Goal: Task Accomplishment & Management: Use online tool/utility

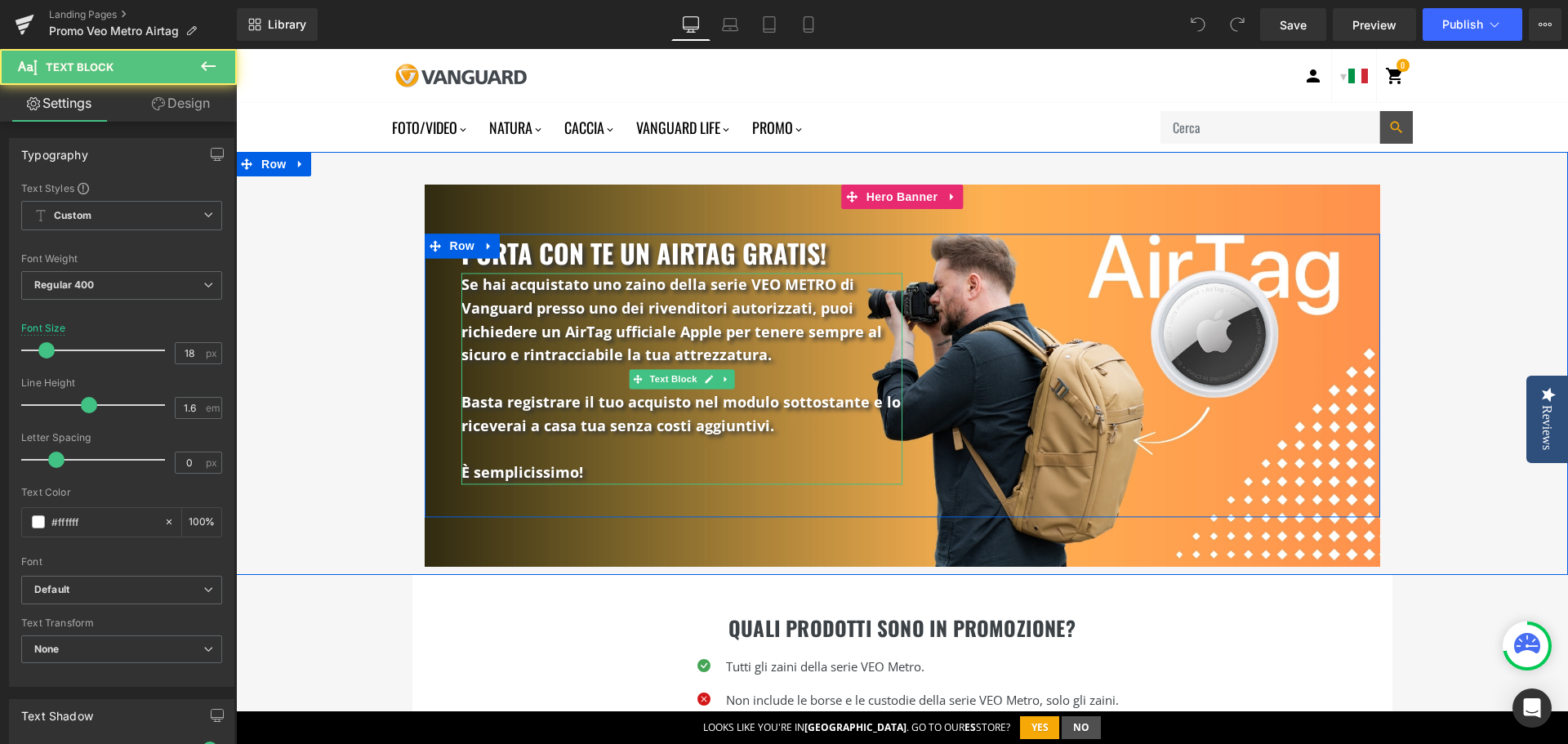
click at [638, 450] on p at bounding box center [682, 450] width 441 height 23
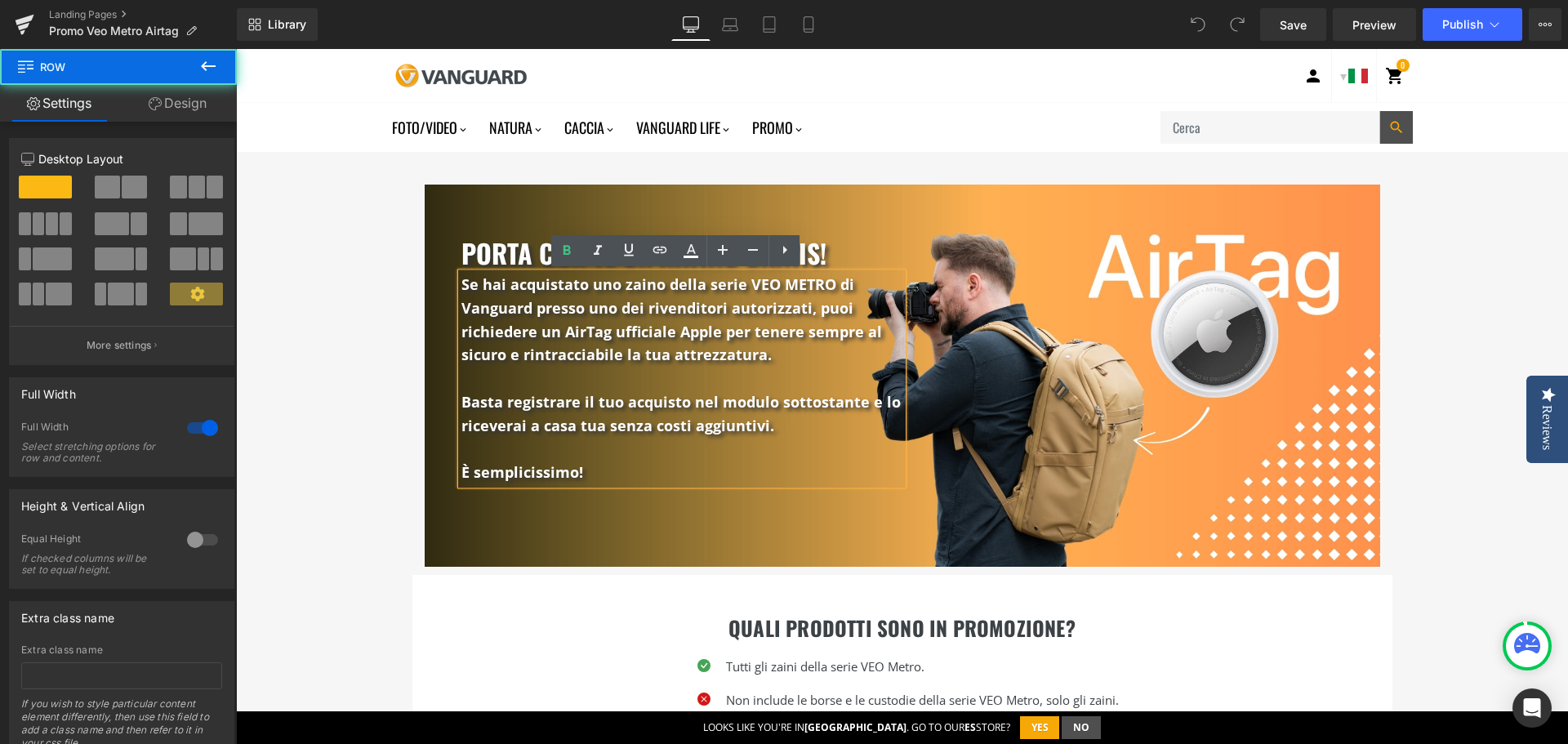
click at [352, 440] on div "Porta con te un airtag gratis! Heading Se hai acquistato uno zaino della serie …" at bounding box center [902, 372] width 1332 height 390
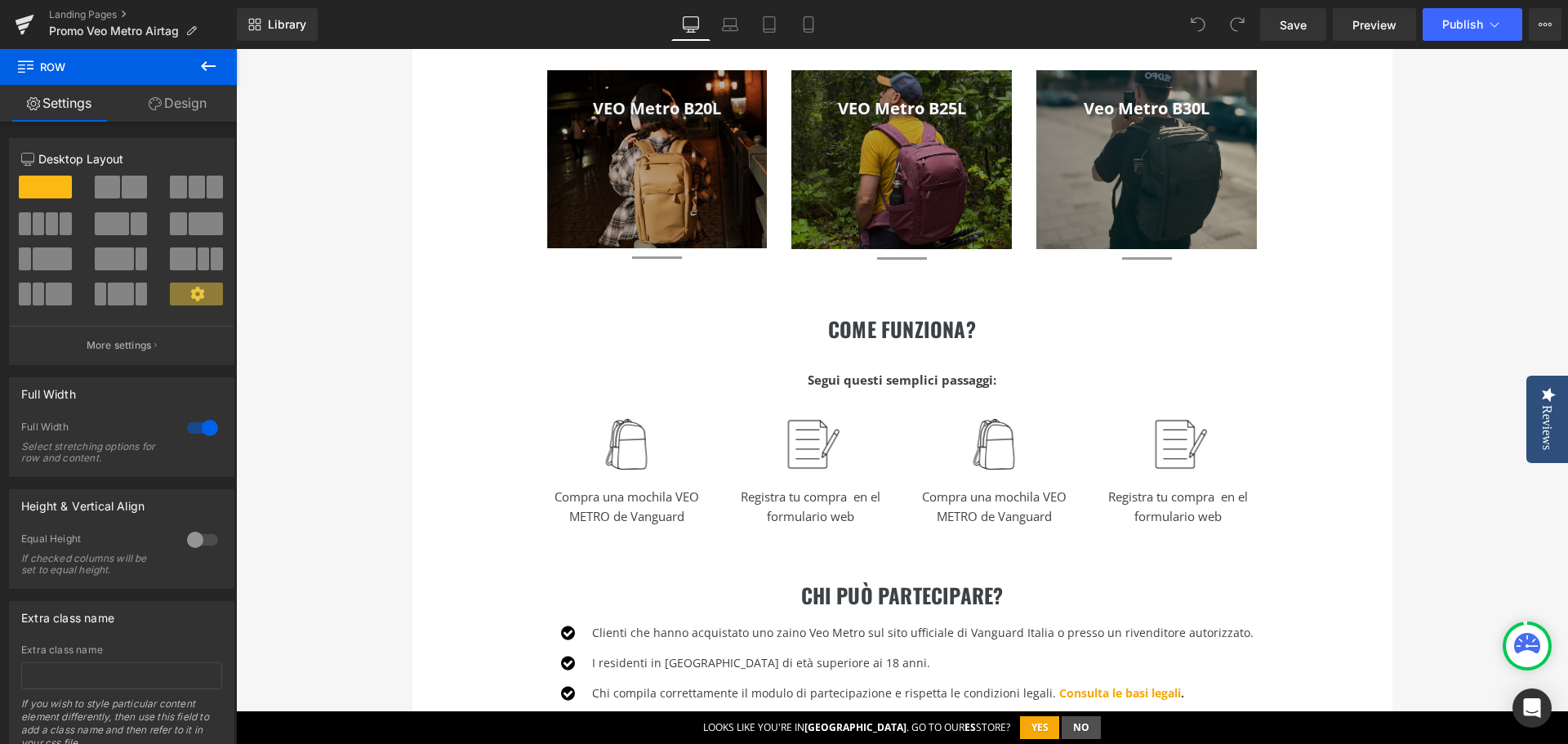
scroll to position [489, 0]
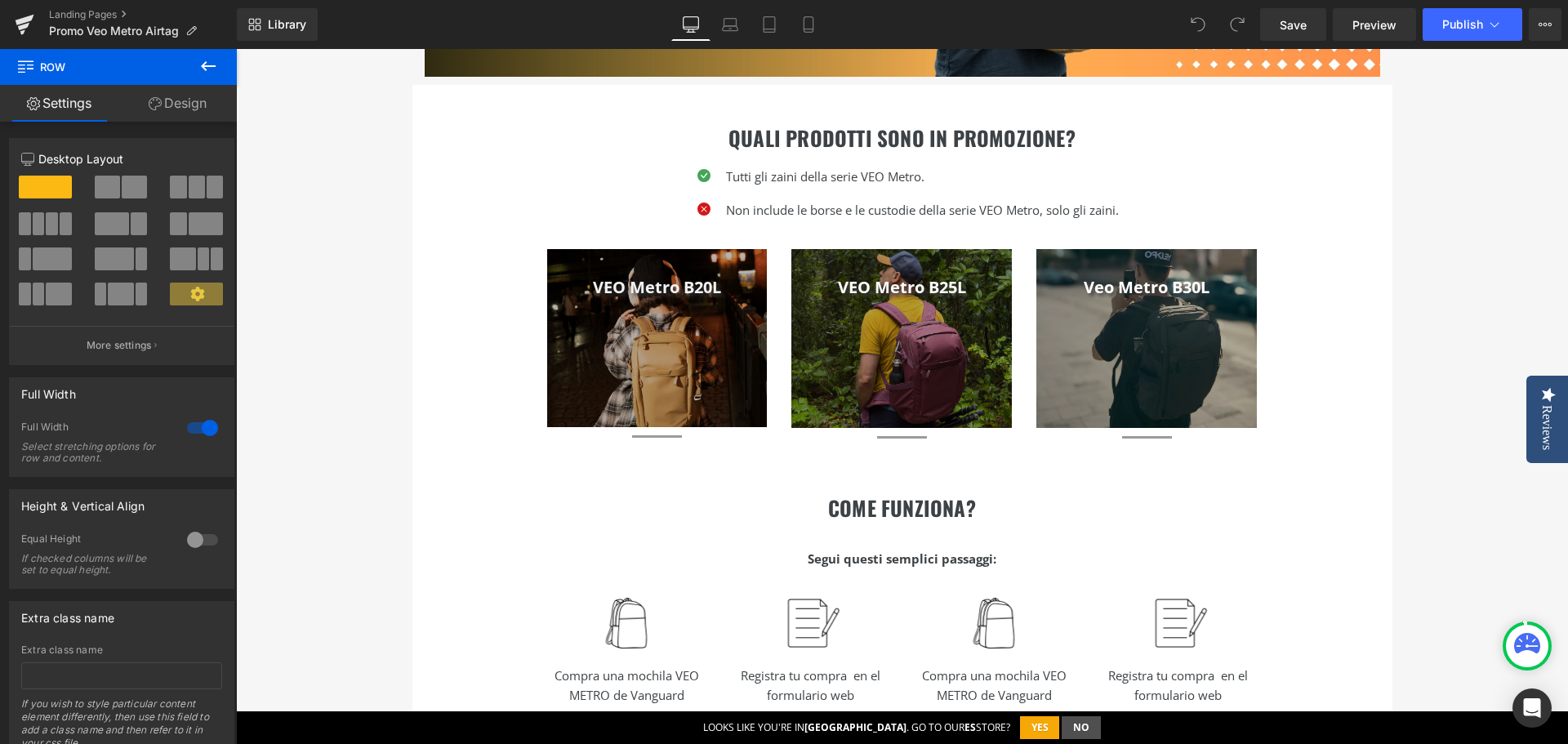
click at [641, 360] on div at bounding box center [657, 337] width 220 height 178
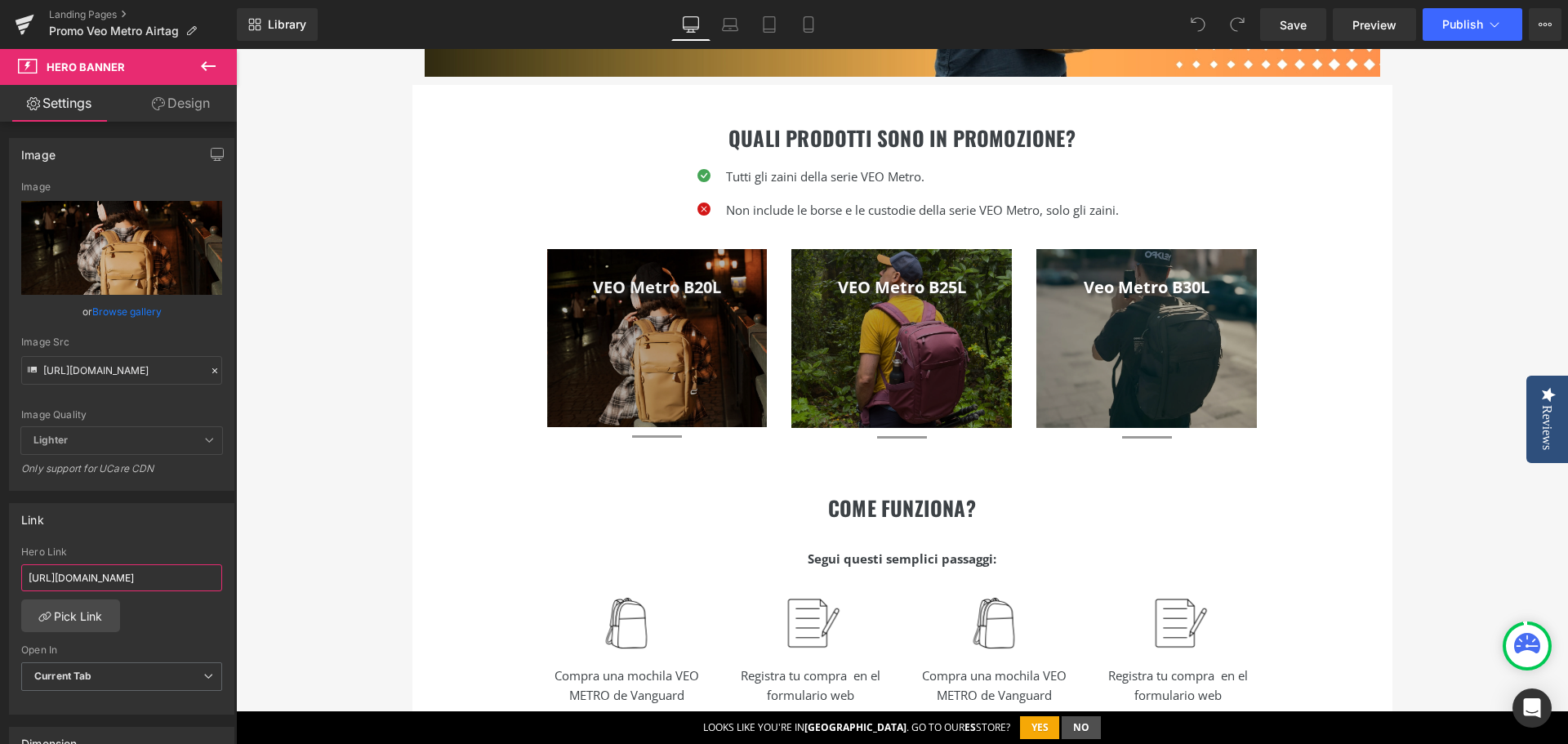
scroll to position [0, 128]
drag, startPoint x: 292, startPoint y: 570, endPoint x: 310, endPoint y: 570, distance: 18.0
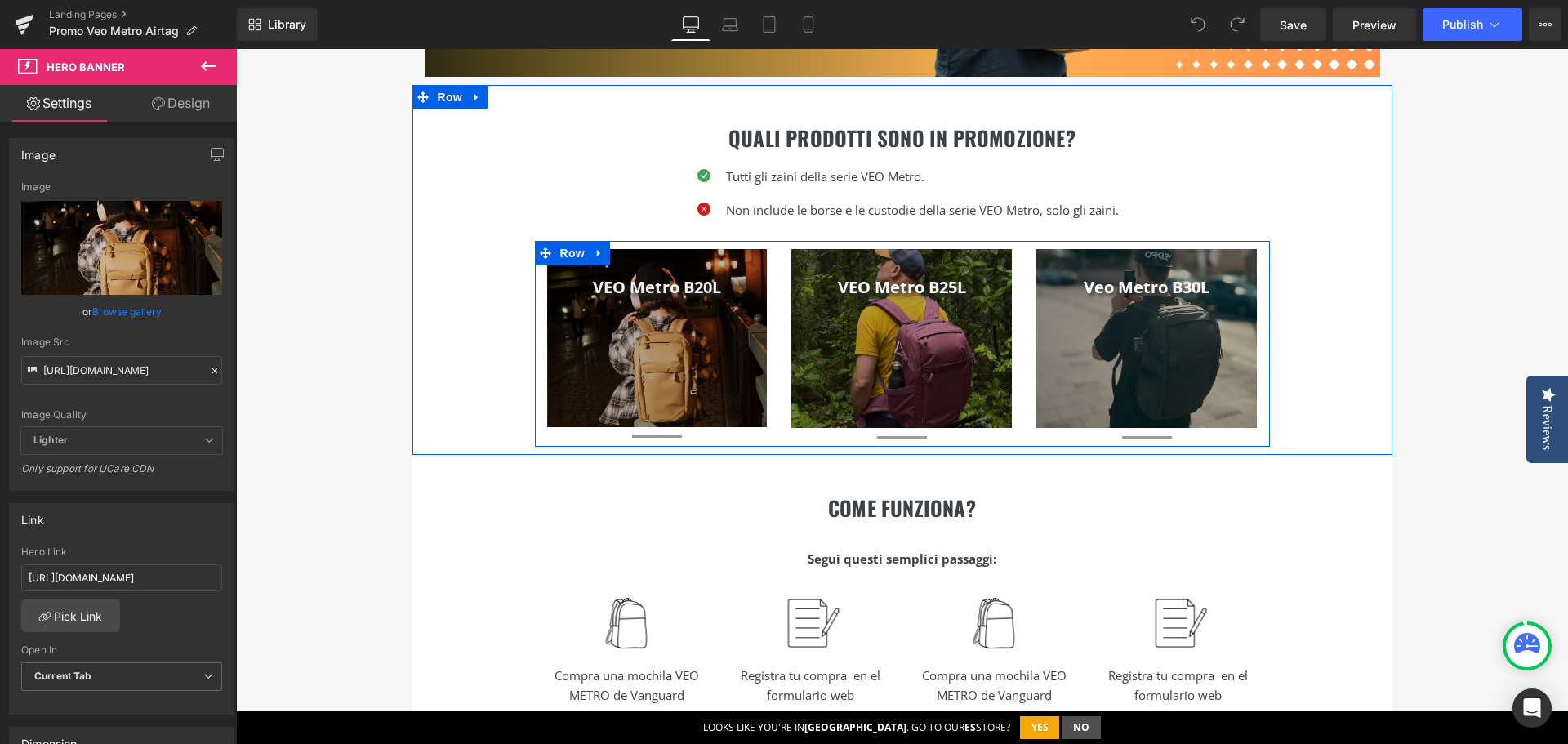
click at [917, 372] on div at bounding box center [901, 337] width 220 height 178
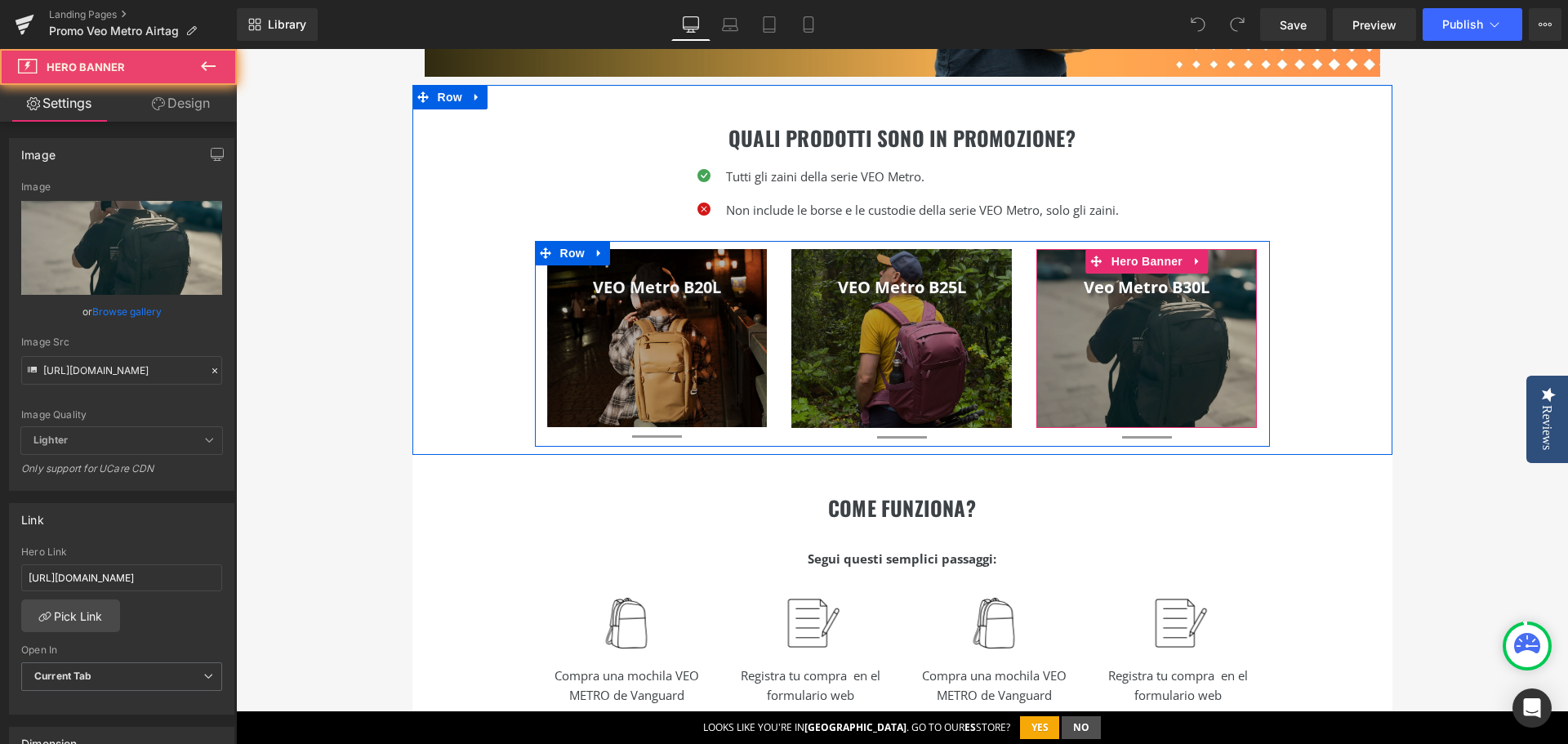
click at [1155, 372] on div at bounding box center [1147, 337] width 220 height 178
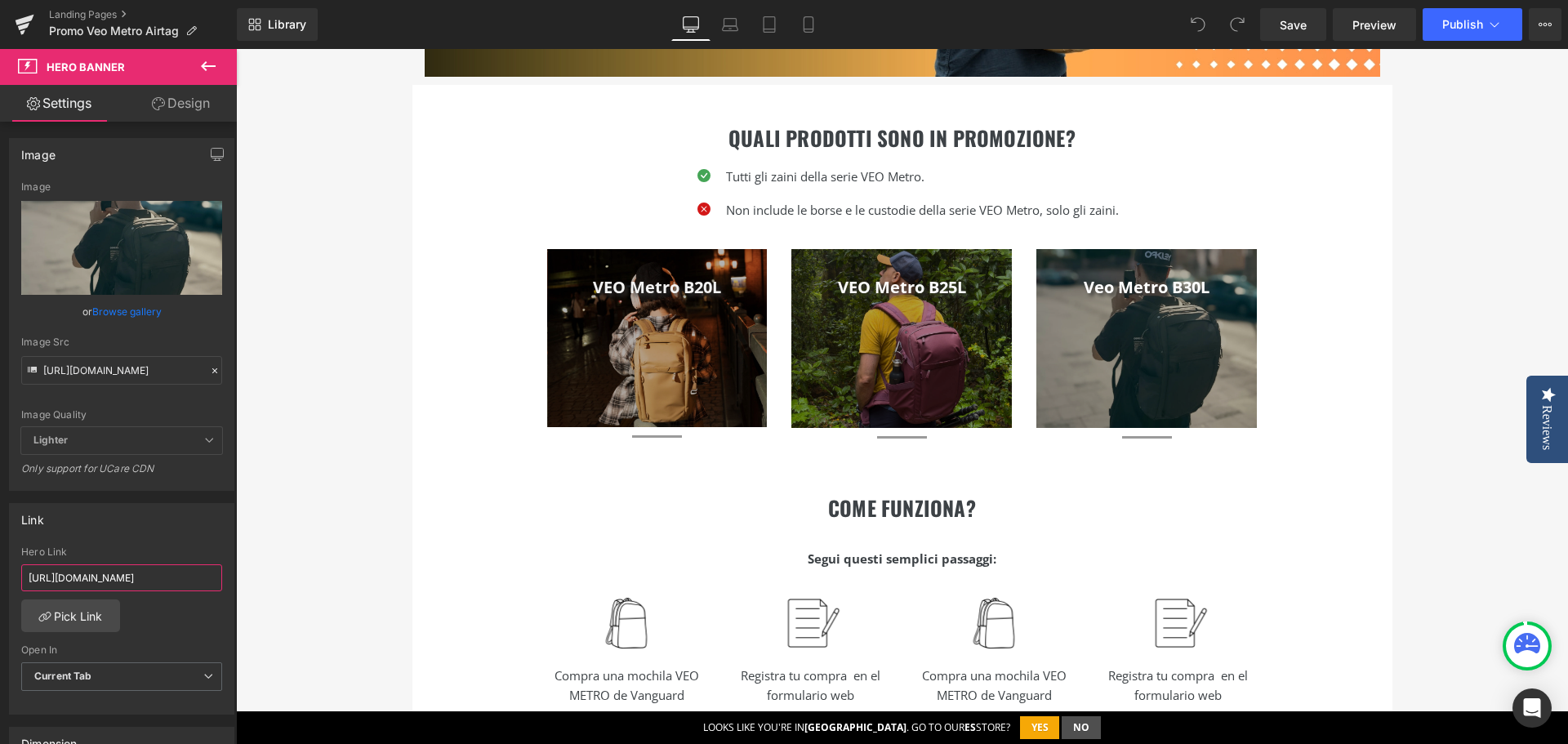
drag, startPoint x: 418, startPoint y: 632, endPoint x: 333, endPoint y: 580, distance: 99.6
click at [328, 531] on div "Porta con te un airtag gratis! Heading Se hai acquistato uno zaino della serie …" at bounding box center [902, 585] width 1332 height 1847
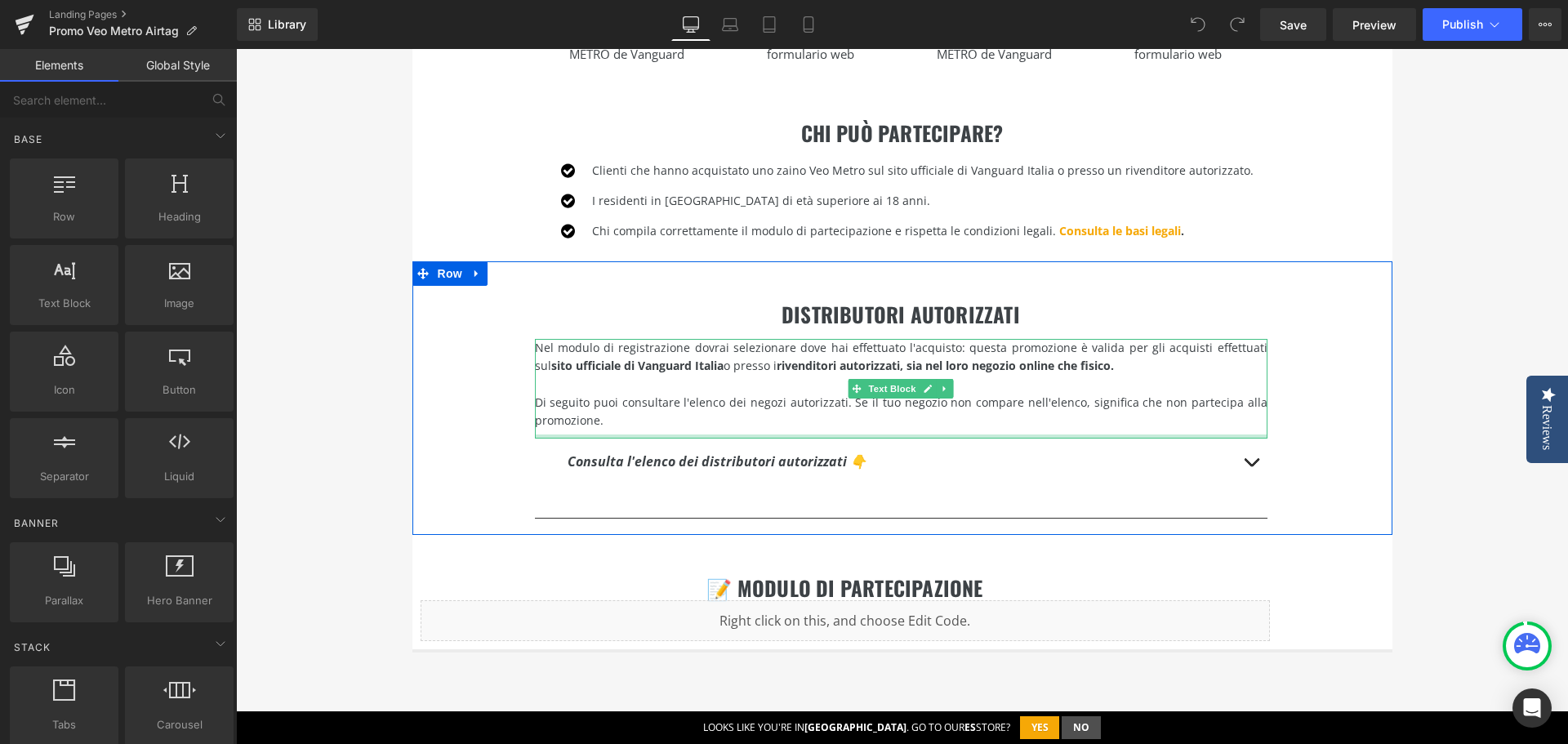
scroll to position [1143, 0]
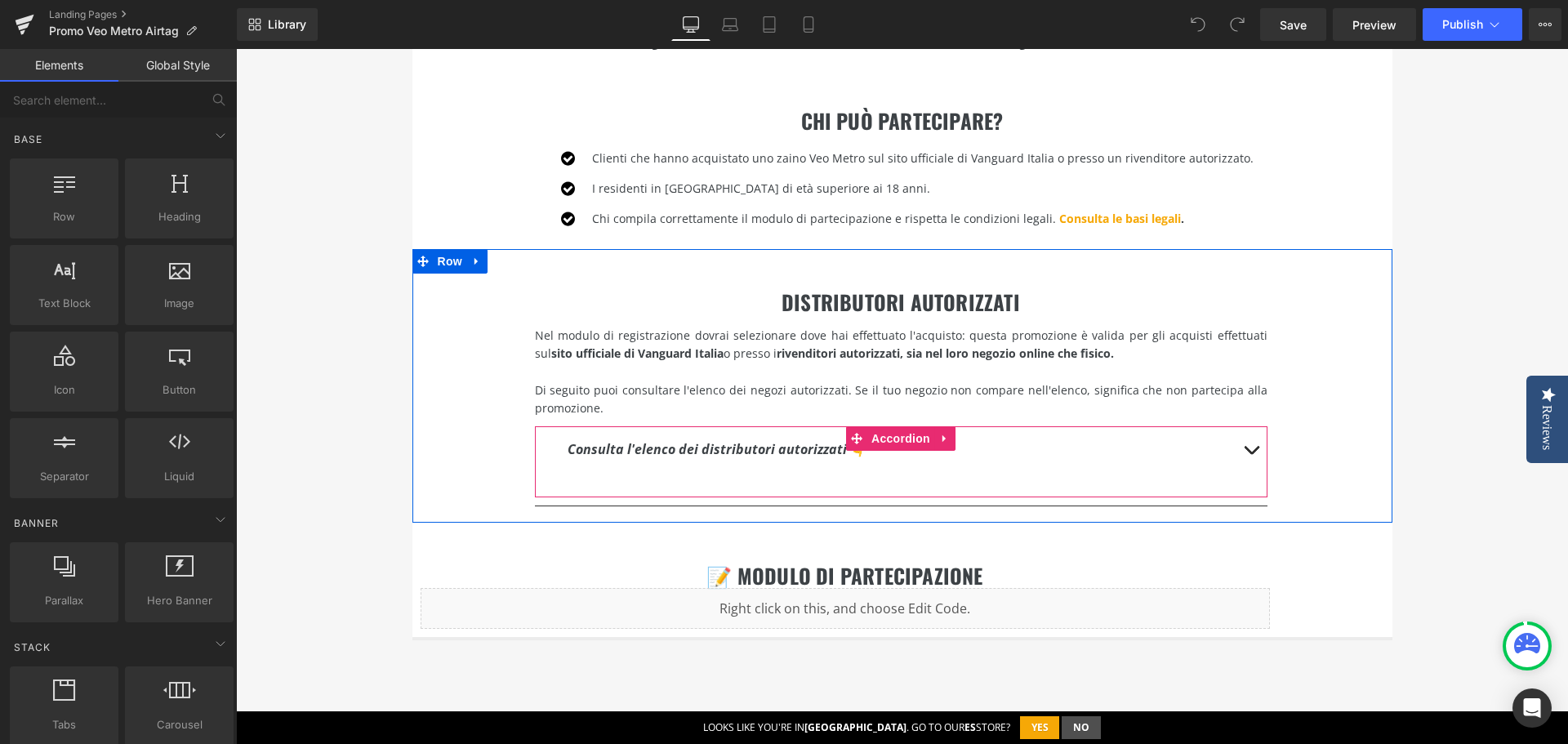
click at [1243, 454] on button "button" at bounding box center [1250, 450] width 32 height 47
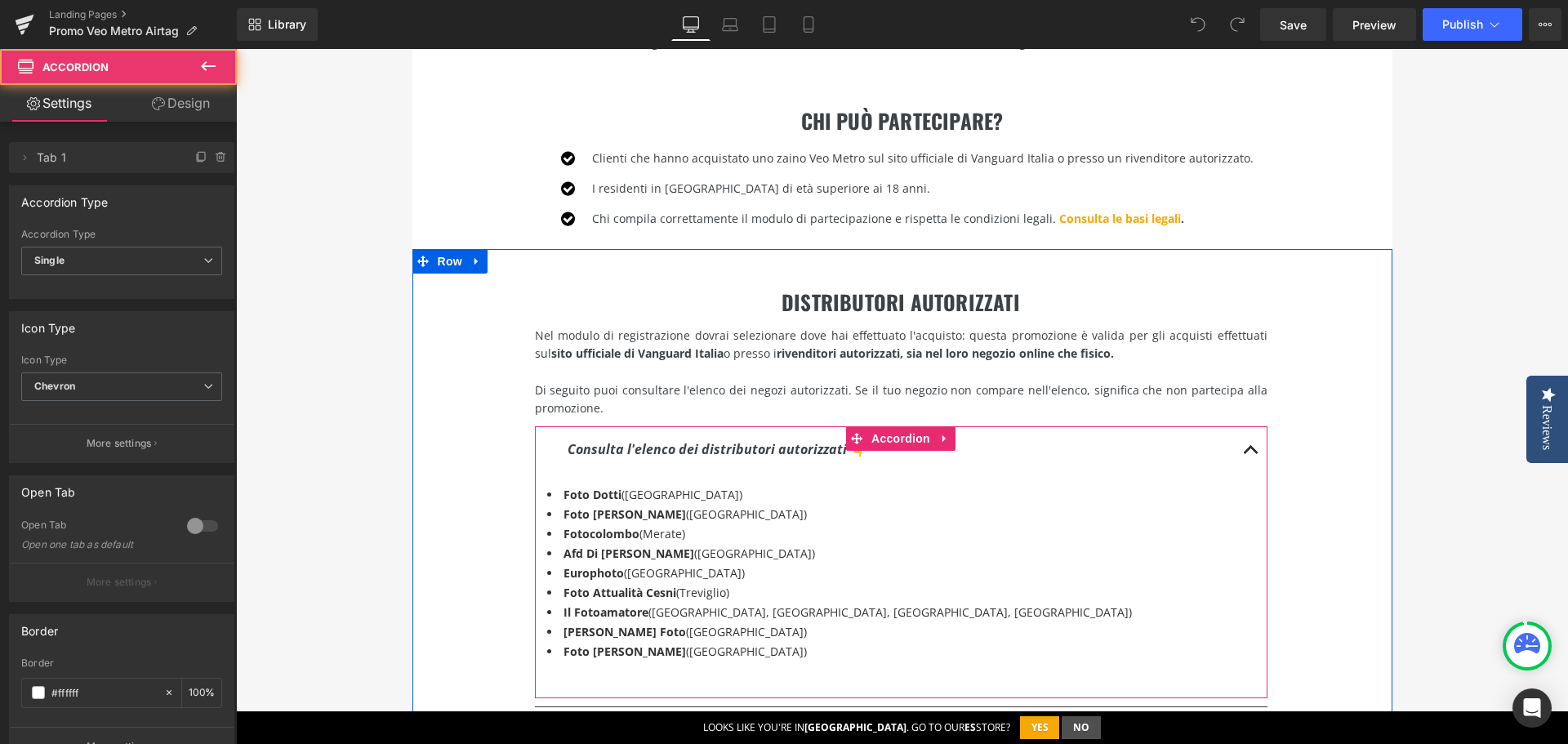
click at [1243, 454] on button "button" at bounding box center [1250, 450] width 32 height 47
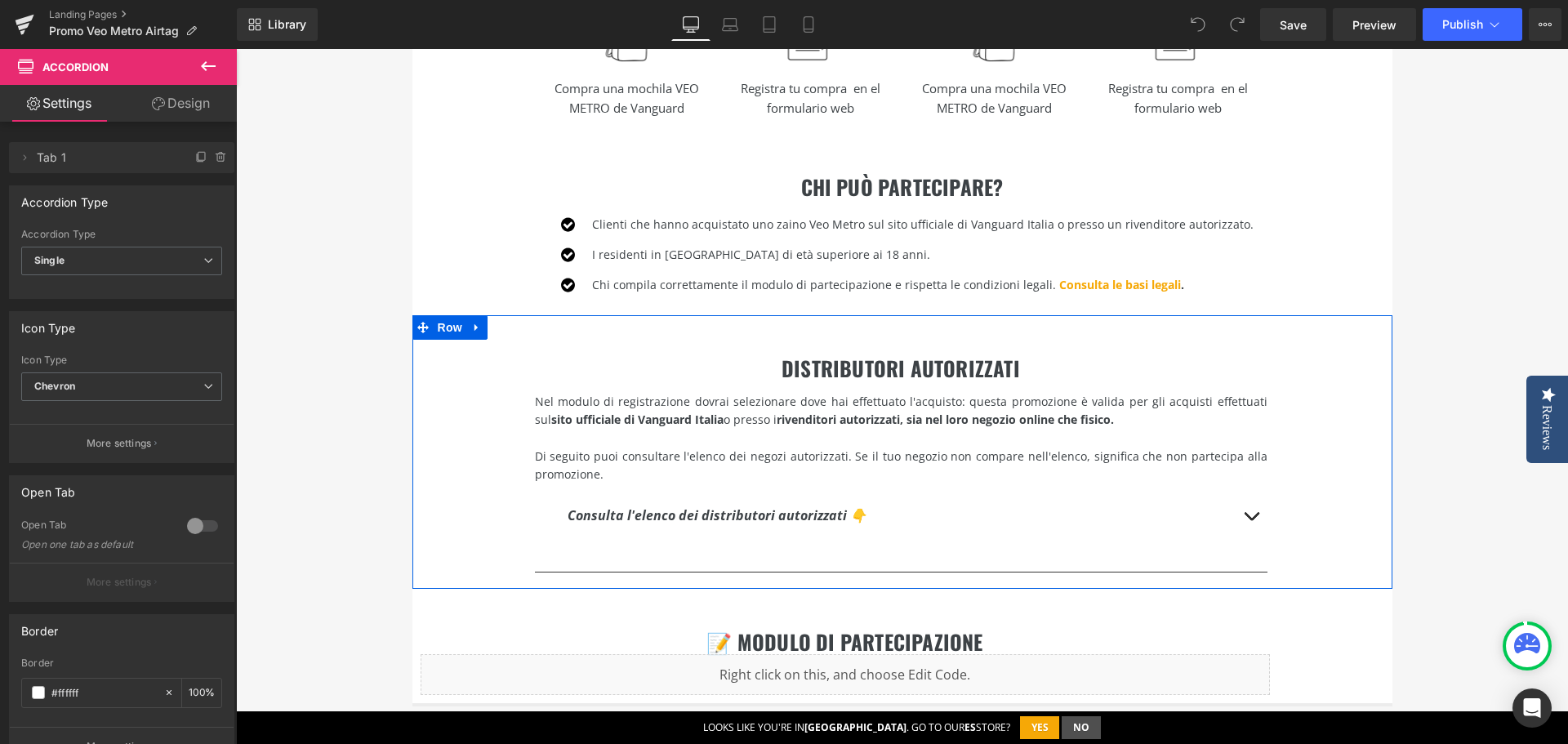
scroll to position [980, 0]
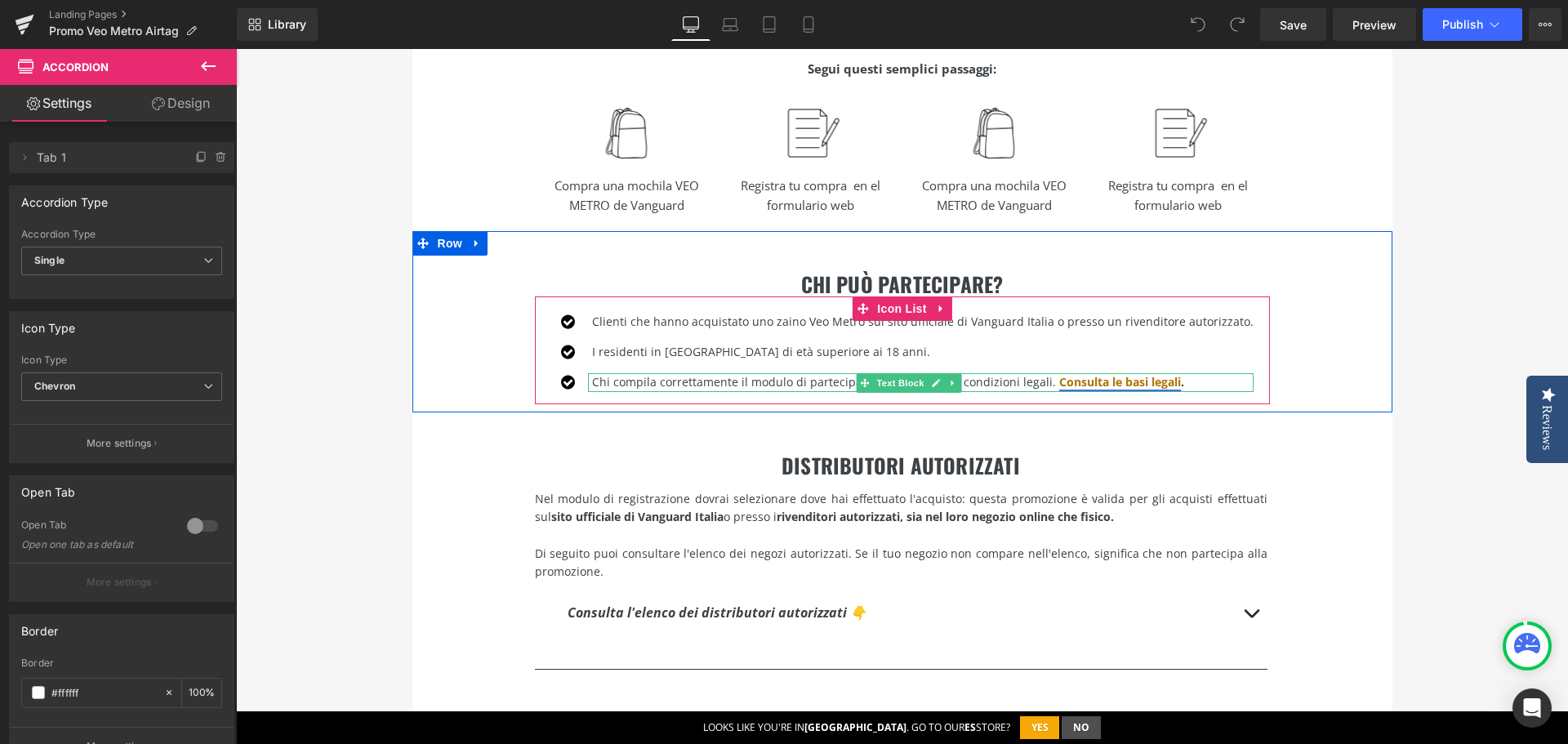
click at [1123, 384] on link "Consulta le basi legali" at bounding box center [1119, 382] width 122 height 16
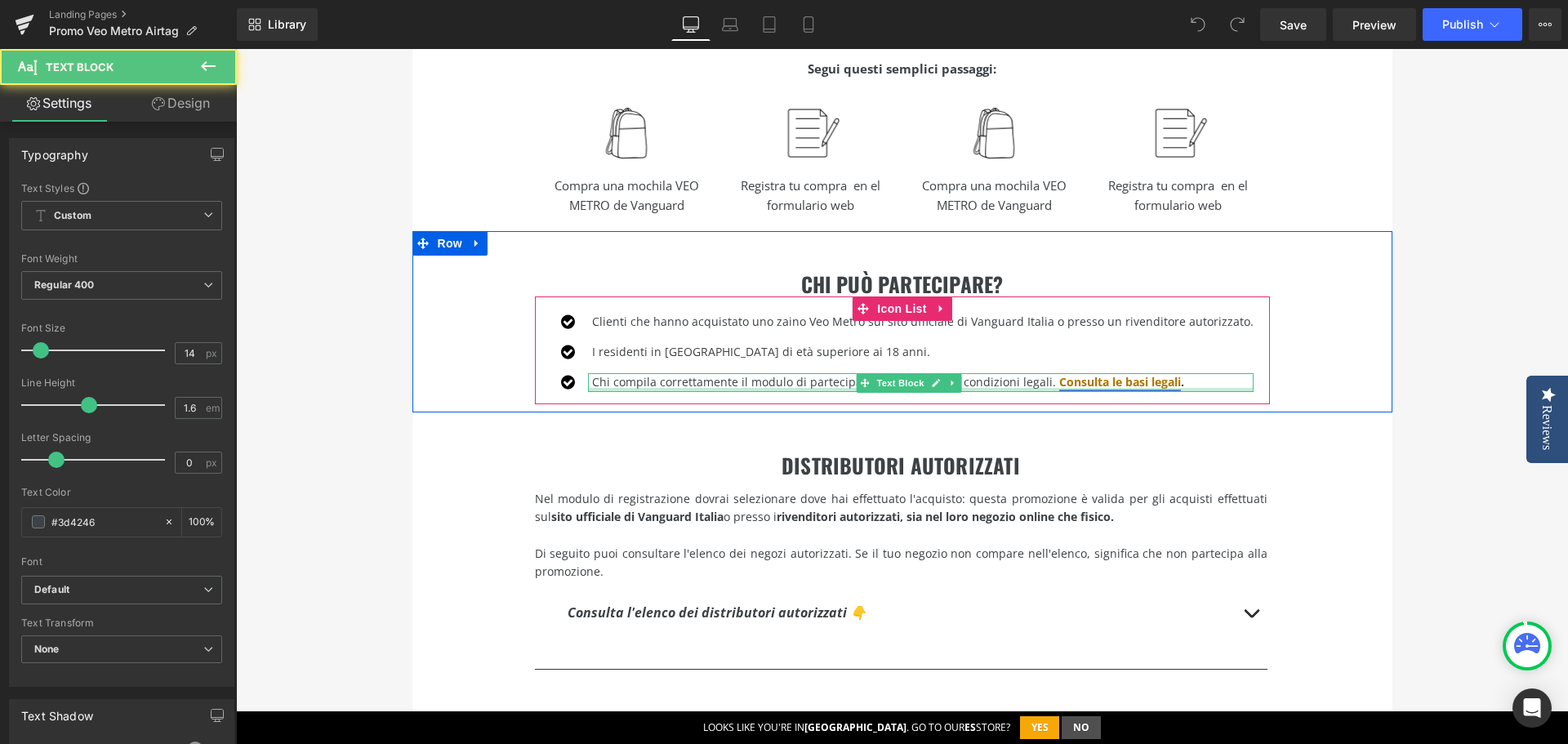
click at [1156, 385] on link "Consulta le basi legali" at bounding box center [1119, 382] width 122 height 16
click at [1164, 383] on link "Consulta le basi legali" at bounding box center [1119, 382] width 122 height 16
click at [1185, 381] on p "Chi compila correttamente il modulo di partecipazione e rispetta le condizioni …" at bounding box center [922, 382] width 661 height 18
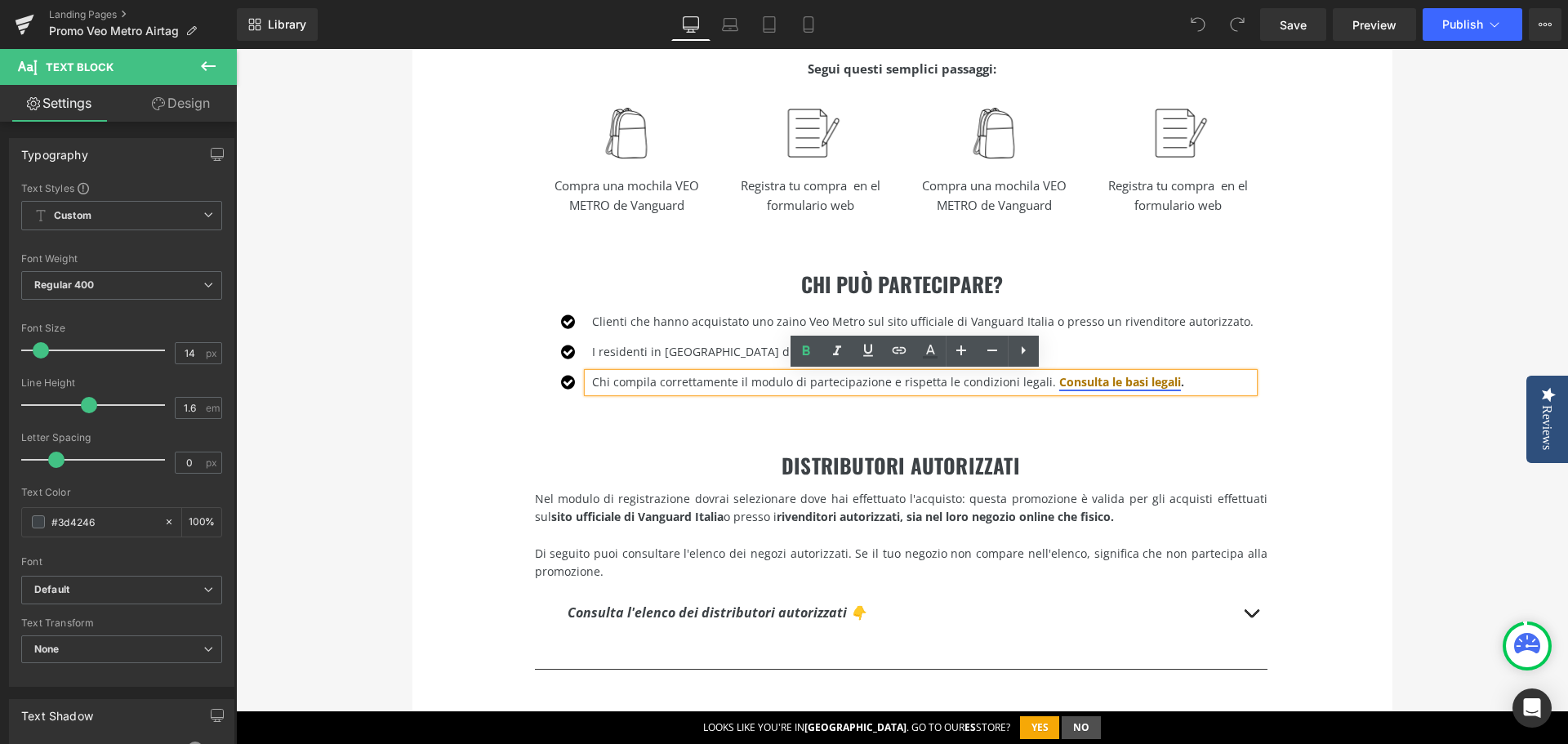
click at [1132, 383] on link "Consulta le basi legali" at bounding box center [1119, 382] width 122 height 16
click at [1170, 411] on span "Edit" at bounding box center [1168, 411] width 19 height 14
click at [1035, 410] on input "https://cdn.shopify.com/s/files/1/0083/9683/2873/files/Bases_Promocion_Airtag_R…" at bounding box center [1031, 416] width 252 height 41
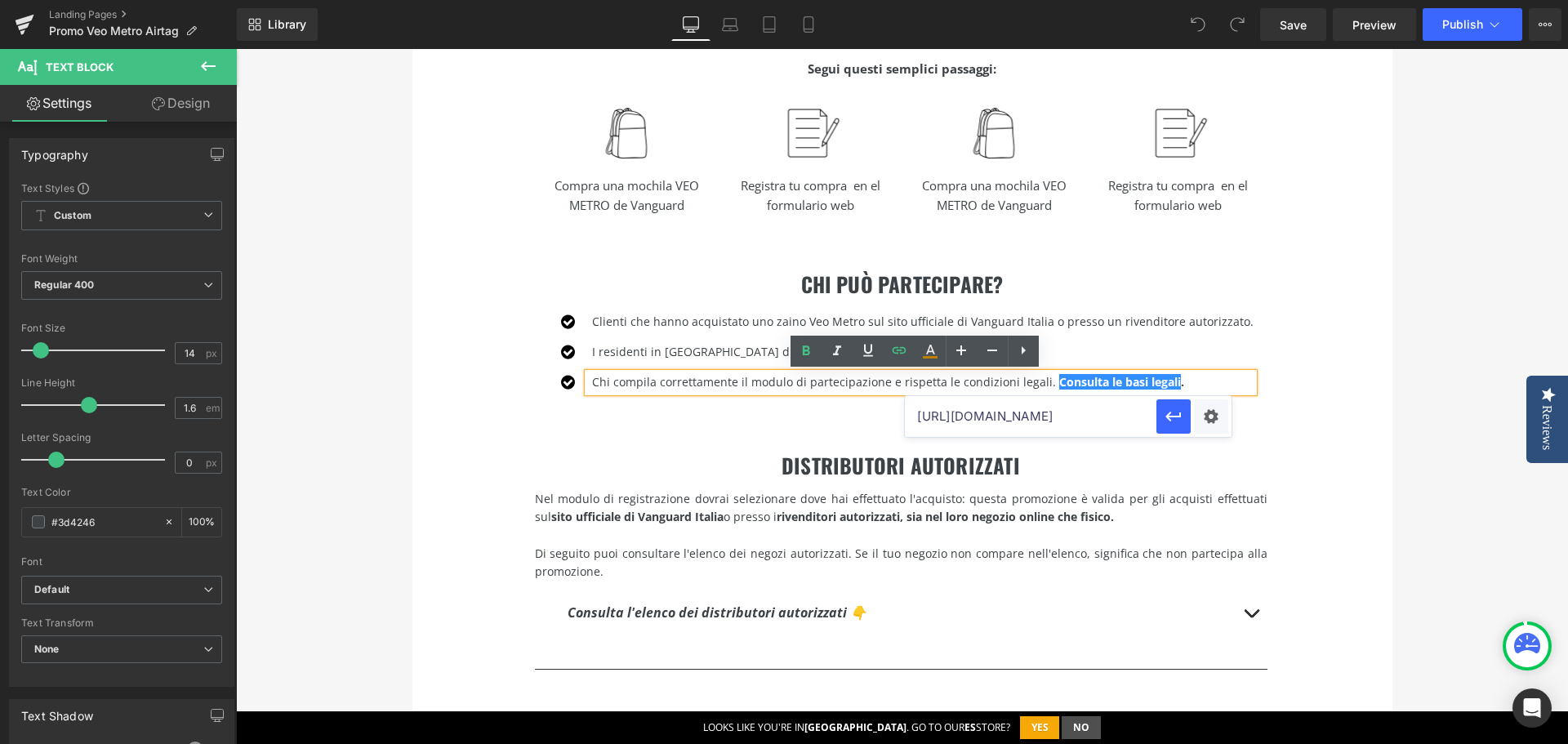
paste input "14/3572/9955/files/IT_-_Condizioni_della_promozione_VEO_METRO_-_Vanguard_Italia…"
type input "https://cdn.shopify.com/s/files/1/0014/3572/9955/files/IT_-_Condizioni_della_pr…"
click at [1168, 416] on icon "button" at bounding box center [1173, 417] width 16 height 10
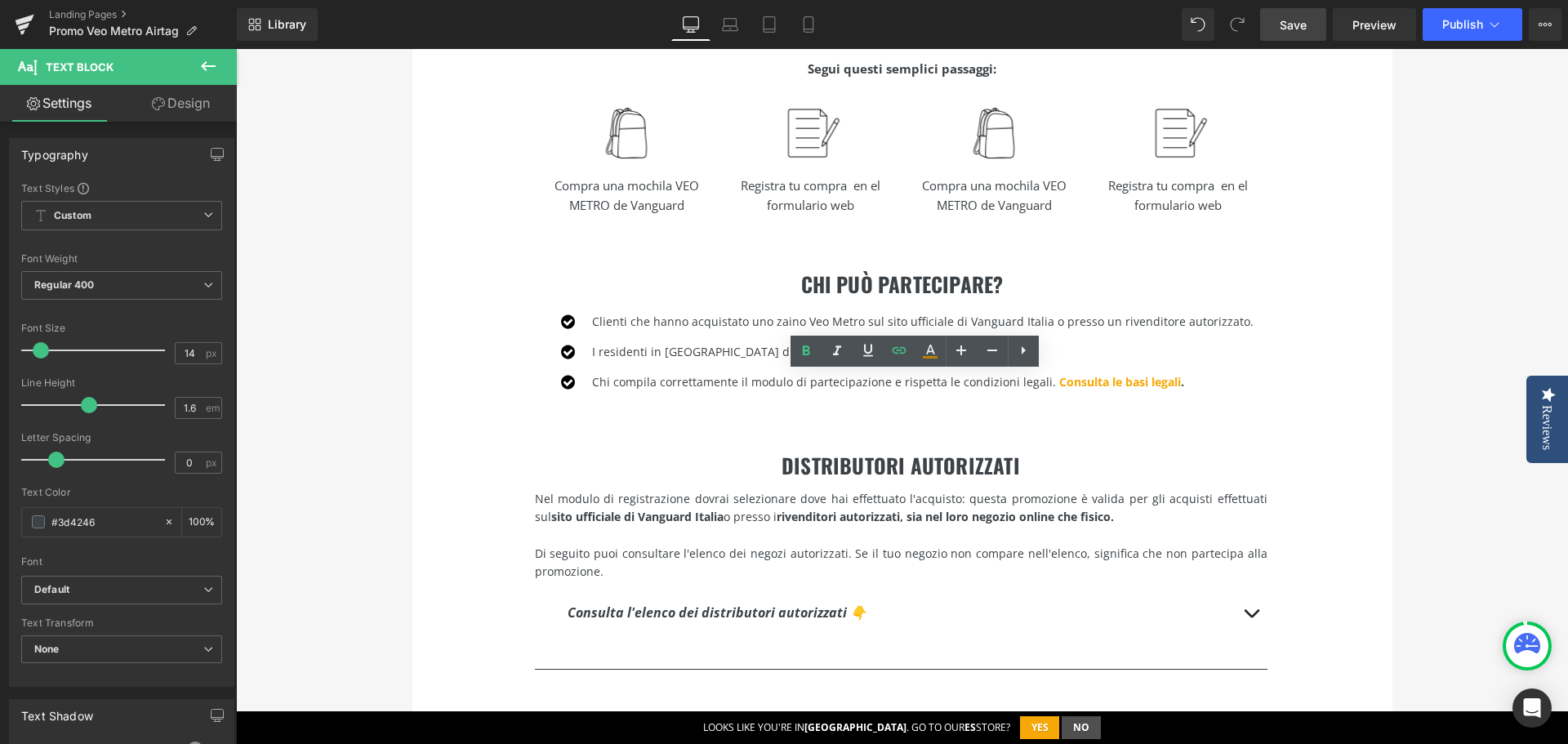
click at [1288, 25] on span "Save" at bounding box center [1293, 25] width 27 height 18
click at [1289, 35] on link "Save" at bounding box center [1293, 23] width 66 height 32
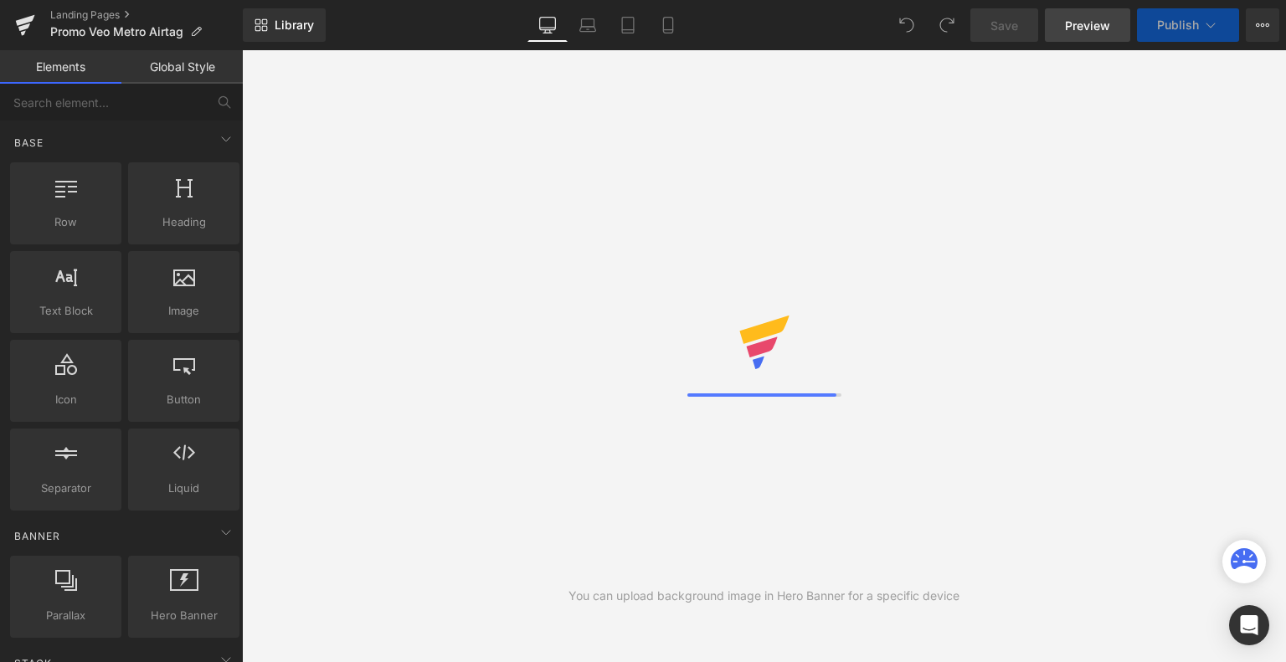
click at [1104, 32] on span "Preview" at bounding box center [1087, 26] width 45 height 18
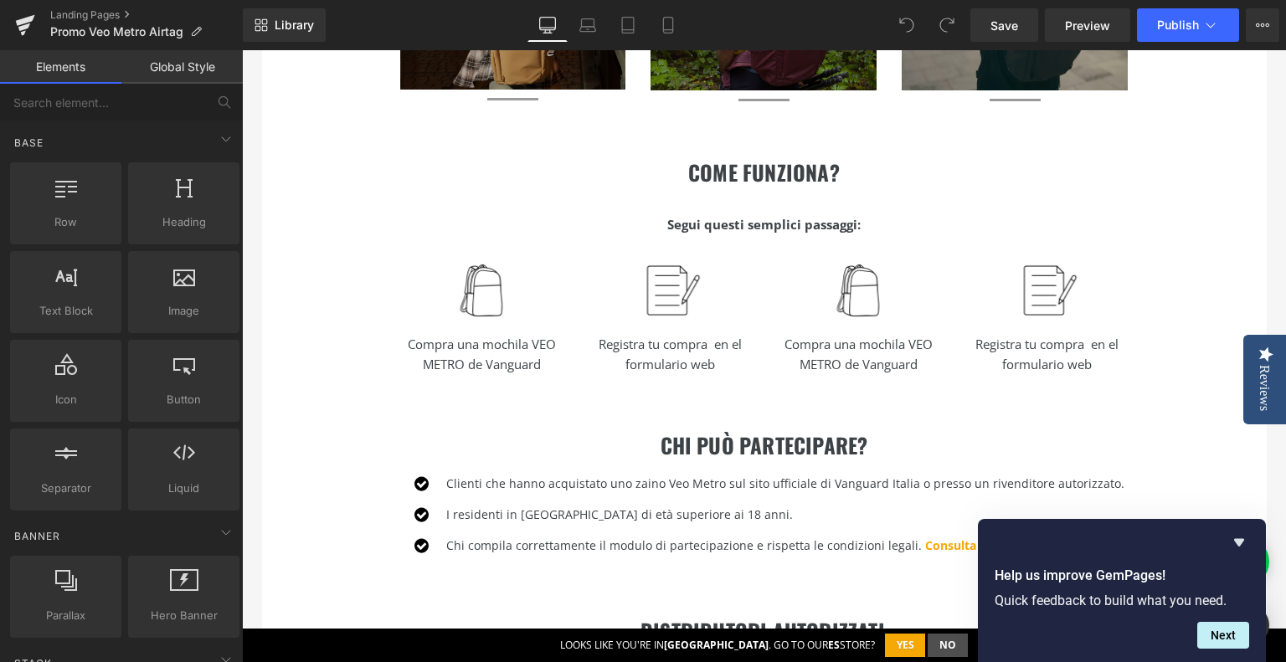
scroll to position [837, 0]
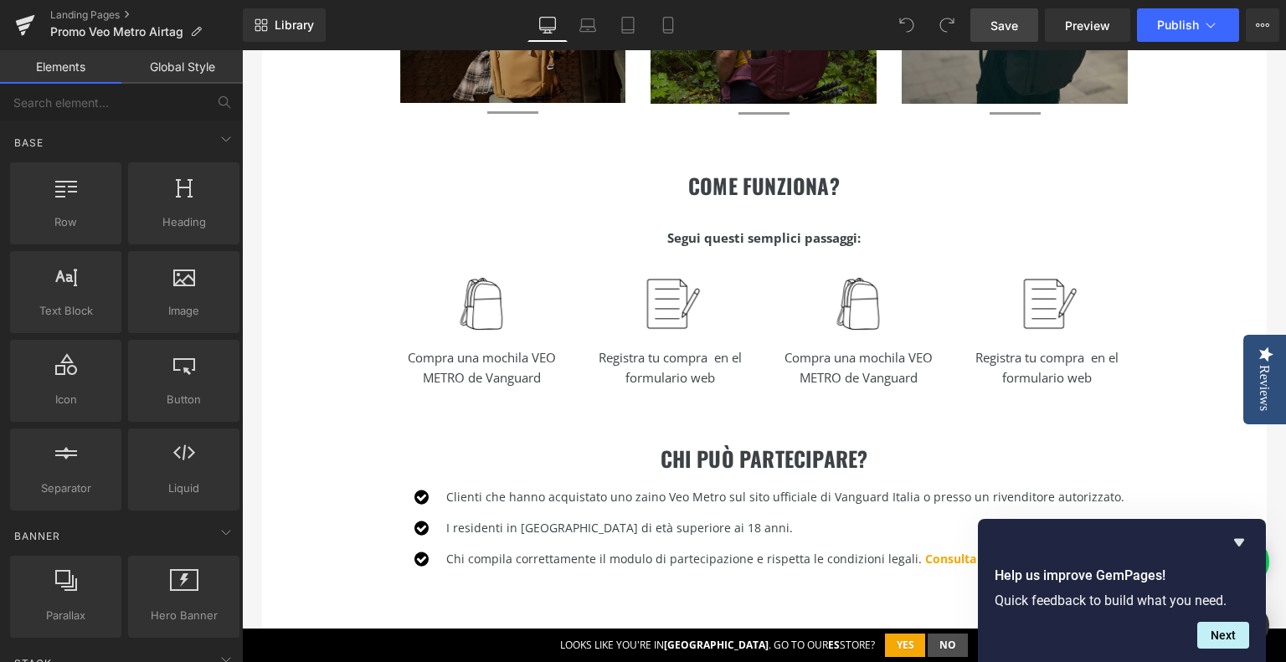
click at [1000, 17] on span "Save" at bounding box center [1005, 26] width 28 height 18
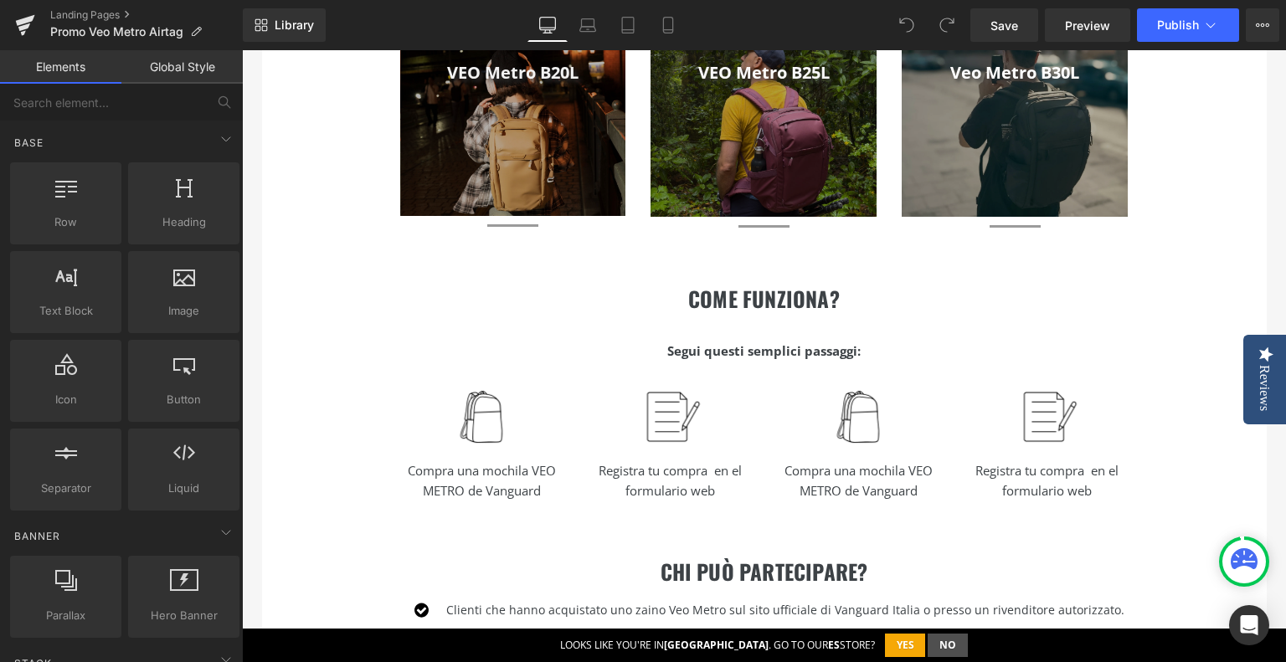
scroll to position [754, 0]
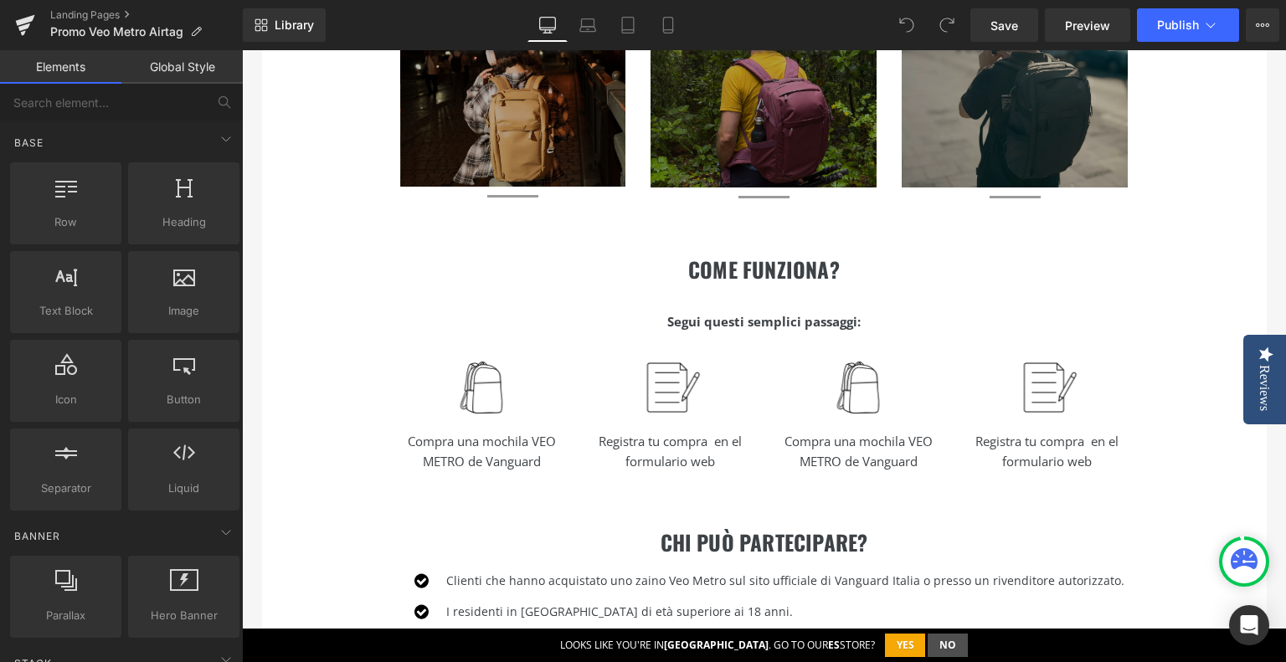
click at [682, 272] on h2 "Come funziona?" at bounding box center [765, 269] width 754 height 25
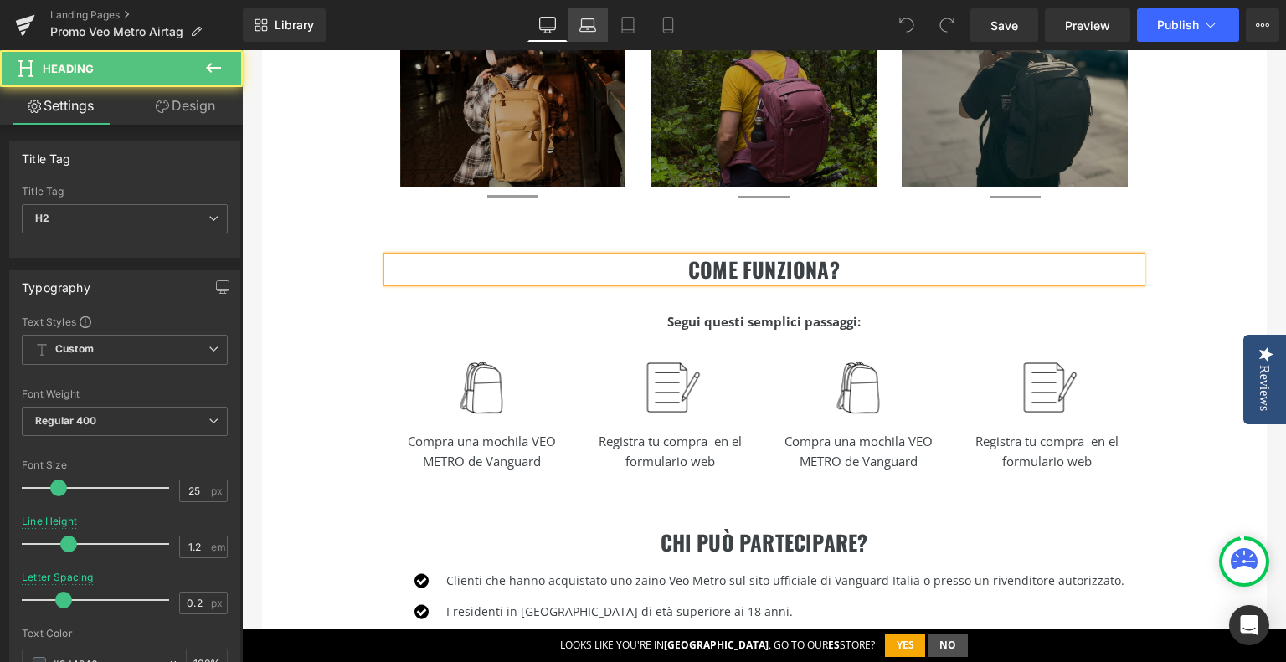
click at [591, 21] on icon at bounding box center [587, 25] width 17 height 17
type input "1.5"
type input "2"
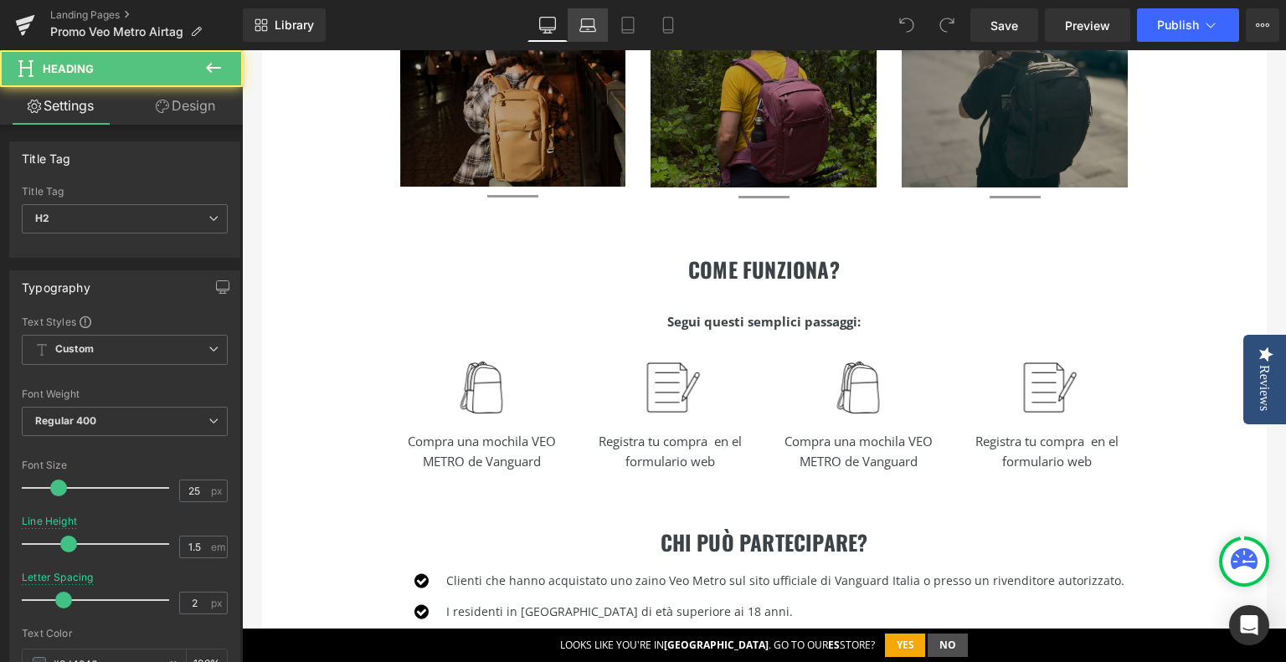
scroll to position [727, 0]
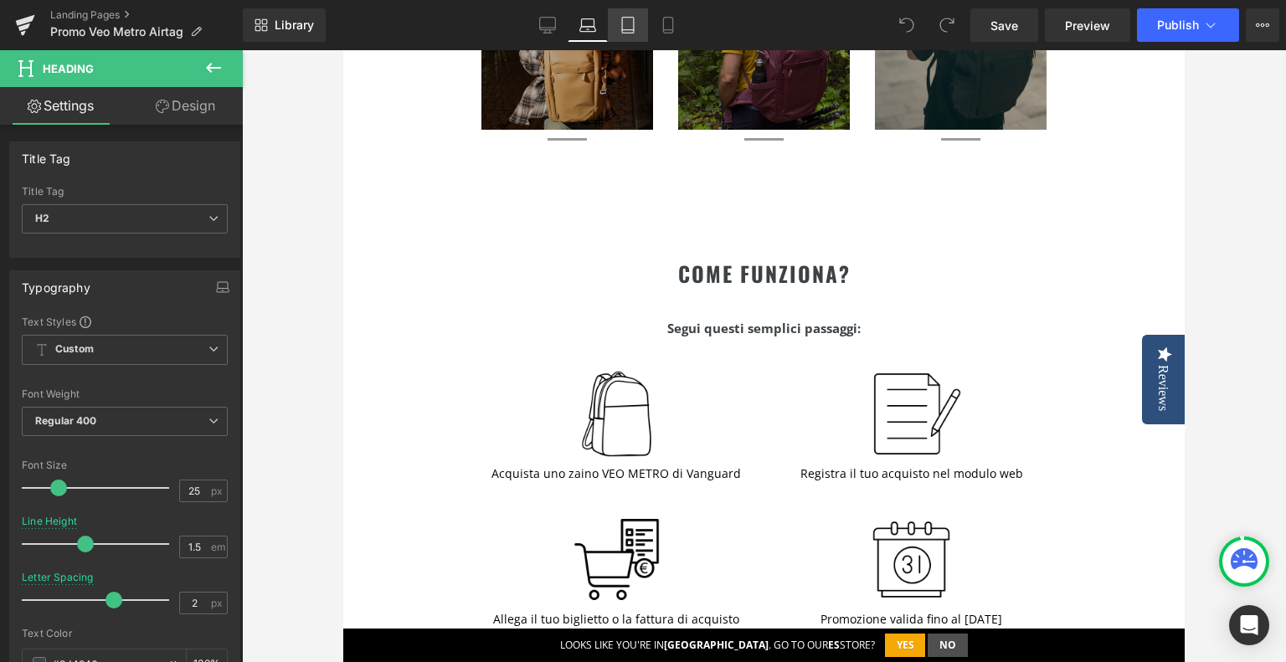
click at [632, 30] on icon at bounding box center [628, 30] width 12 height 0
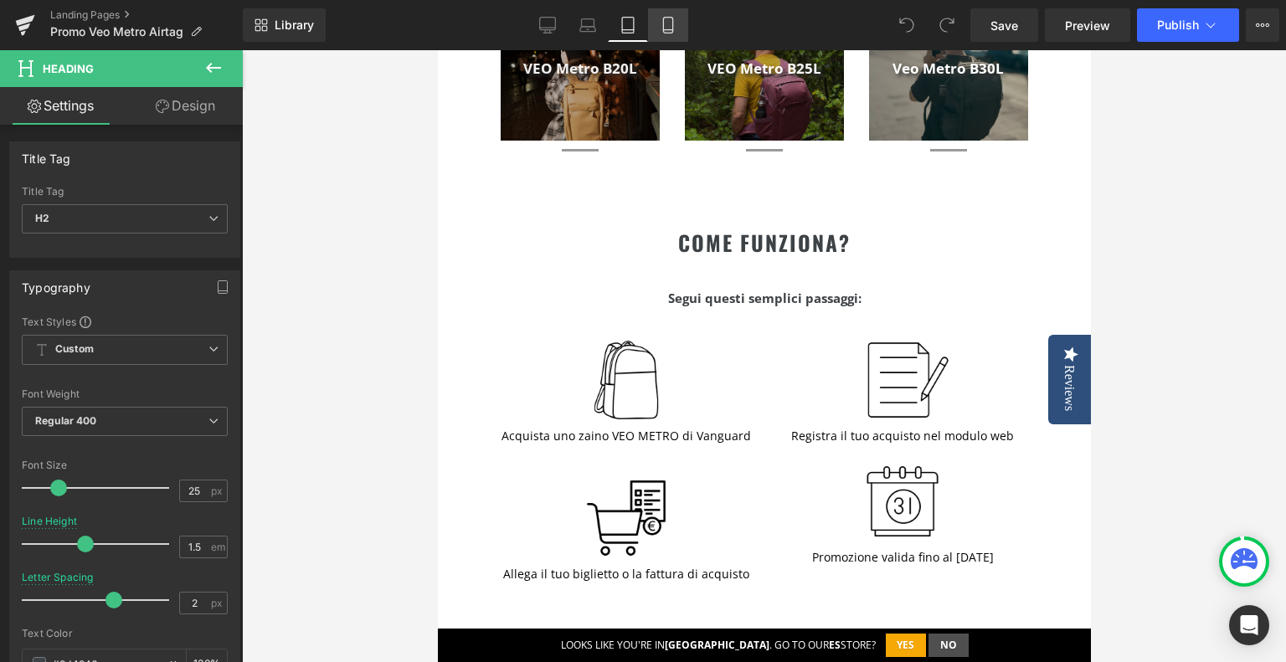
click at [670, 24] on icon at bounding box center [668, 25] width 17 height 17
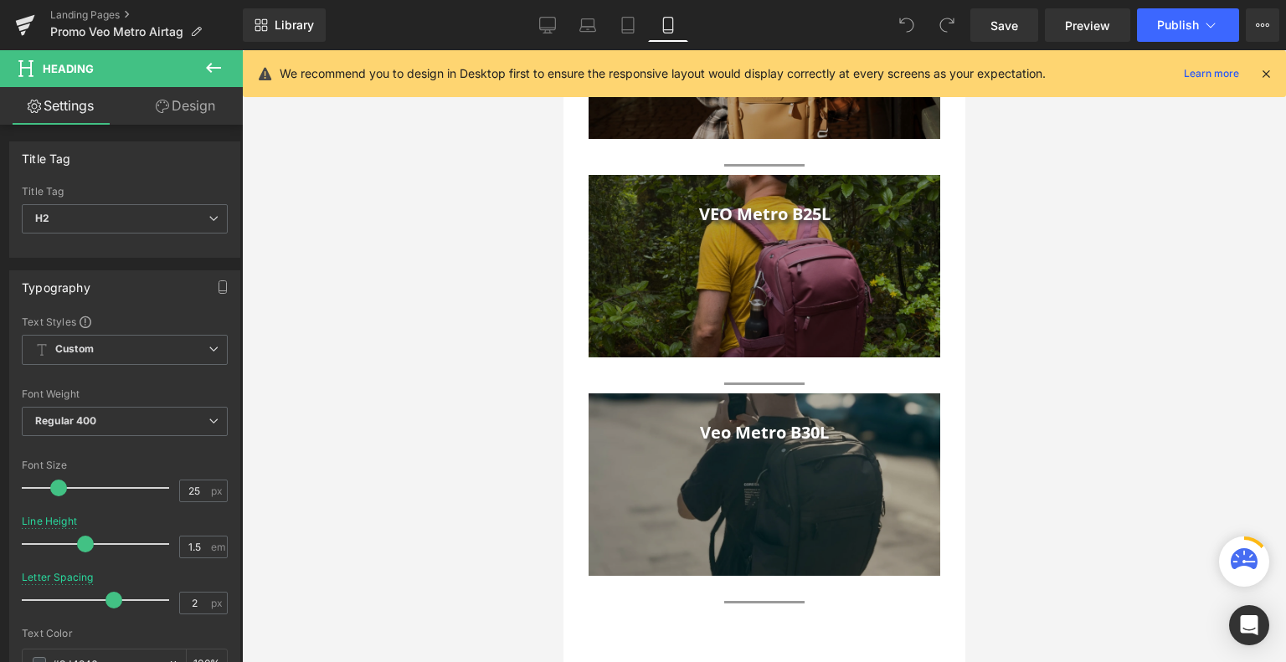
type input "100"
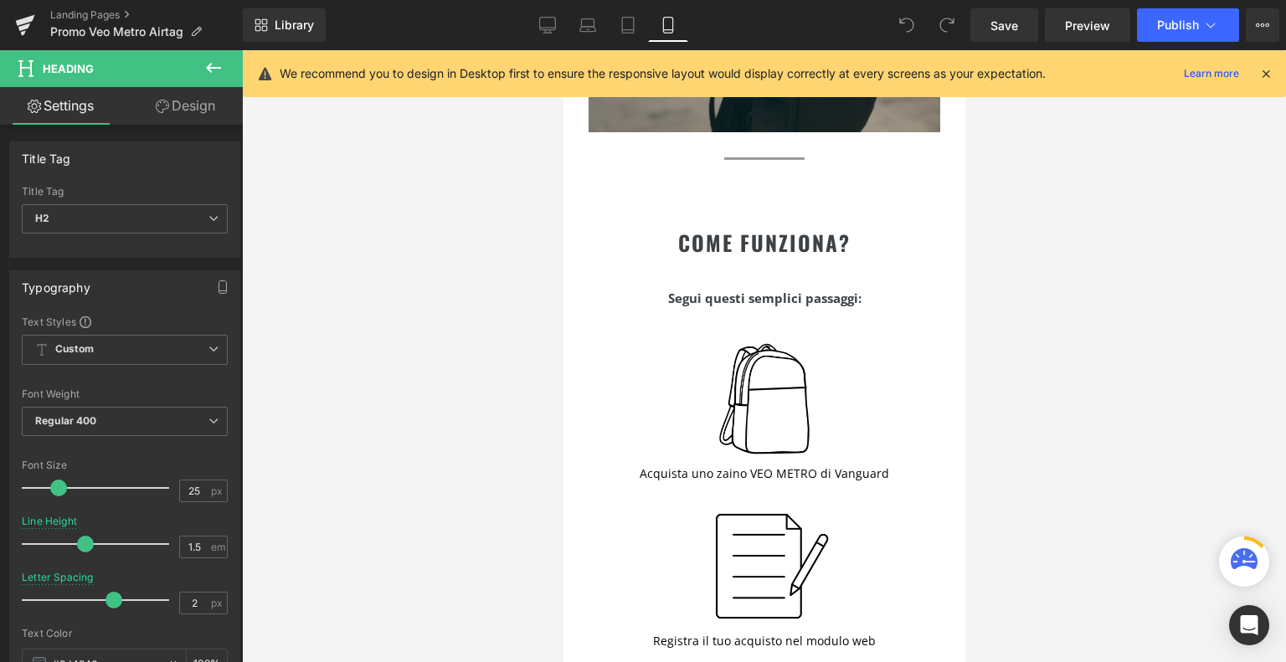
scroll to position [1012, 0]
click at [551, 18] on icon at bounding box center [547, 25] width 17 height 17
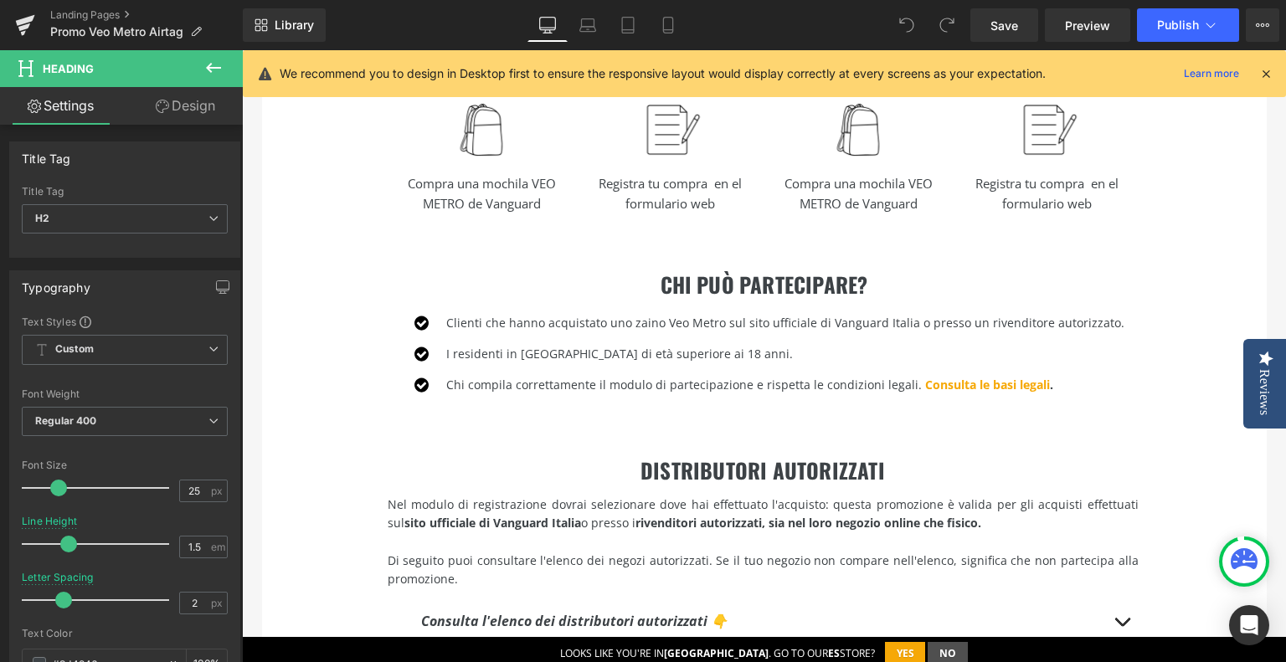
type input "1.2"
type input "0.2"
type input "100"
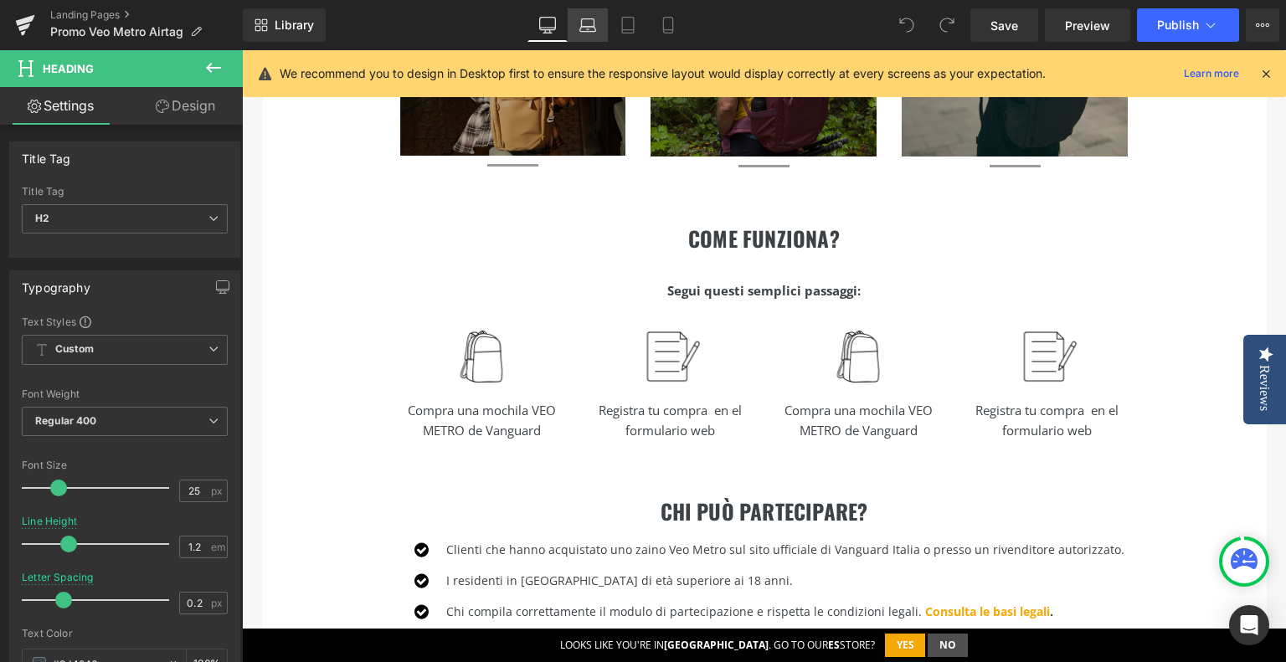
click at [587, 25] on icon at bounding box center [587, 25] width 17 height 17
type input "1.5"
type input "2"
type input "100"
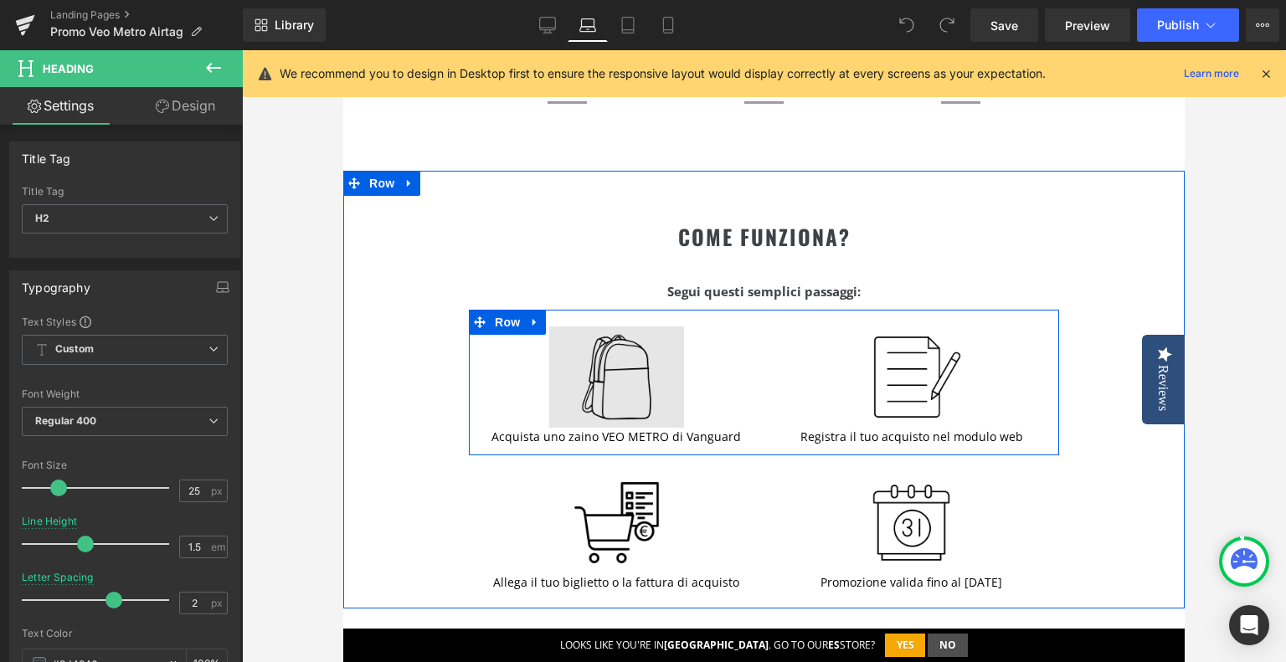
scroll to position [758, 0]
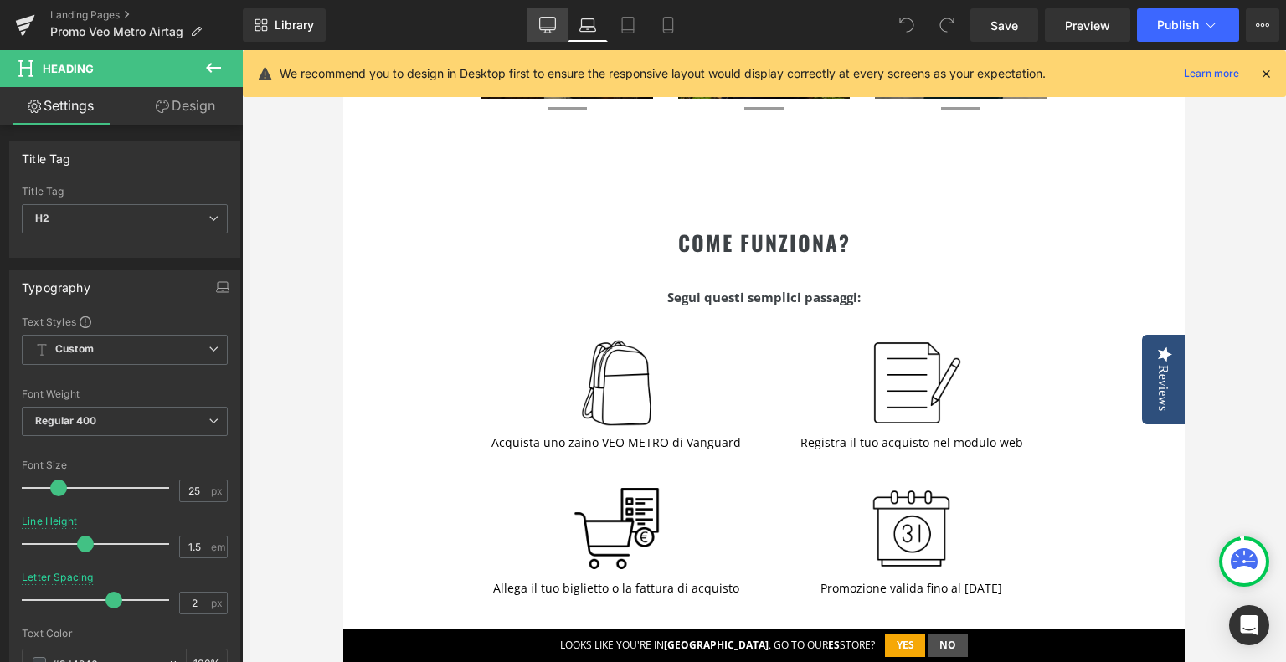
click at [551, 28] on icon at bounding box center [548, 28] width 16 height 0
type input "1.2"
type input "0.2"
type input "100"
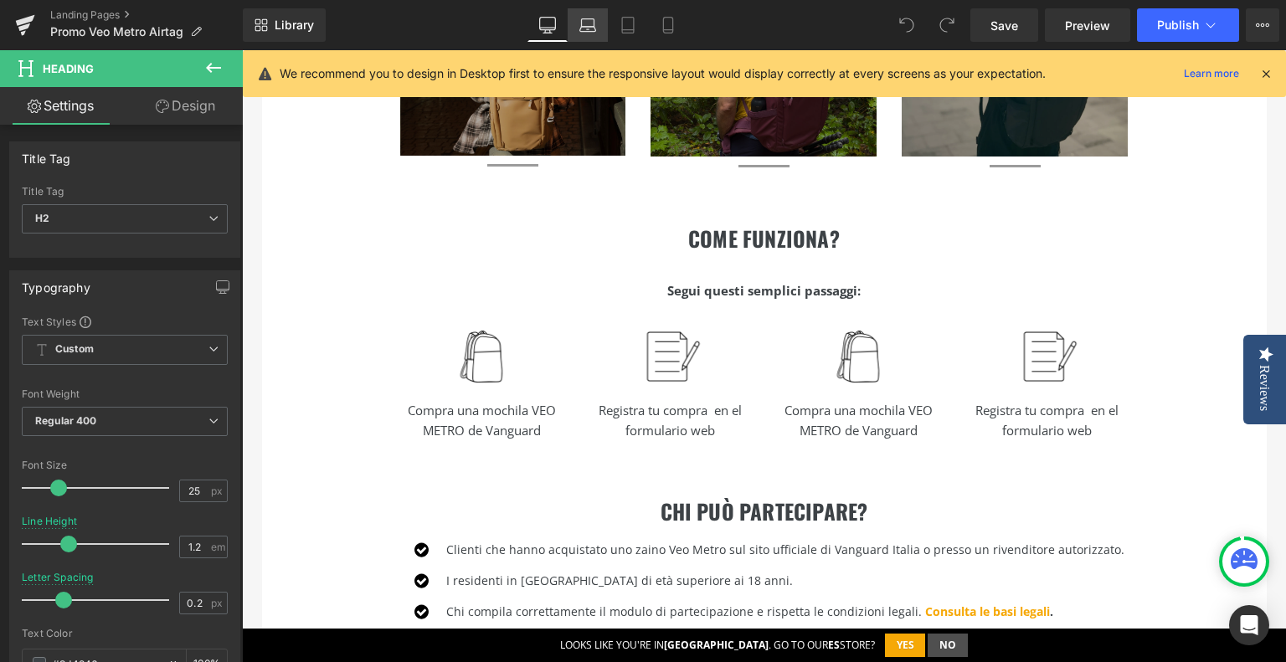
click at [601, 24] on link "Laptop" at bounding box center [588, 24] width 40 height 33
type input "1.5"
type input "2"
type input "100"
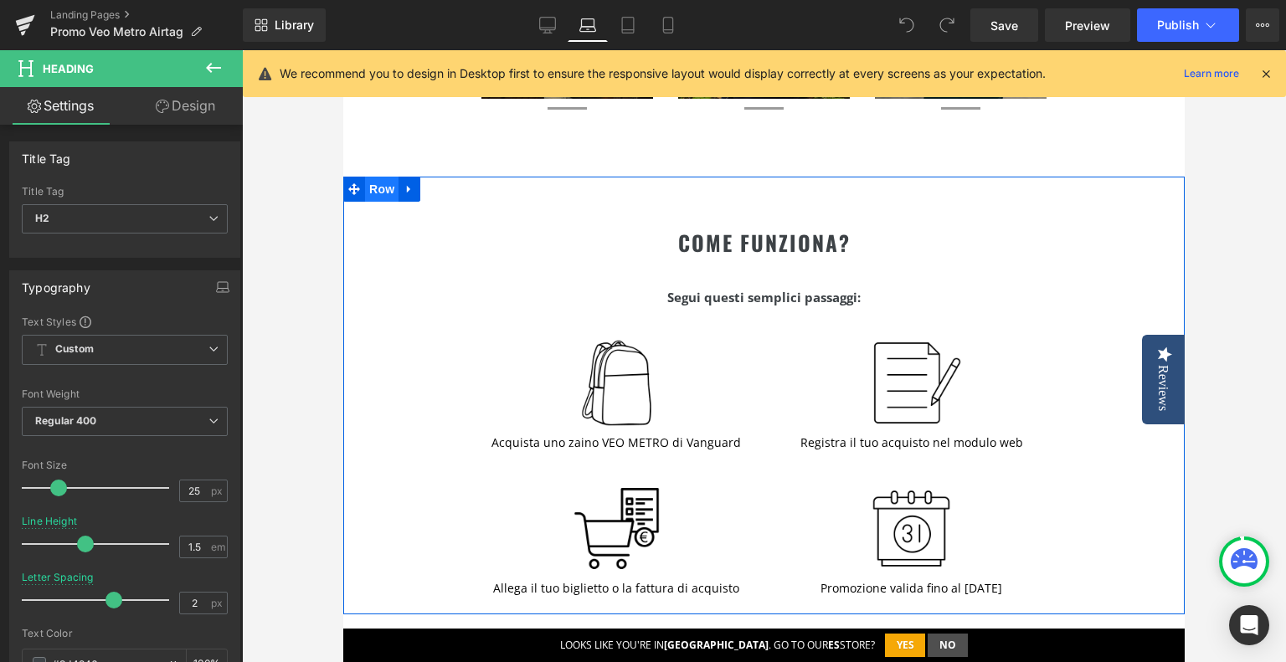
click at [384, 187] on span "Row" at bounding box center [381, 189] width 33 height 25
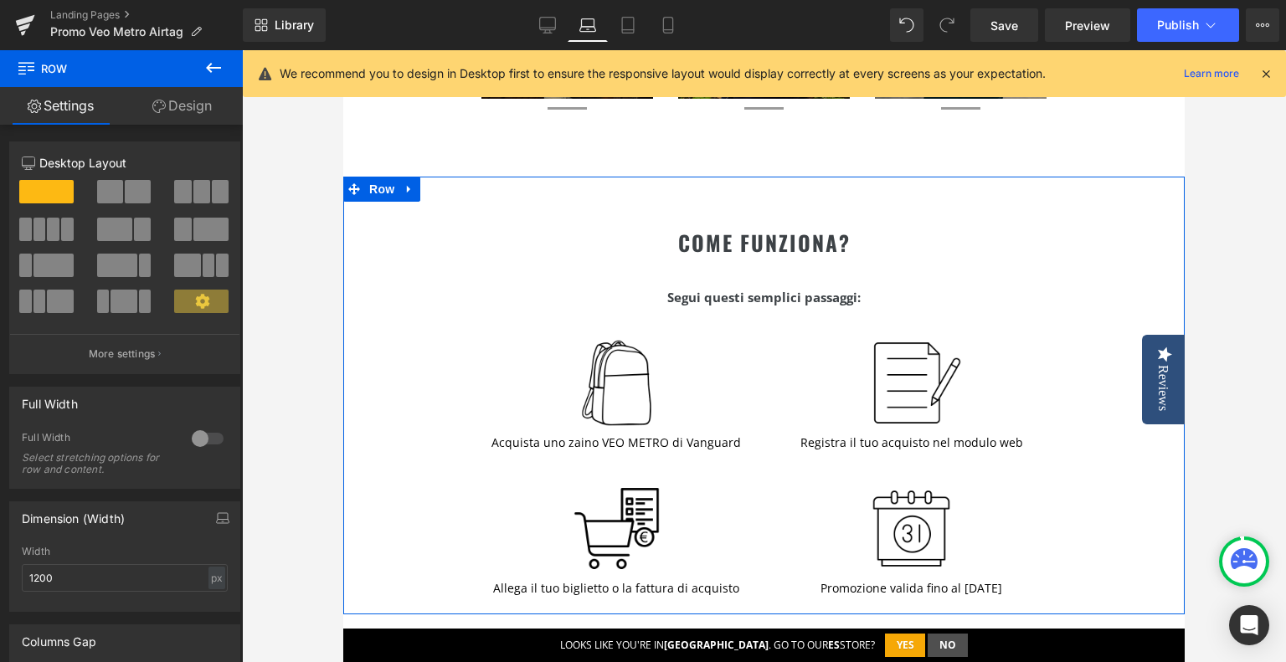
click at [178, 105] on link "Design" at bounding box center [181, 106] width 121 height 38
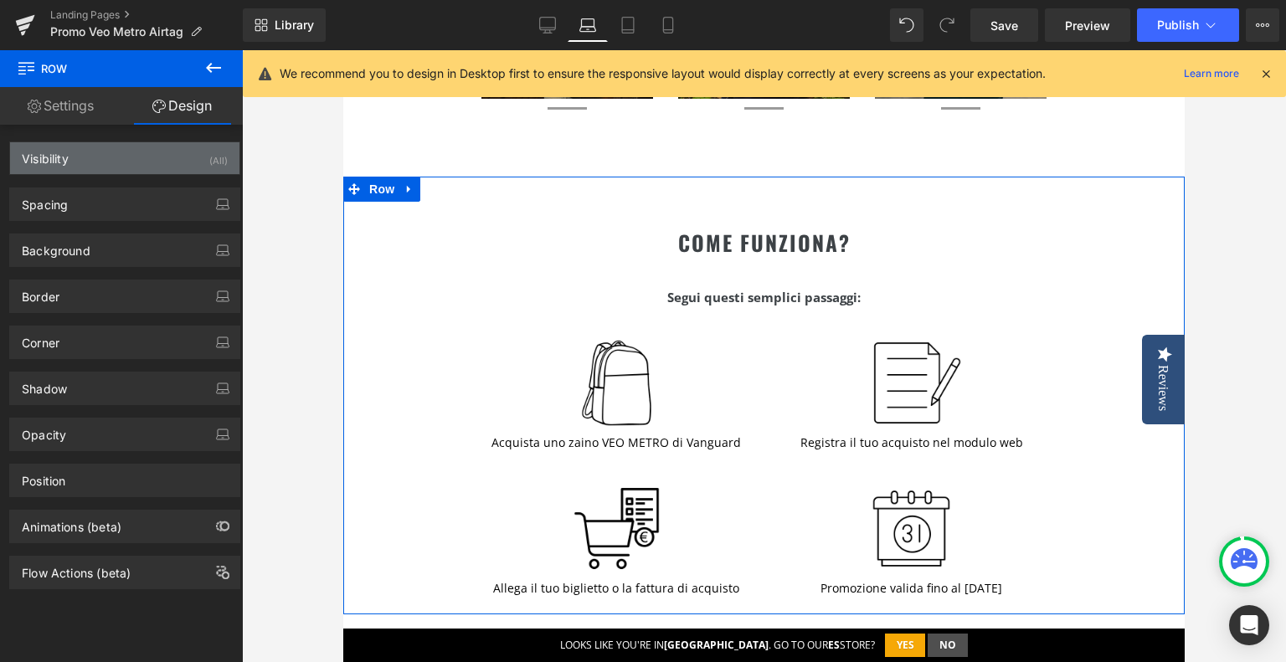
click at [107, 156] on div "Visibility (All)" at bounding box center [124, 158] width 229 height 32
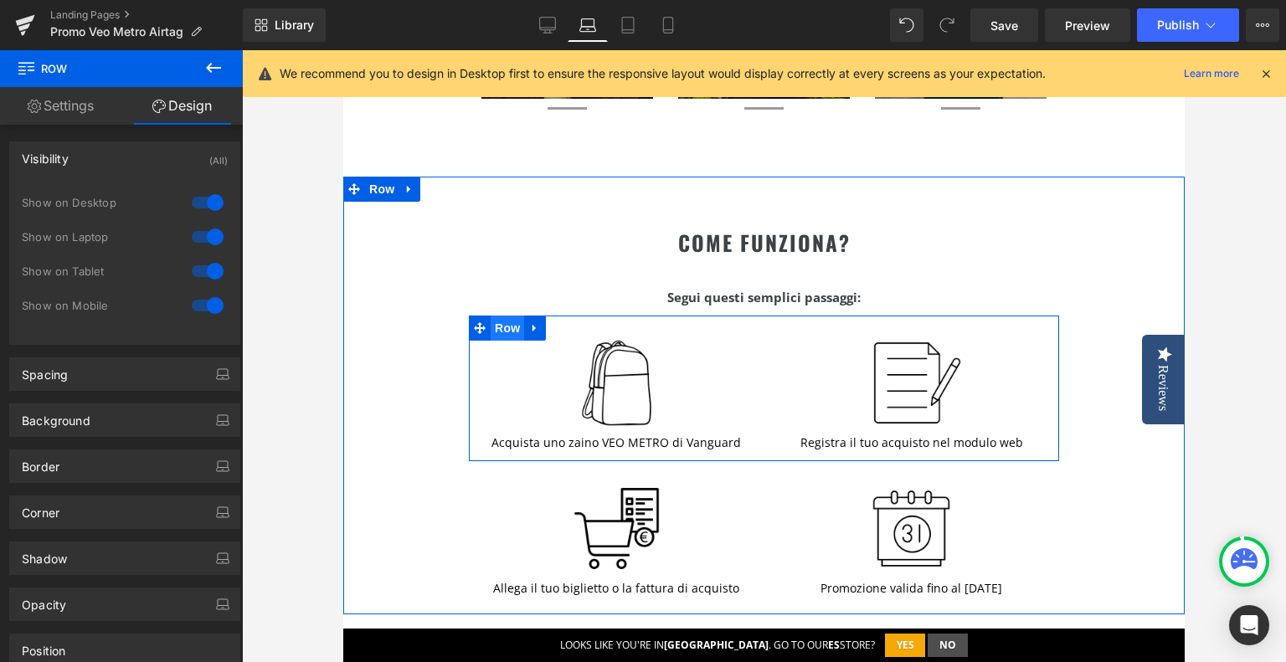
click at [510, 321] on span "Row" at bounding box center [507, 328] width 33 height 25
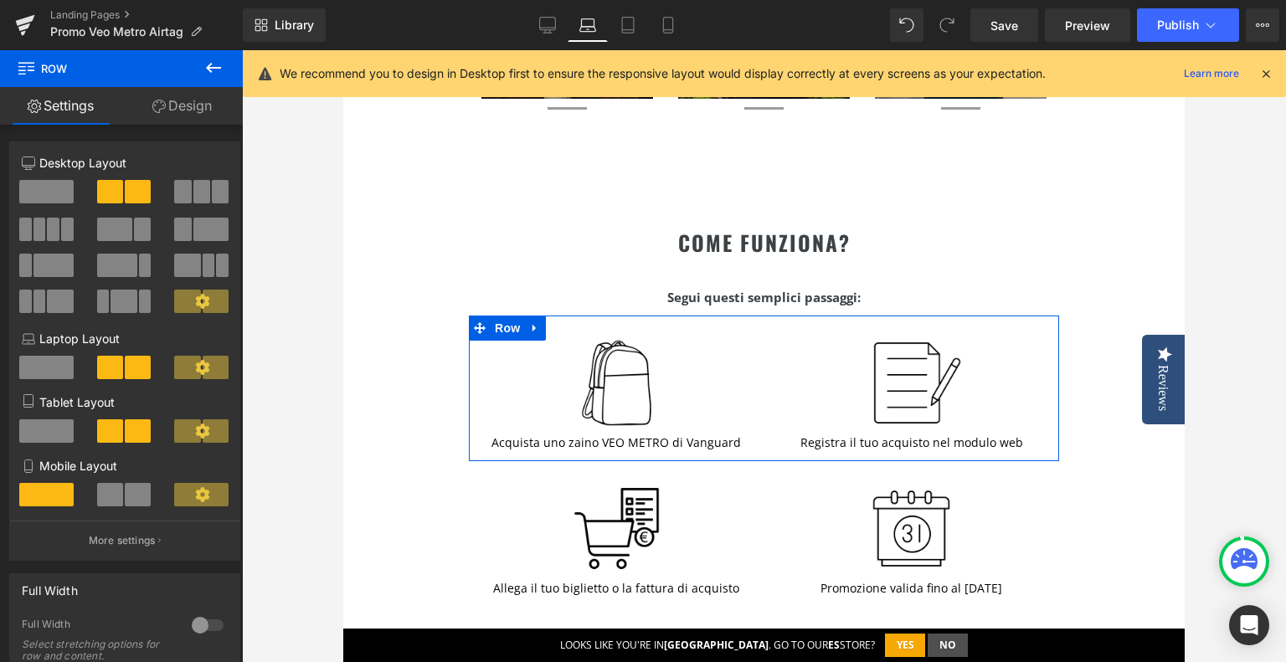
click at [198, 117] on link "Design" at bounding box center [181, 106] width 121 height 38
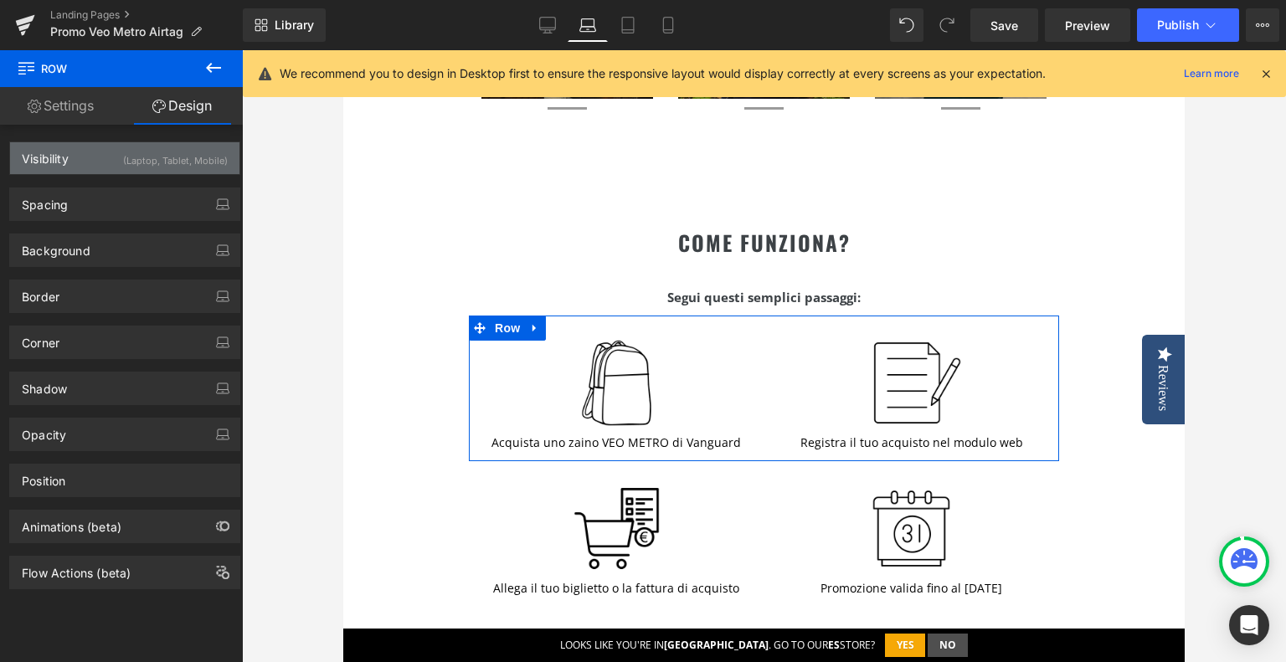
click at [153, 164] on div "(Laptop, Tablet, Mobile)" at bounding box center [175, 156] width 105 height 28
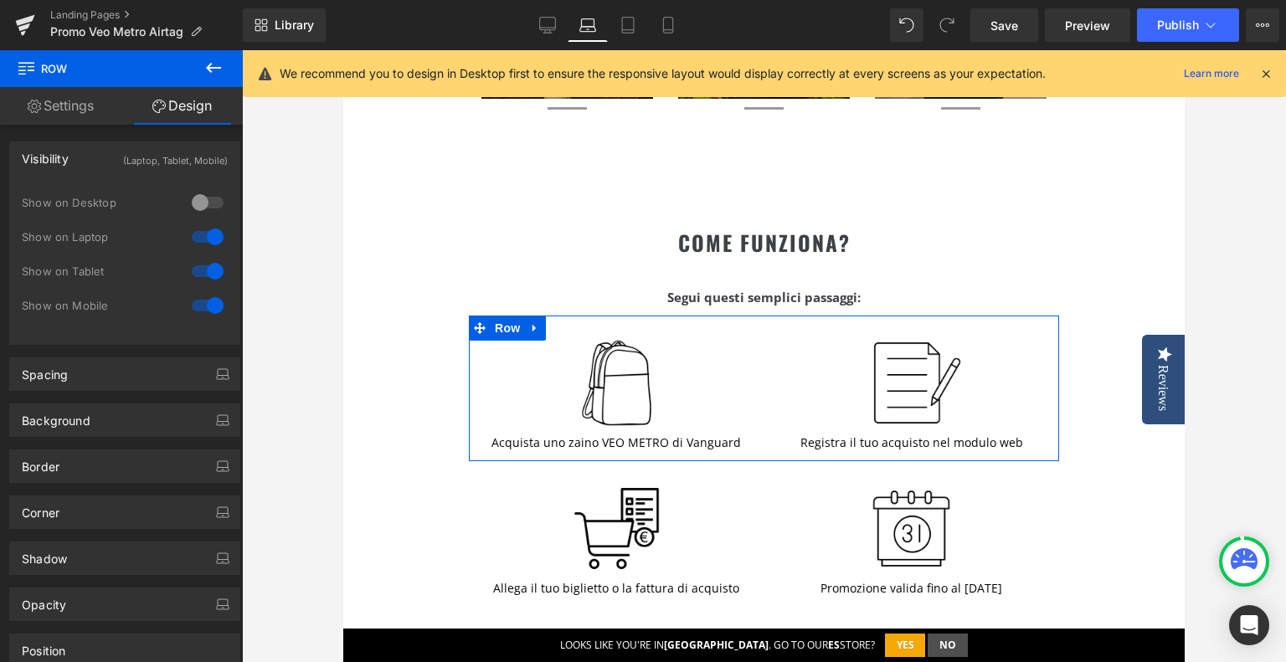
click at [212, 203] on div at bounding box center [208, 202] width 40 height 27
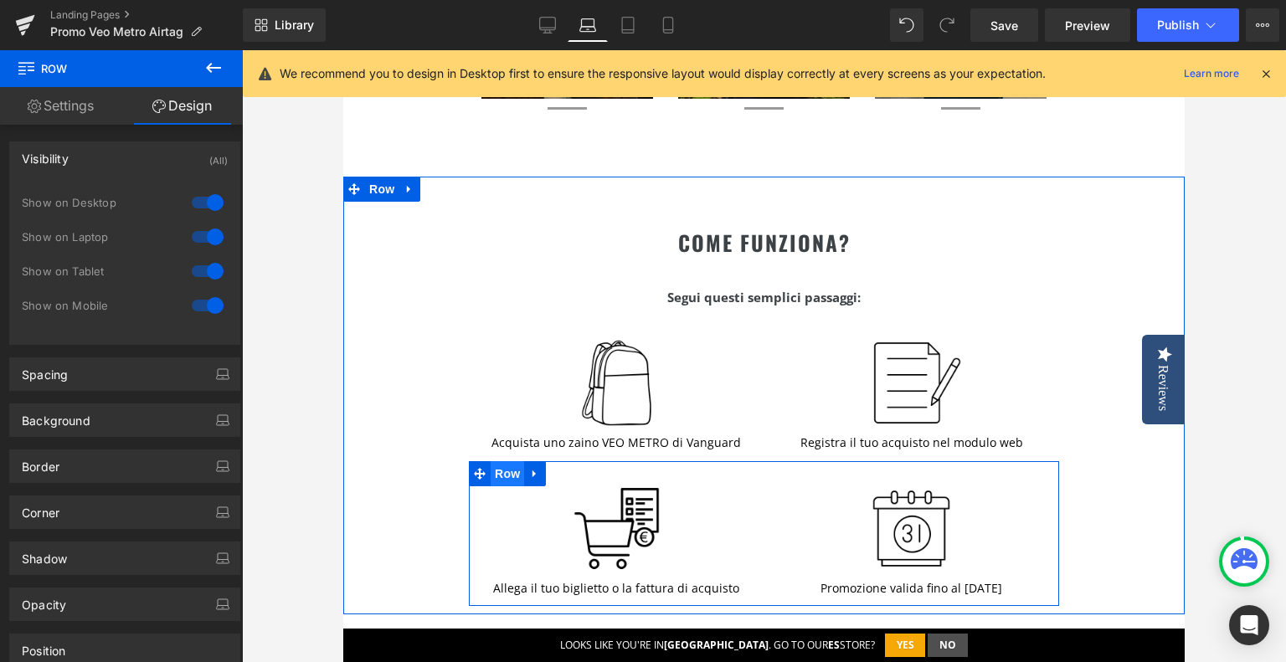
click at [513, 471] on span "Row" at bounding box center [507, 473] width 33 height 25
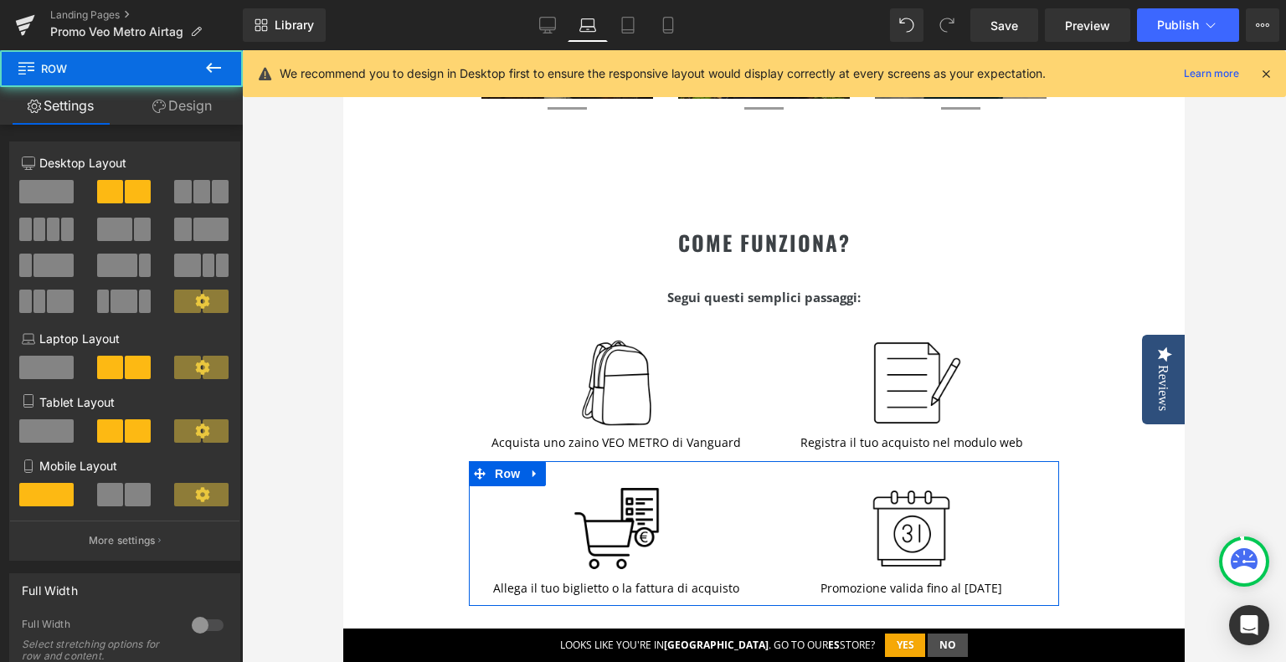
click at [201, 113] on link "Design" at bounding box center [181, 106] width 121 height 38
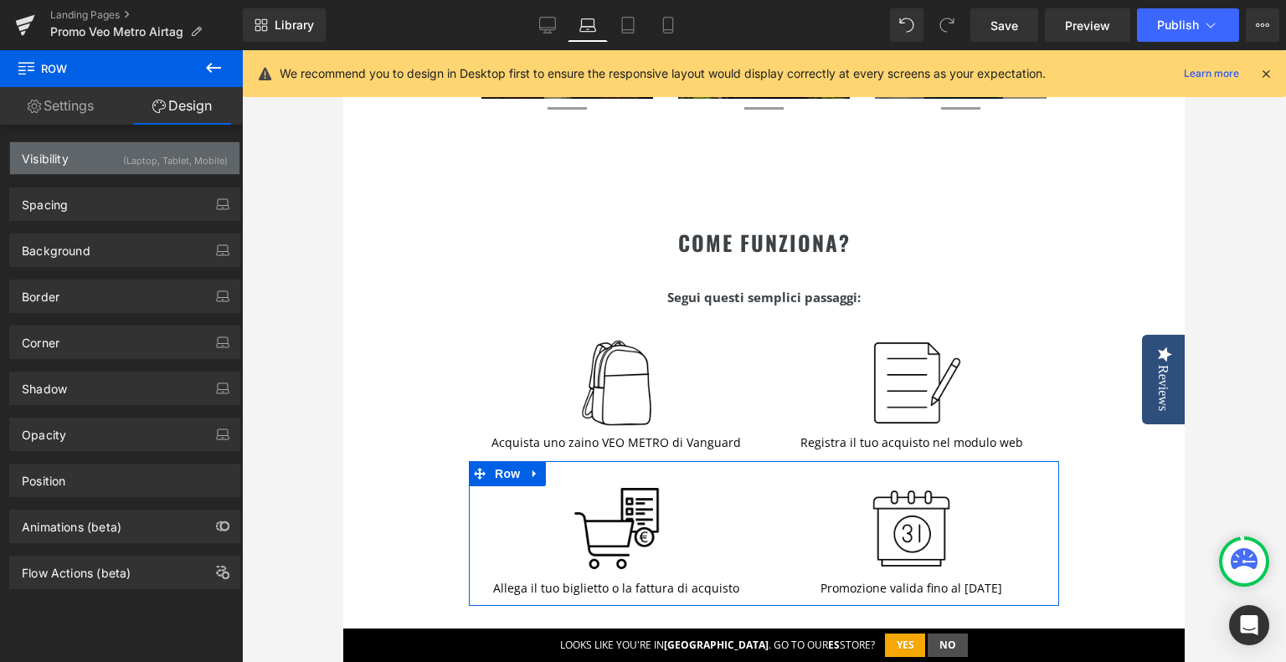
drag, startPoint x: 183, startPoint y: 194, endPoint x: 182, endPoint y: 163, distance: 31.0
click at [182, 163] on div "Visibility (Laptop, Tablet, Mobile) 0|0|0|0 0 Show on Desktop 1 Show on Laptop …" at bounding box center [125, 357] width 250 height 465
click at [182, 163] on div "(Laptop, Tablet, Mobile)" at bounding box center [175, 156] width 105 height 28
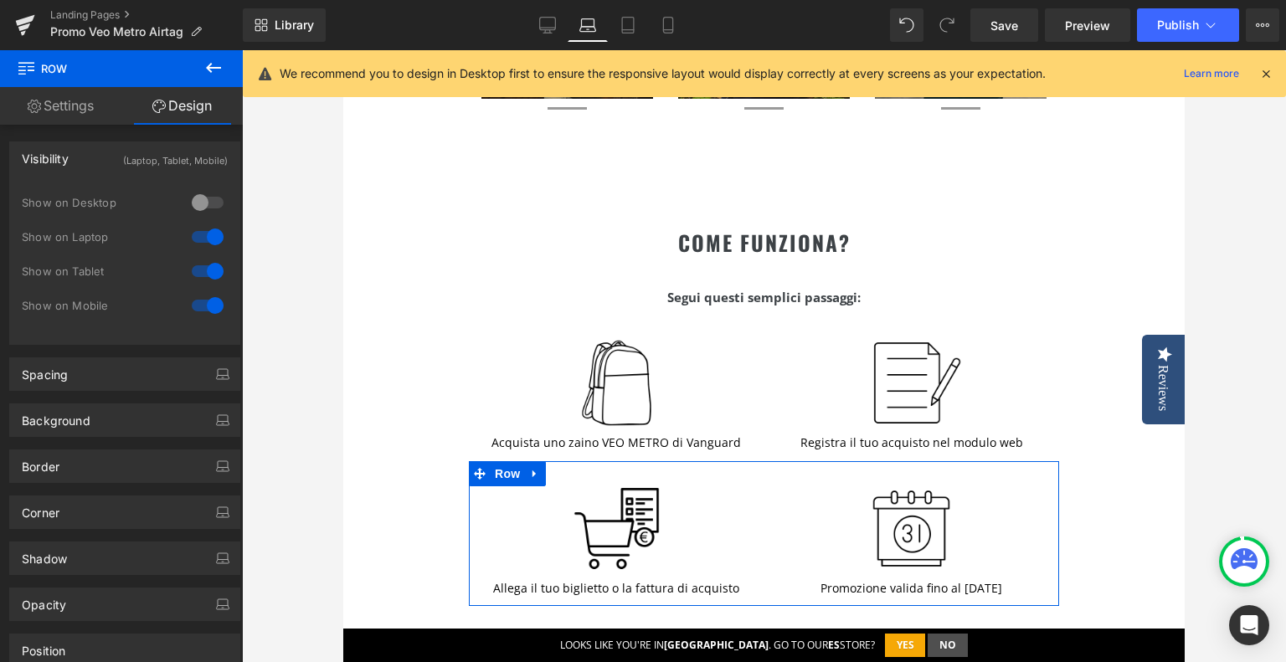
click at [195, 200] on div at bounding box center [208, 202] width 40 height 27
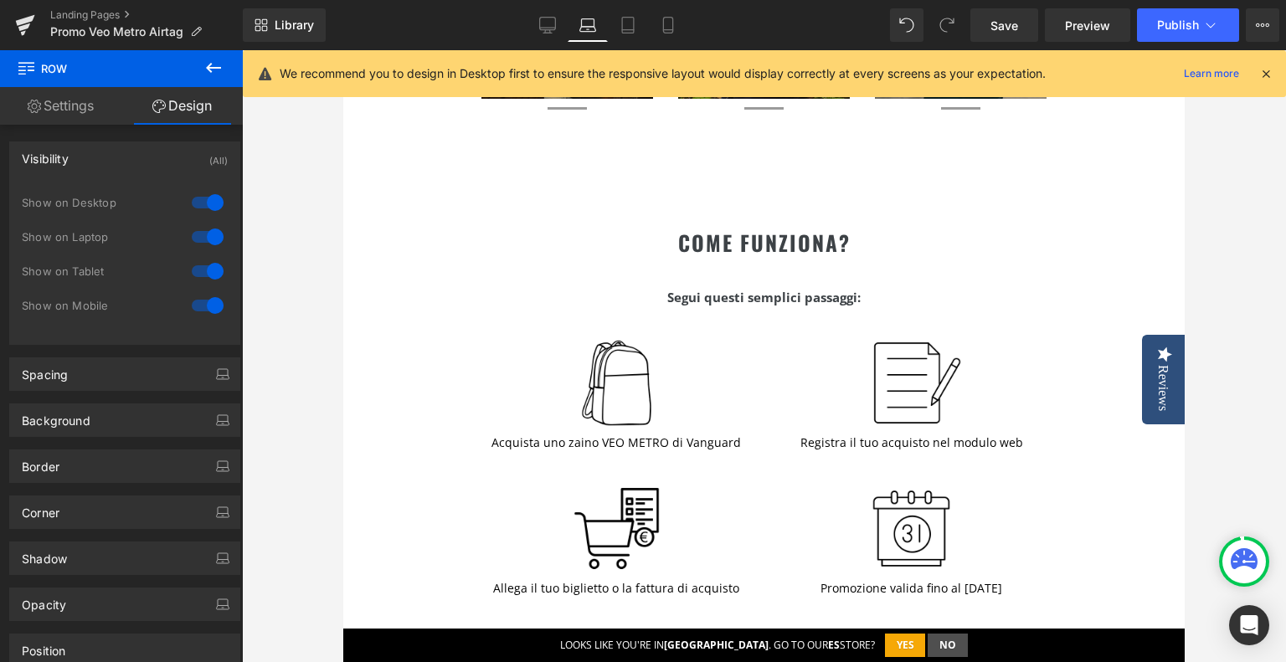
click at [523, 35] on div "Library Laptop Desktop Laptop Tablet Mobile Save Preview Publish Scheduled View…" at bounding box center [764, 24] width 1043 height 33
click at [533, 32] on link "Desktop" at bounding box center [548, 24] width 40 height 33
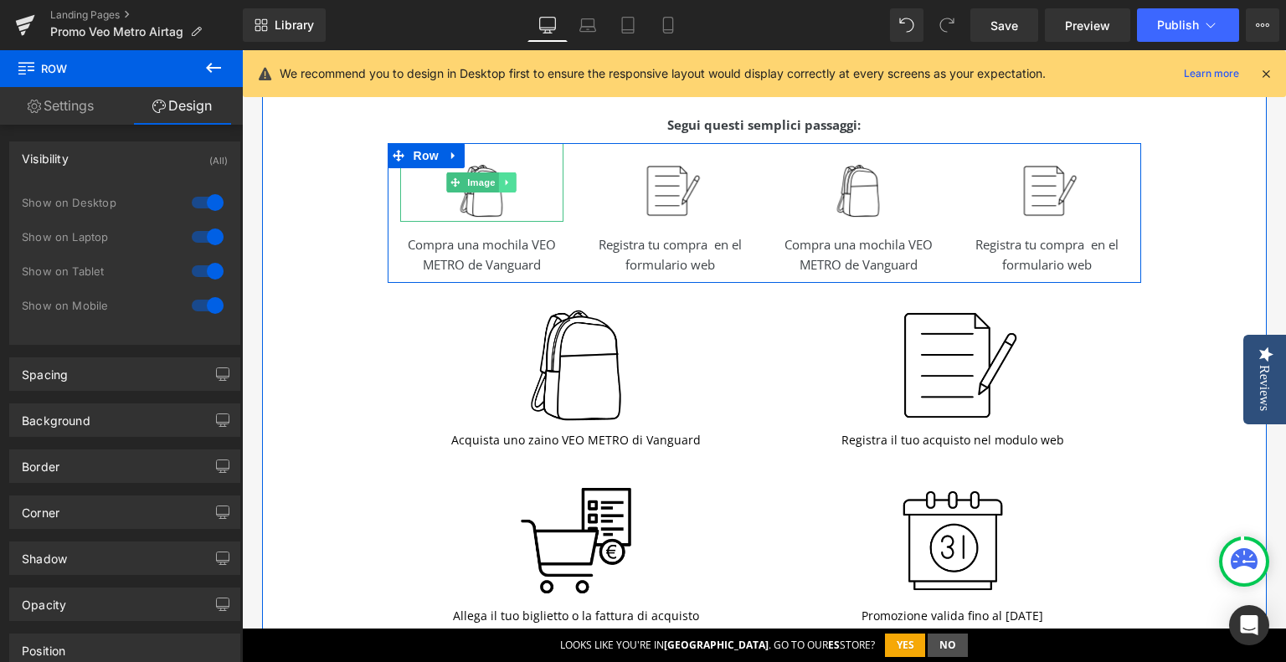
click at [503, 185] on icon at bounding box center [507, 183] width 9 height 10
click at [512, 186] on icon at bounding box center [516, 182] width 9 height 9
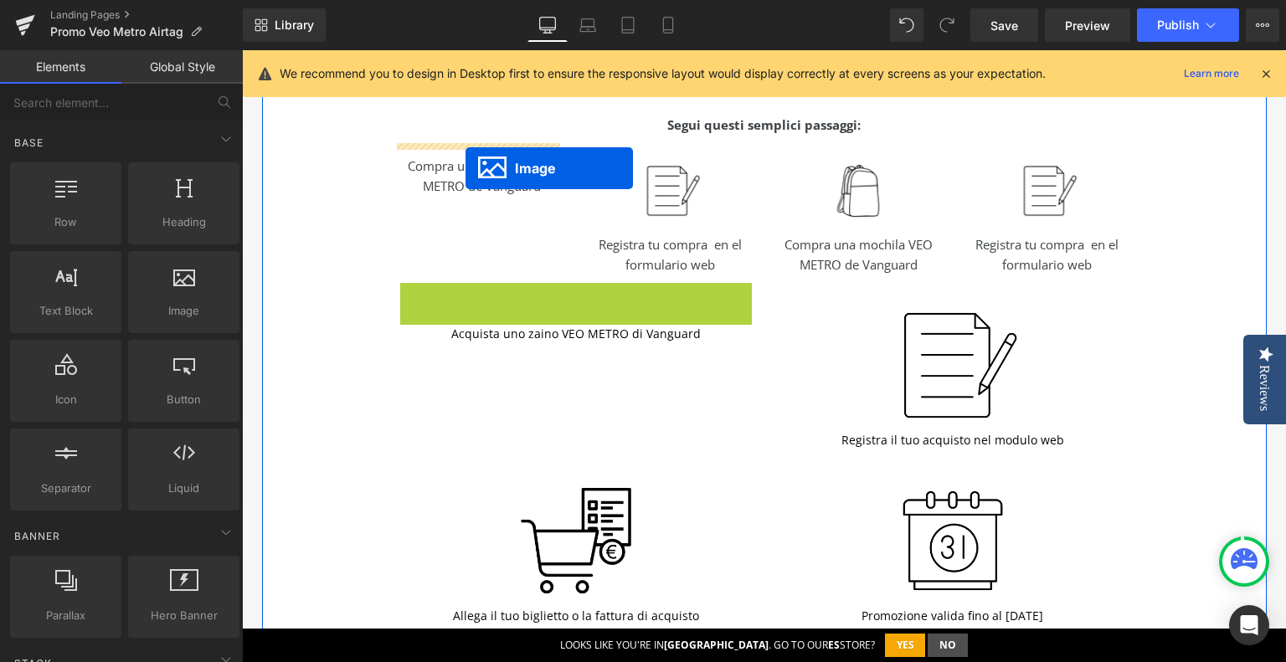
drag, startPoint x: 541, startPoint y: 351, endPoint x: 466, endPoint y: 168, distance: 197.5
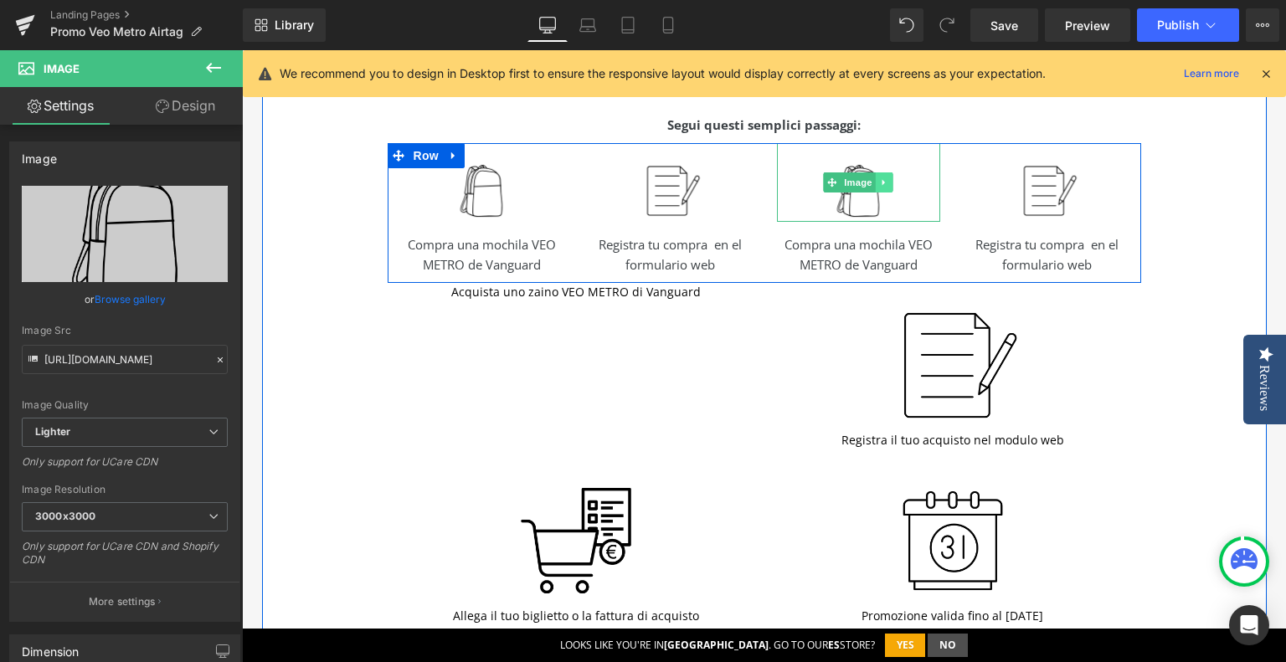
click at [876, 179] on link at bounding box center [885, 183] width 18 height 20
click at [888, 178] on icon at bounding box center [892, 182] width 9 height 9
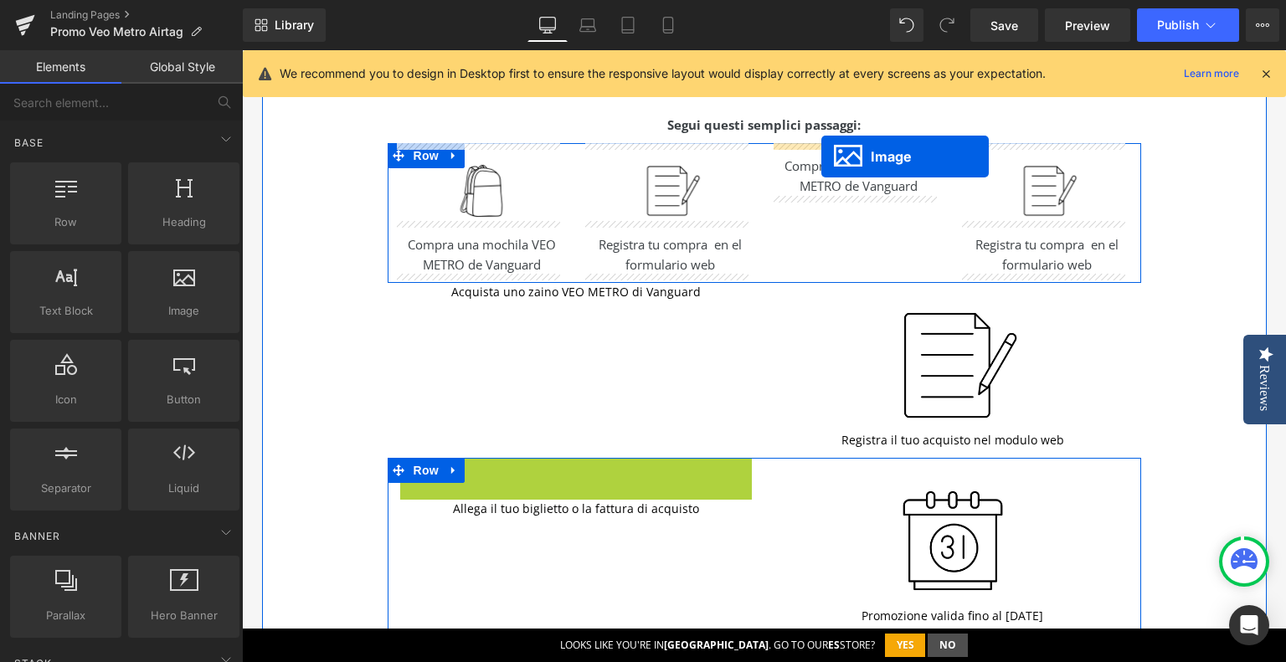
drag, startPoint x: 546, startPoint y: 530, endPoint x: 821, endPoint y: 157, distance: 464.1
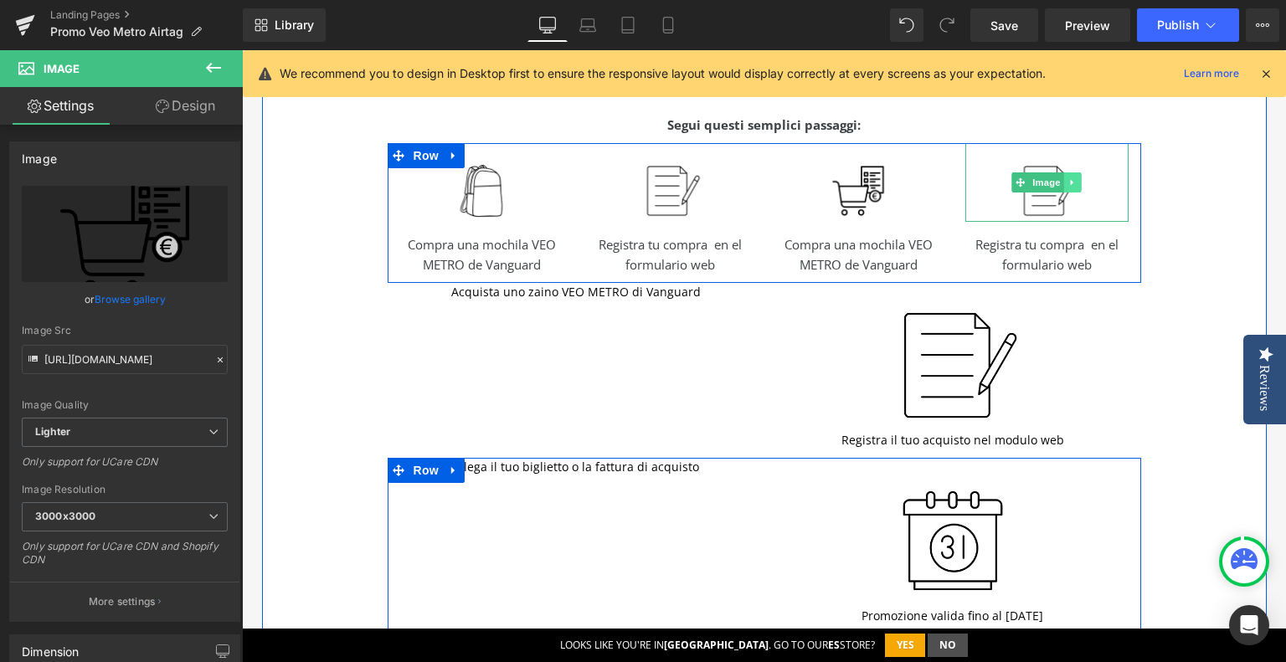
click at [1068, 178] on icon at bounding box center [1072, 183] width 9 height 10
click at [1077, 182] on icon at bounding box center [1081, 182] width 9 height 9
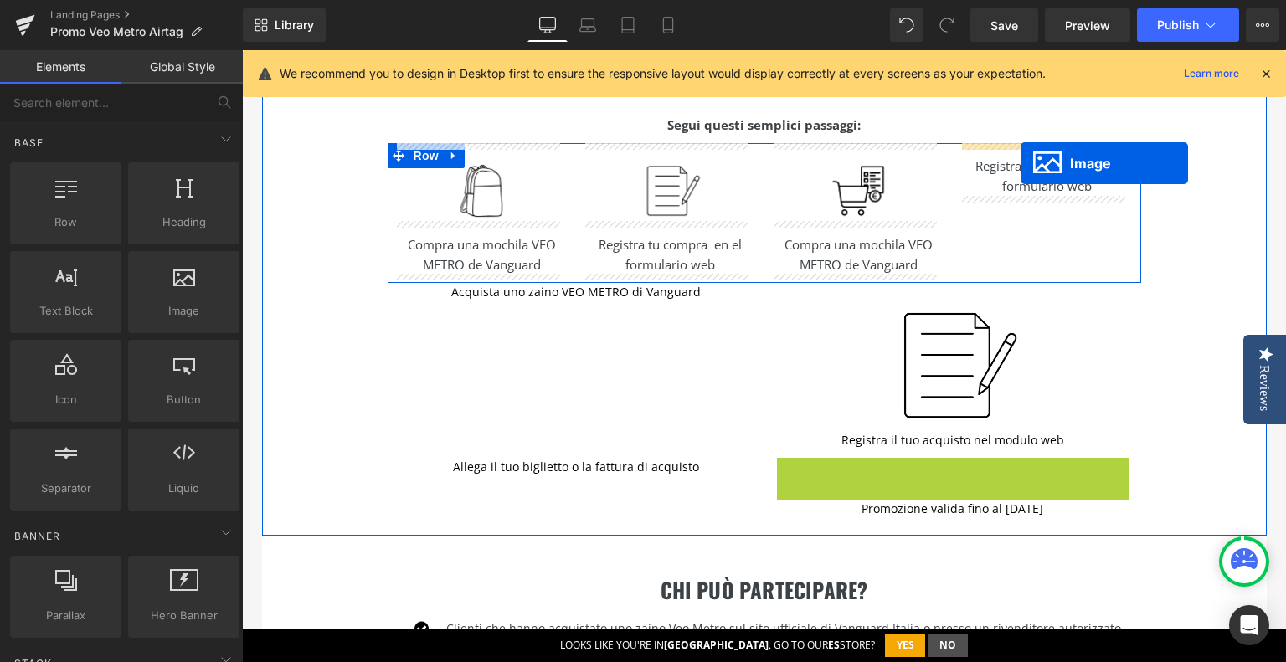
drag, startPoint x: 919, startPoint y: 531, endPoint x: 1021, endPoint y: 163, distance: 381.3
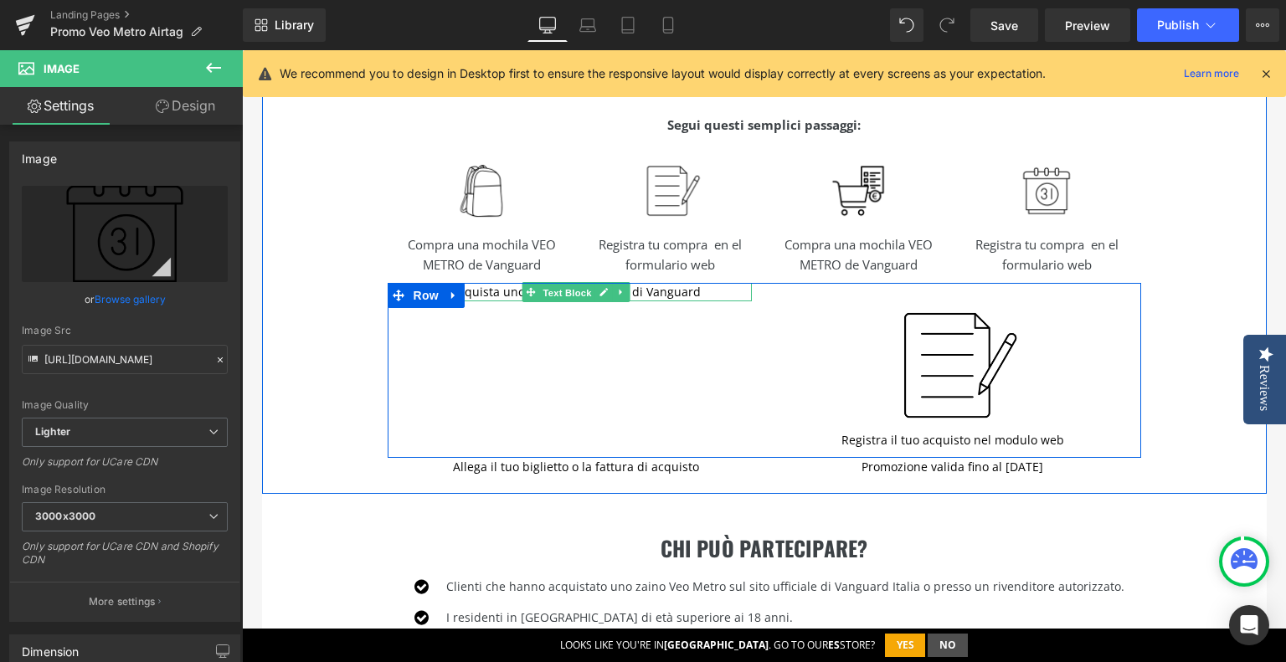
click at [550, 291] on span "Text Block" at bounding box center [566, 293] width 55 height 20
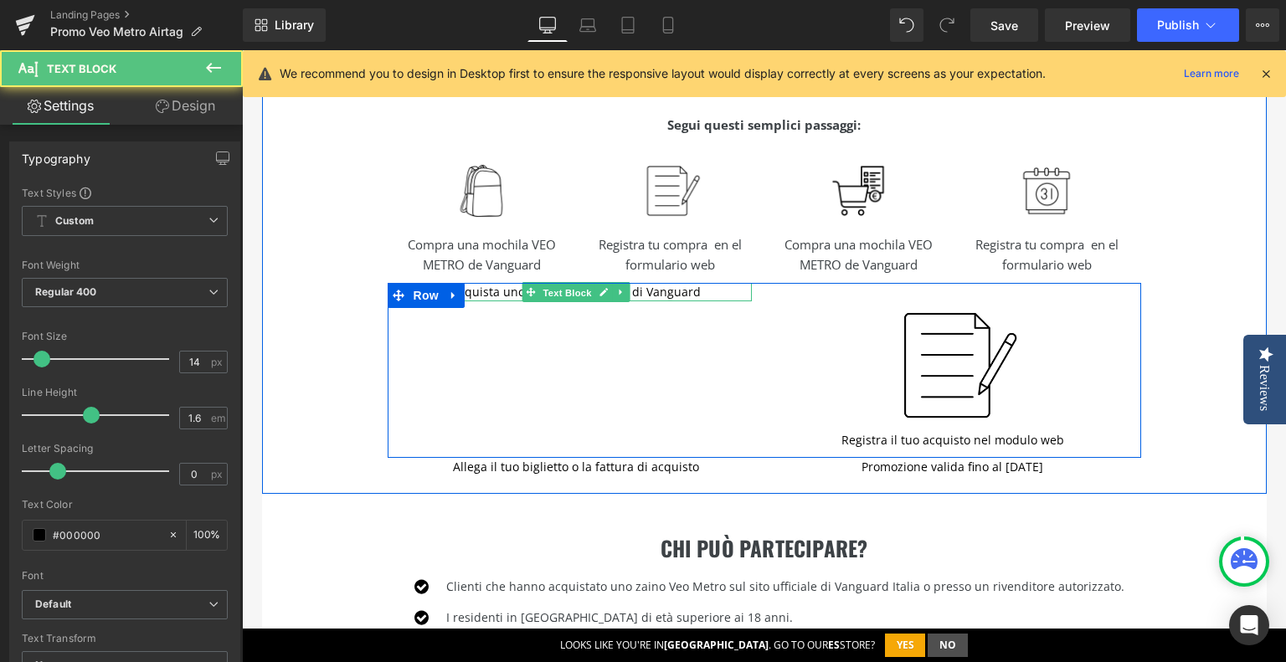
click at [550, 291] on span "Text Block" at bounding box center [566, 293] width 55 height 20
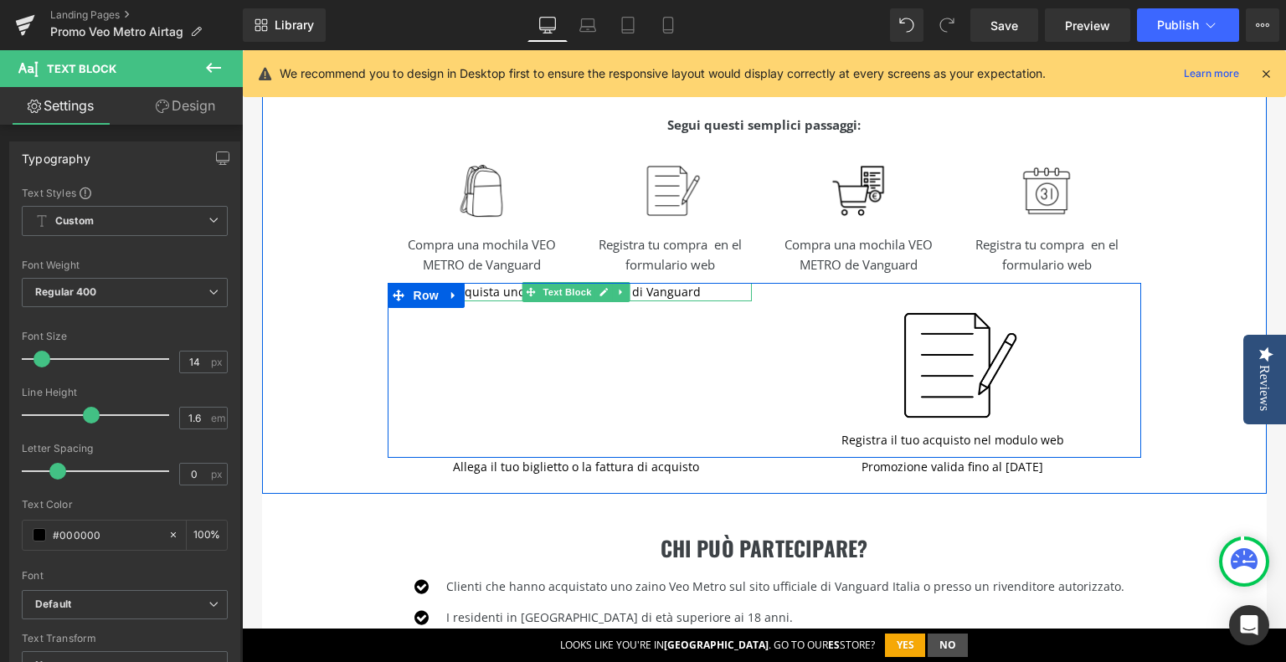
click at [600, 293] on icon at bounding box center [604, 292] width 8 height 8
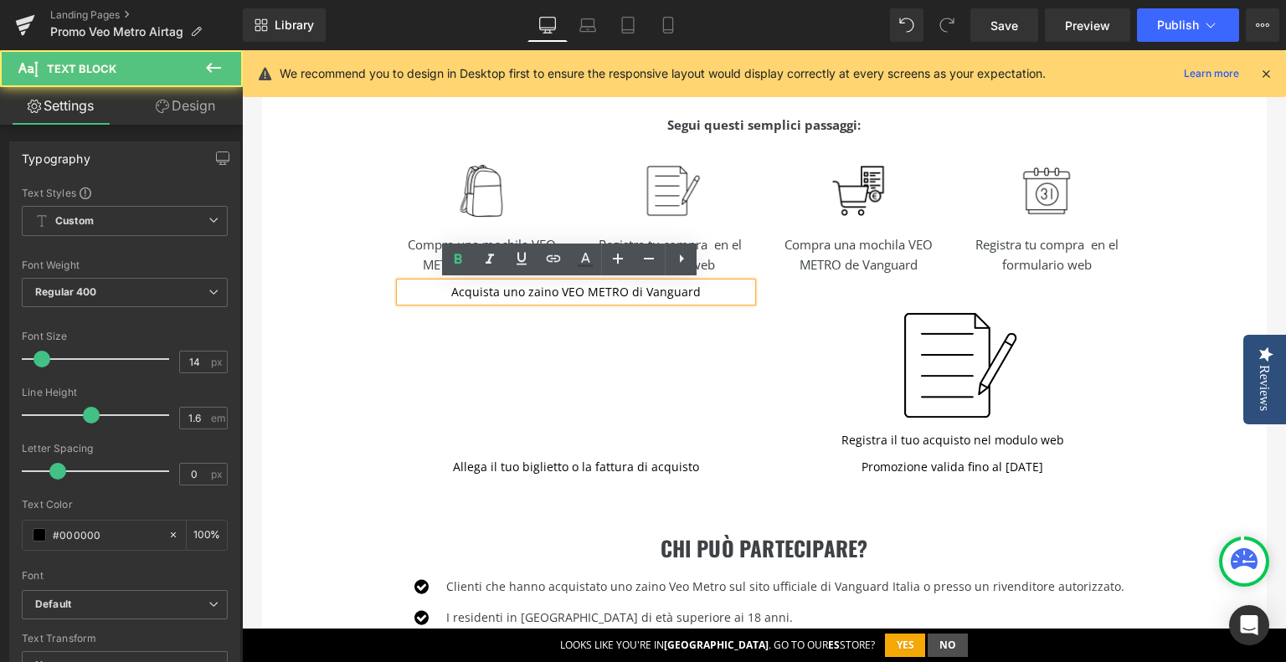
click at [515, 296] on p "Acquista uno zaino VEO METRO di Vanguard" at bounding box center [576, 292] width 352 height 18
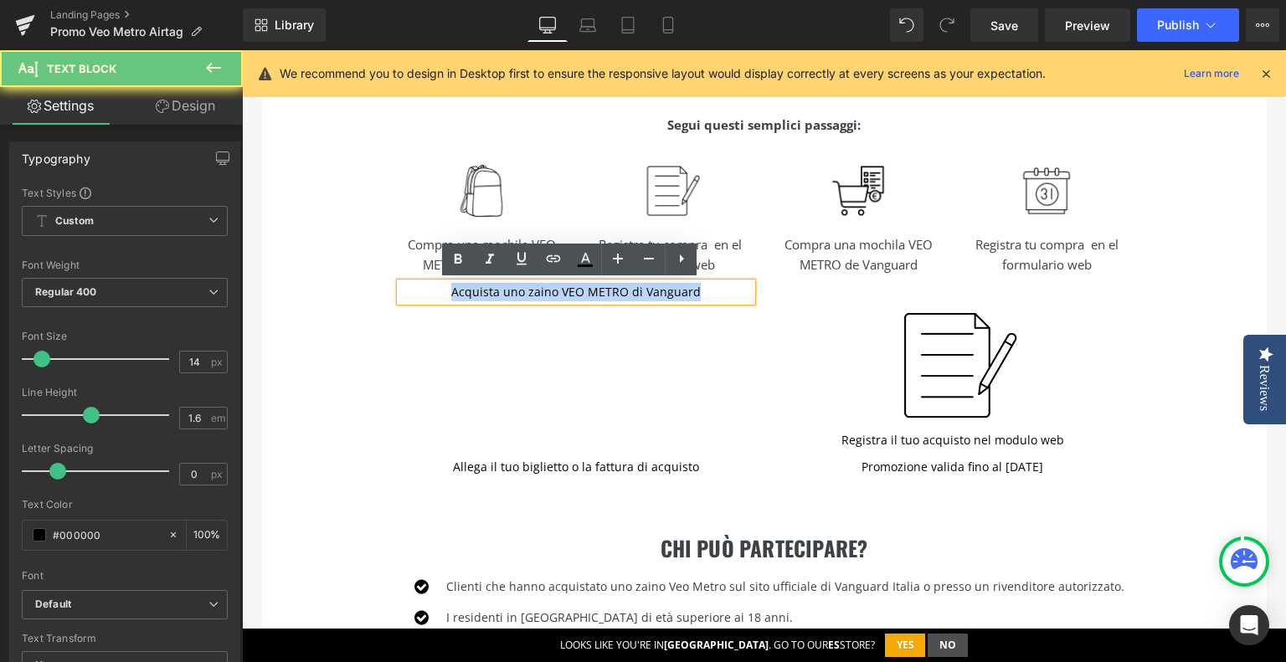
click at [515, 296] on p "Acquista uno zaino VEO METRO di Vanguard" at bounding box center [576, 292] width 352 height 18
copy p "Acquista uno zaino VEO METRO di Vanguard"
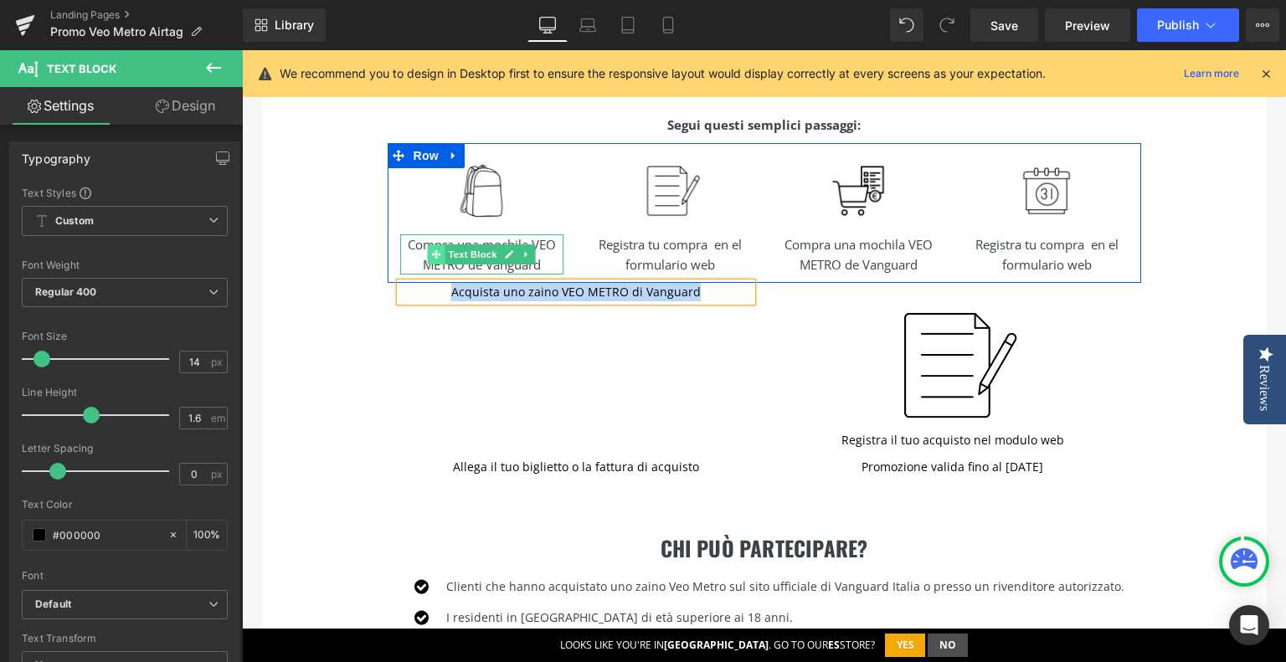
click at [431, 250] on icon at bounding box center [435, 255] width 9 height 10
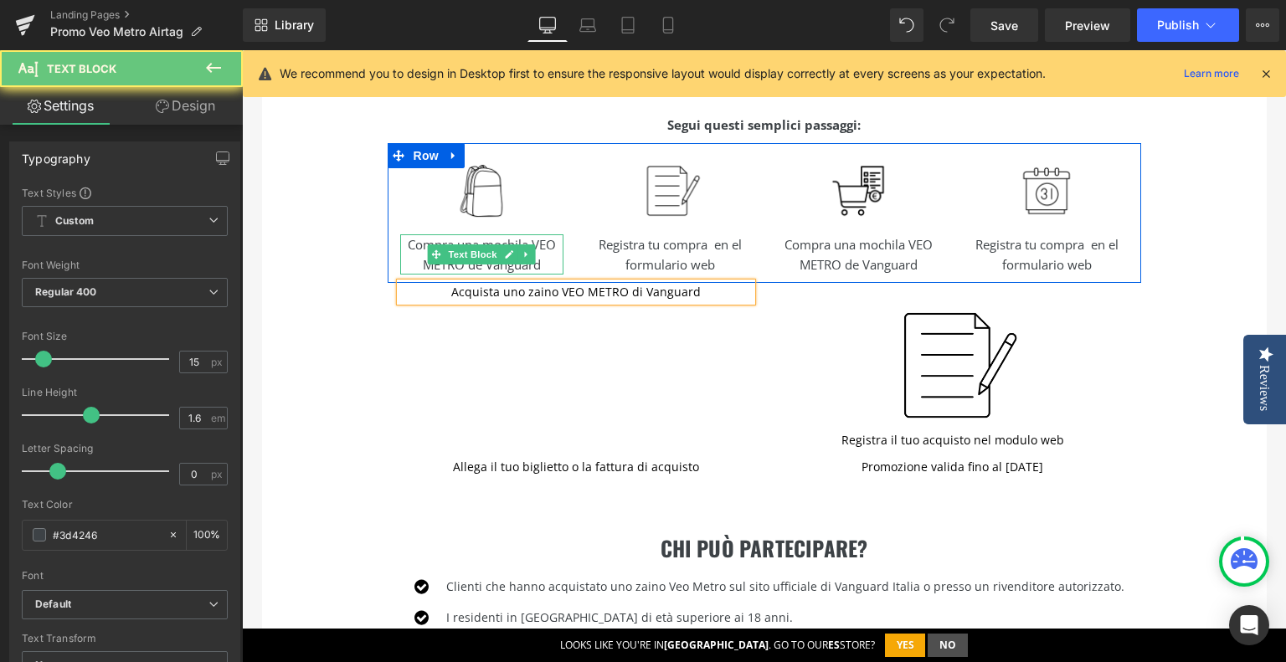
click at [408, 250] on p "Compra una mochila VEO METRO de Vanguard" at bounding box center [481, 254] width 163 height 40
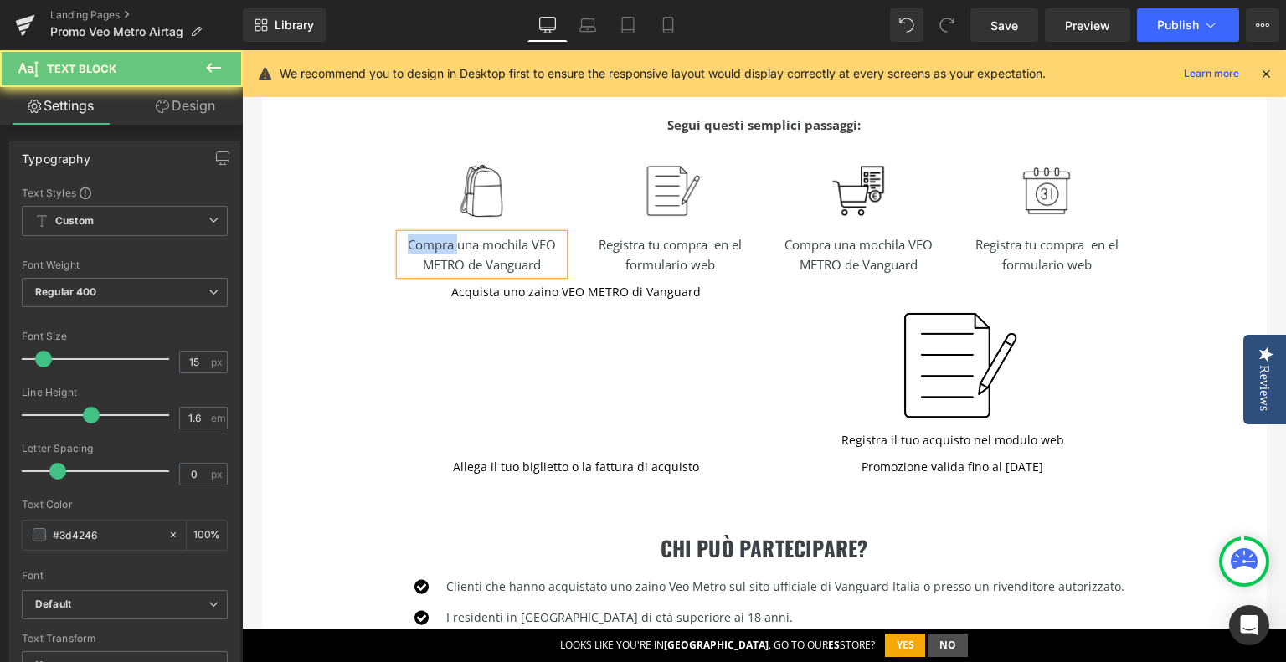
click at [408, 250] on p "Compra una mochila VEO METRO de Vanguard" at bounding box center [481, 254] width 163 height 40
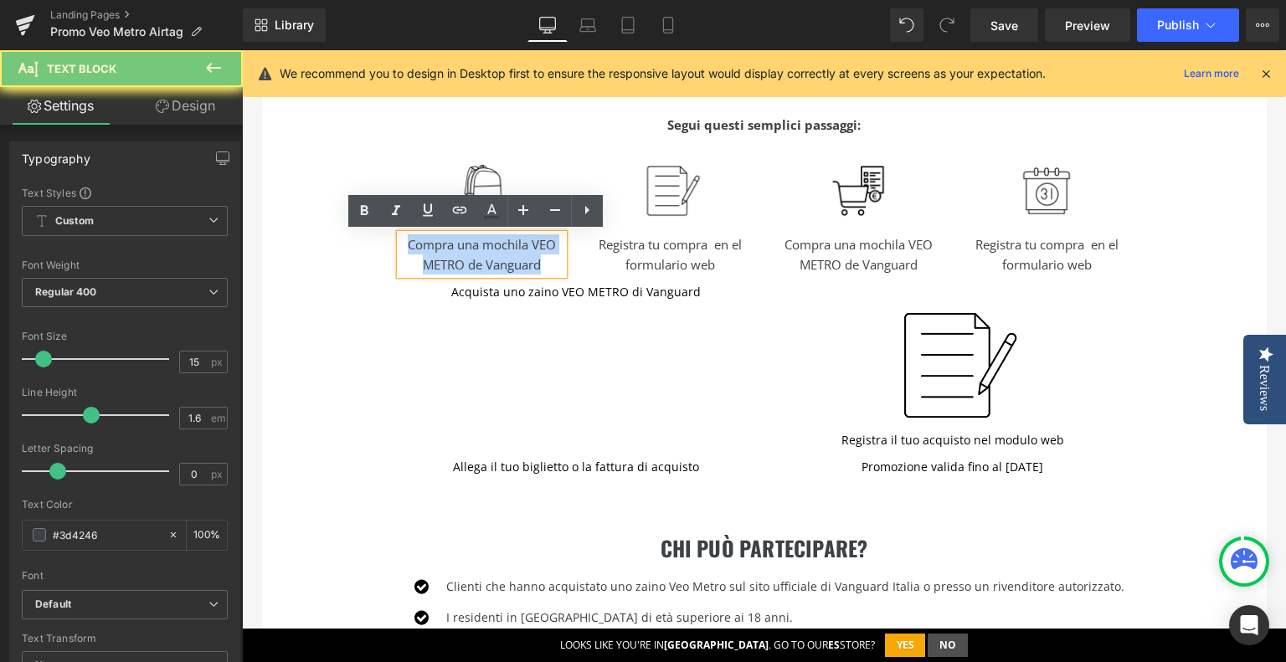
click at [408, 250] on p "Compra una mochila VEO METRO de Vanguard" at bounding box center [481, 254] width 163 height 40
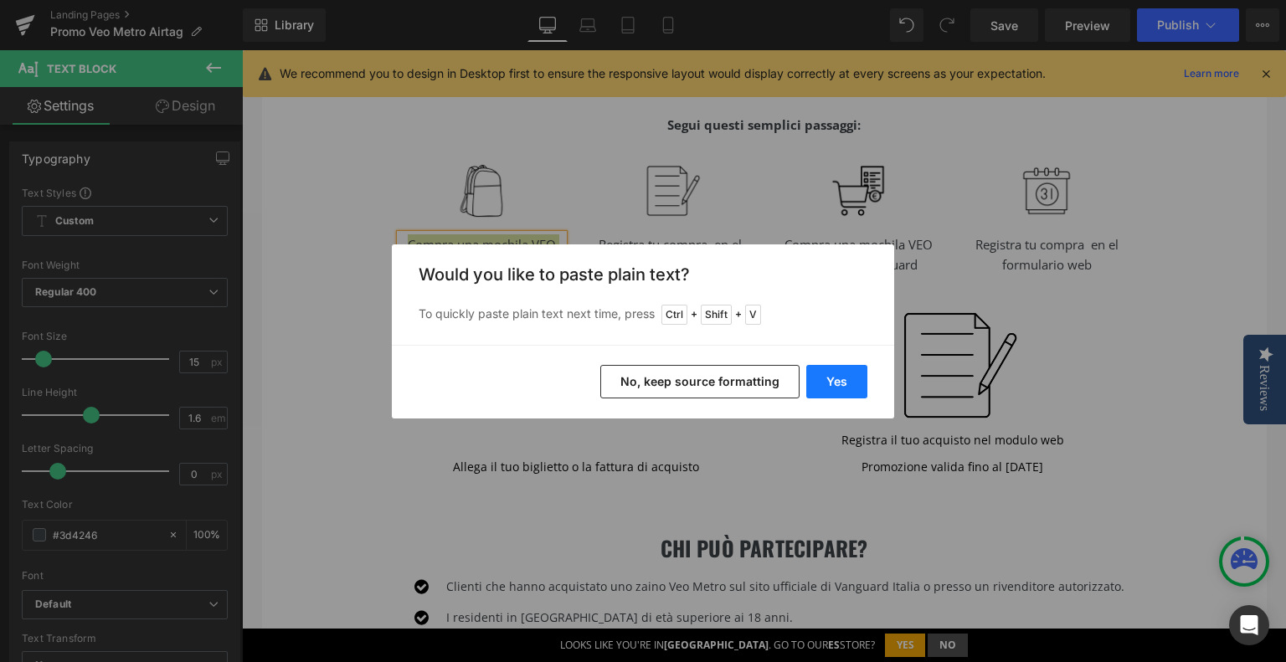
click at [840, 381] on button "Yes" at bounding box center [836, 381] width 61 height 33
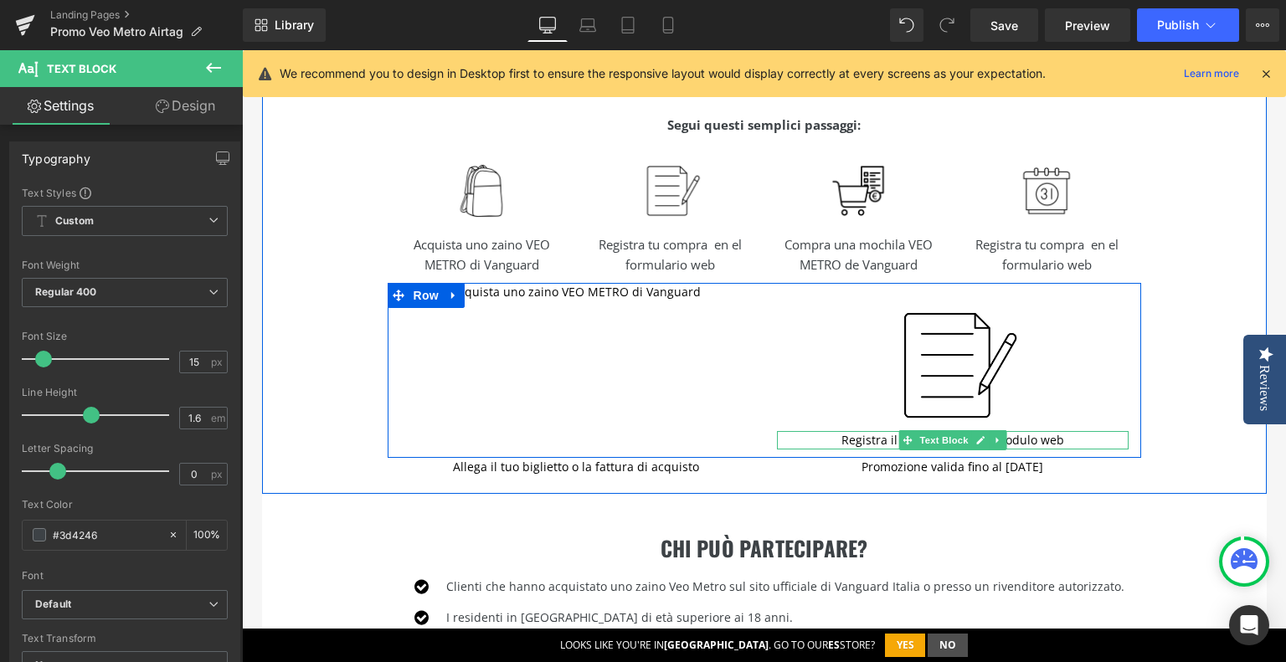
click at [874, 437] on p "Registra il tuo acquisto nel modulo web" at bounding box center [953, 440] width 352 height 18
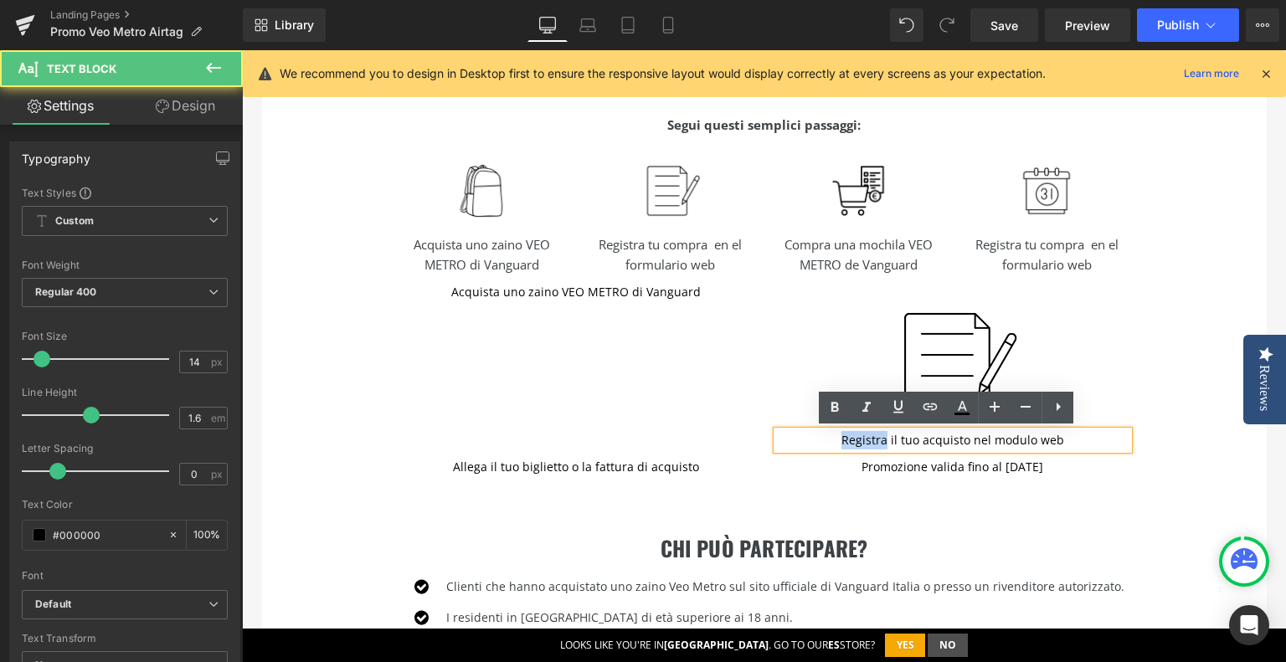
click at [874, 436] on p "Registra il tuo acquisto nel modulo web" at bounding box center [953, 440] width 352 height 18
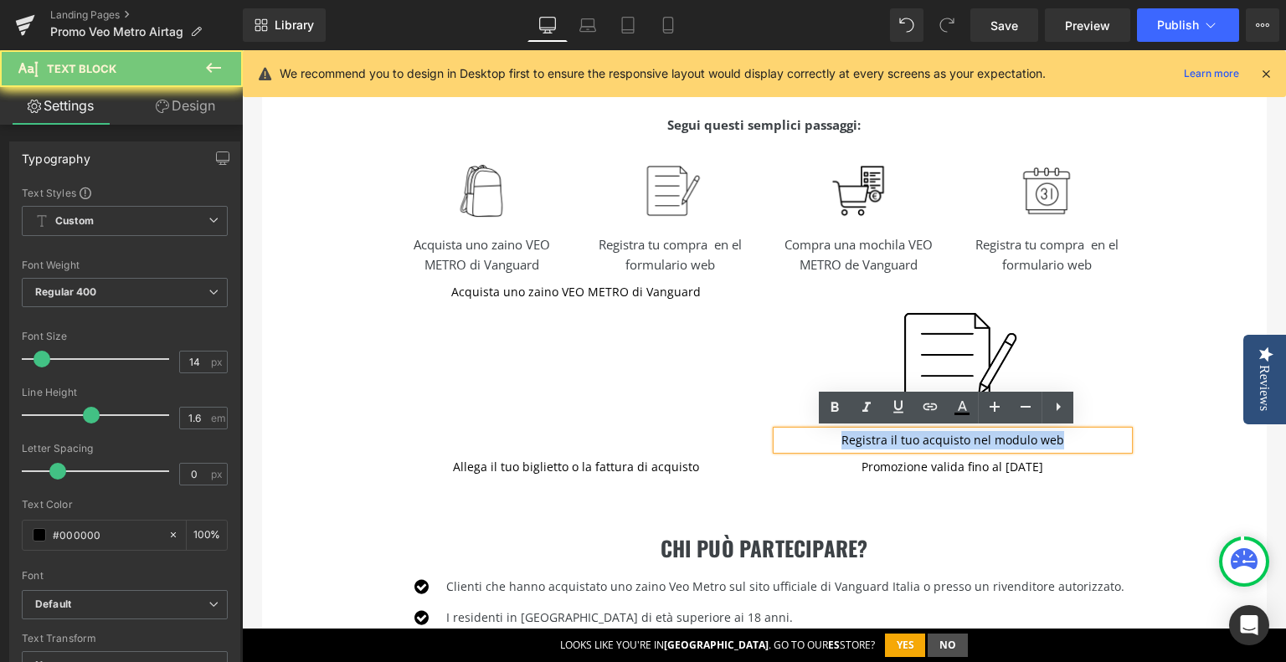
copy p "Registra il tuo acquisto nel modulo web"
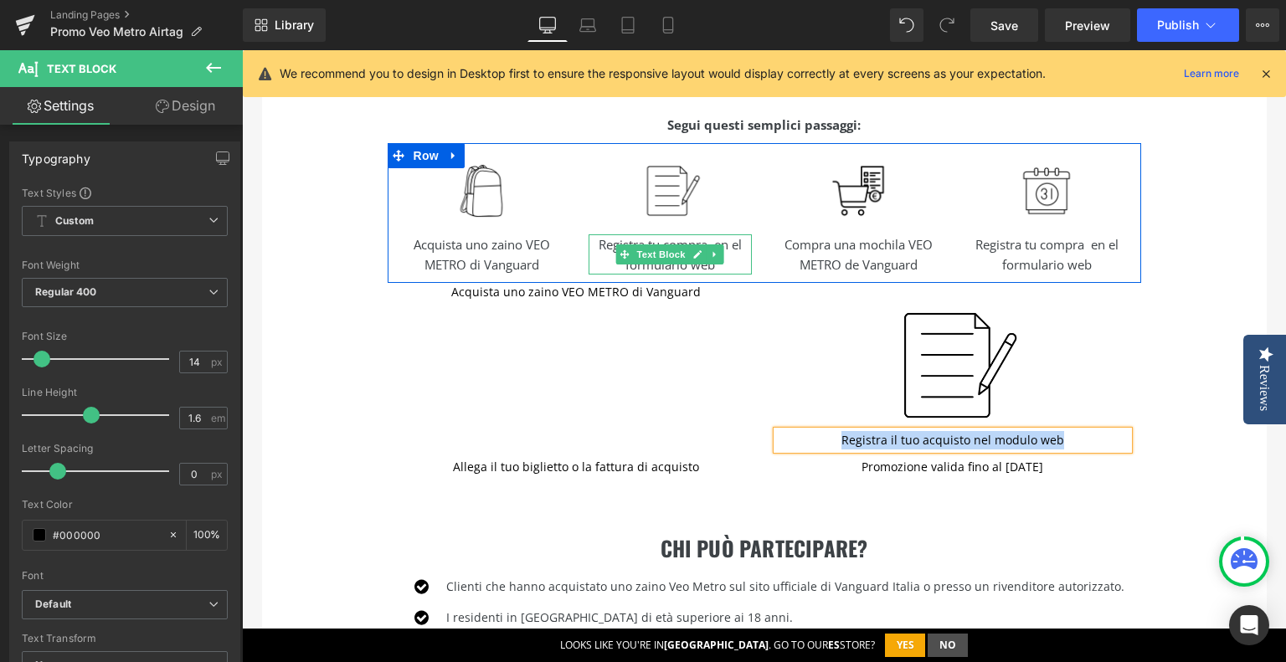
click at [693, 252] on icon at bounding box center [697, 255] width 9 height 10
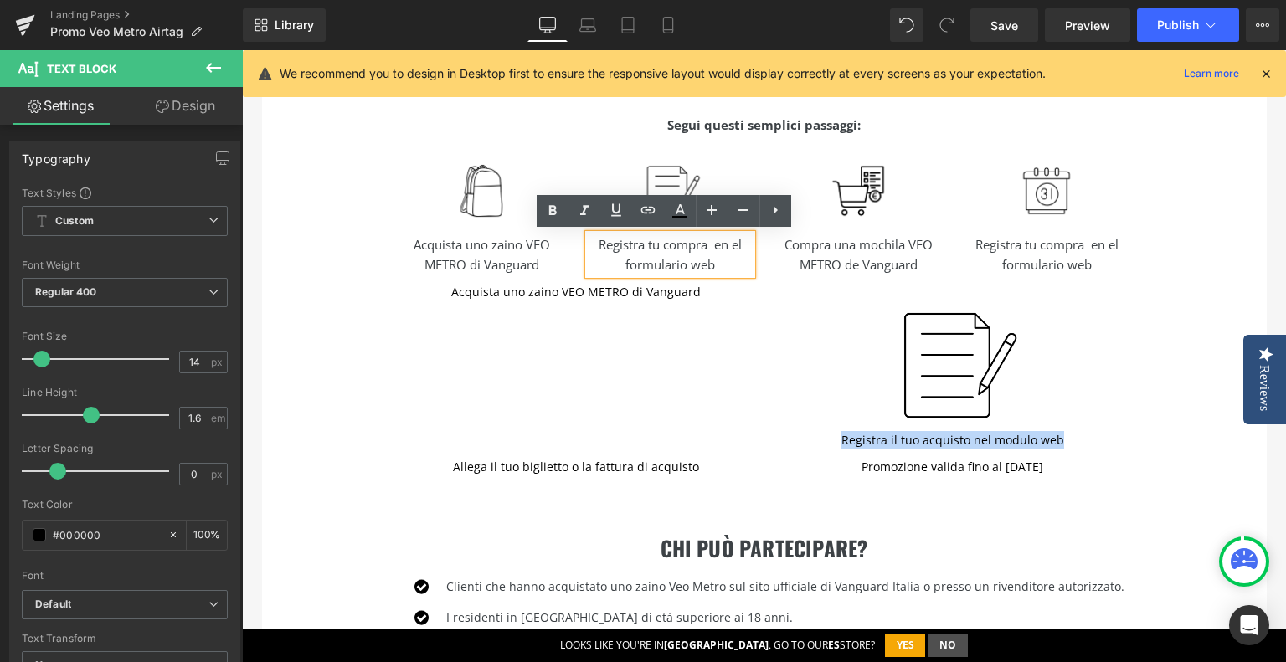
click at [664, 259] on p "Registra tu compra en el formulario web" at bounding box center [670, 254] width 163 height 40
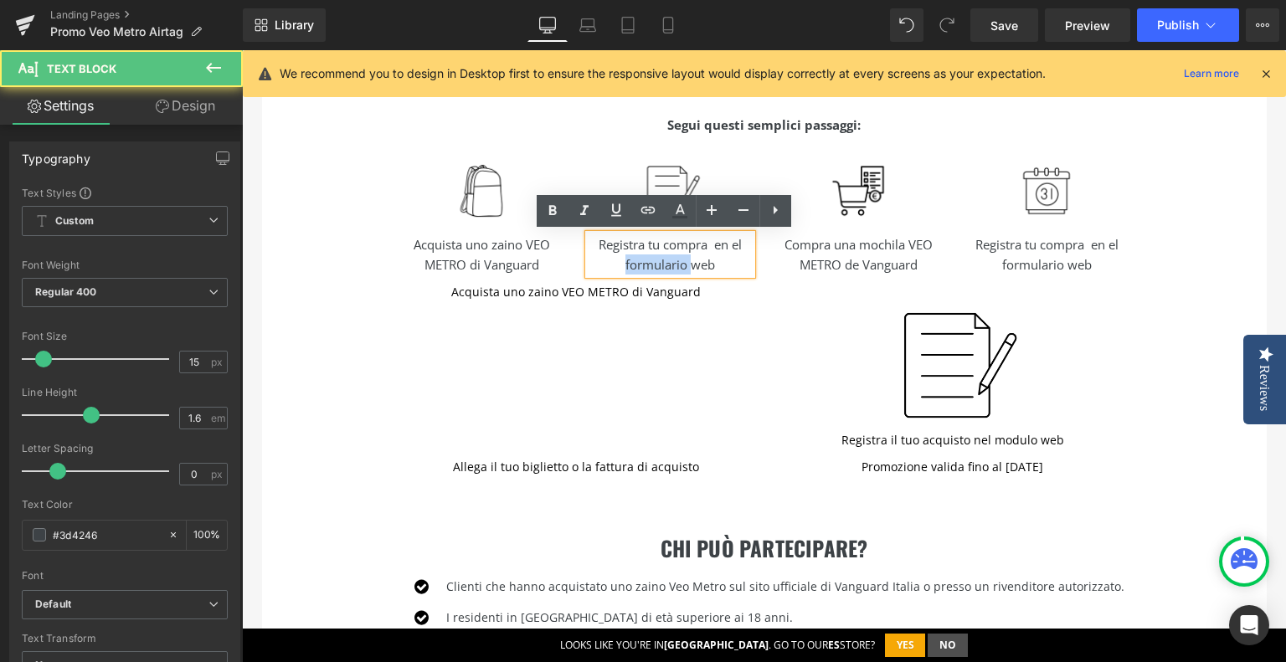
click at [664, 259] on p "Registra tu compra en el formulario web" at bounding box center [670, 254] width 163 height 40
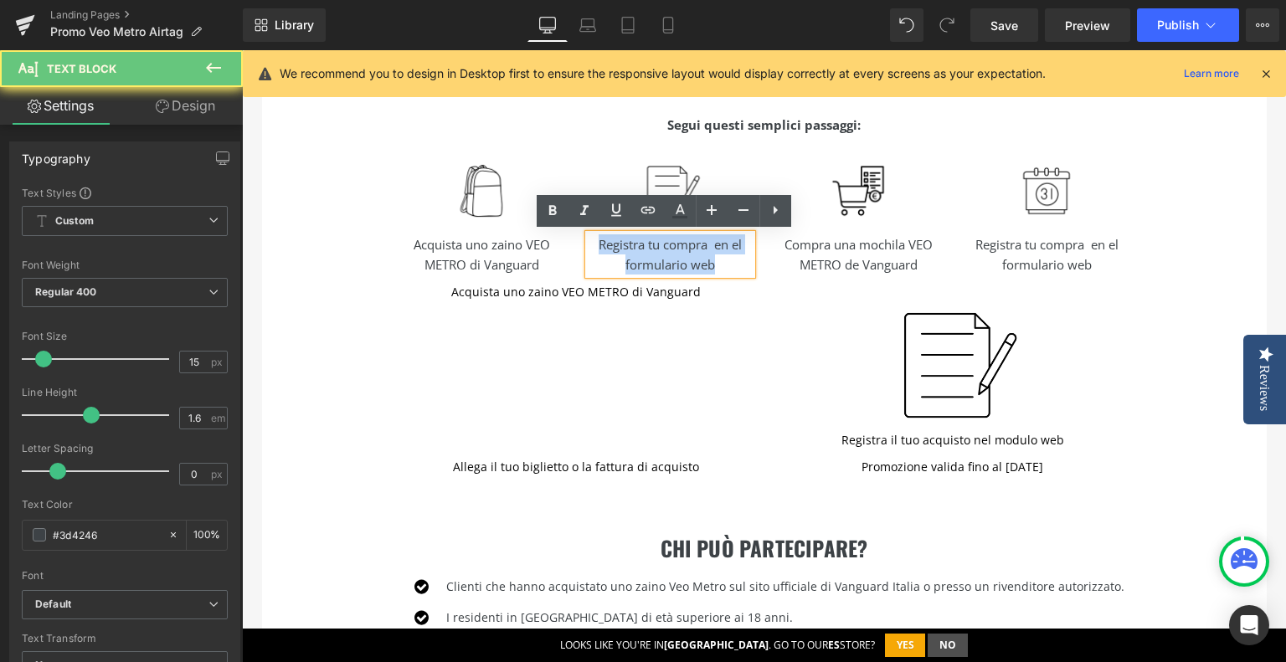
click at [664, 259] on p "Registra tu compra en el formulario web" at bounding box center [670, 254] width 163 height 40
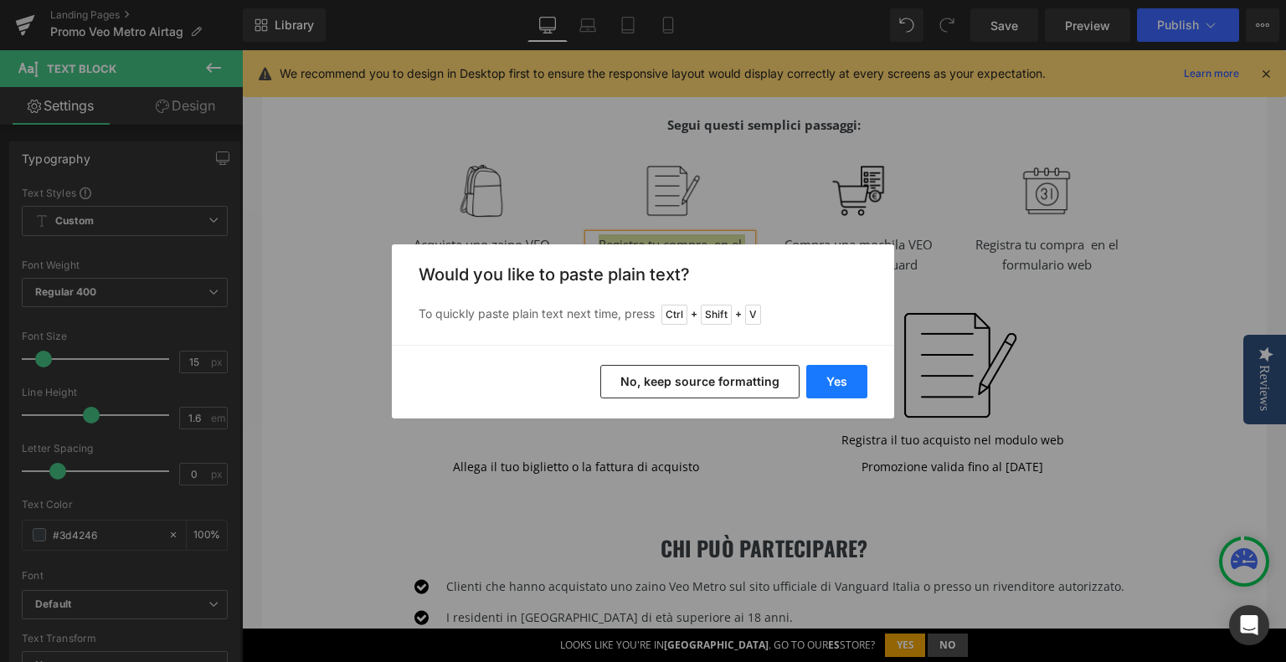
click at [837, 379] on button "Yes" at bounding box center [836, 381] width 61 height 33
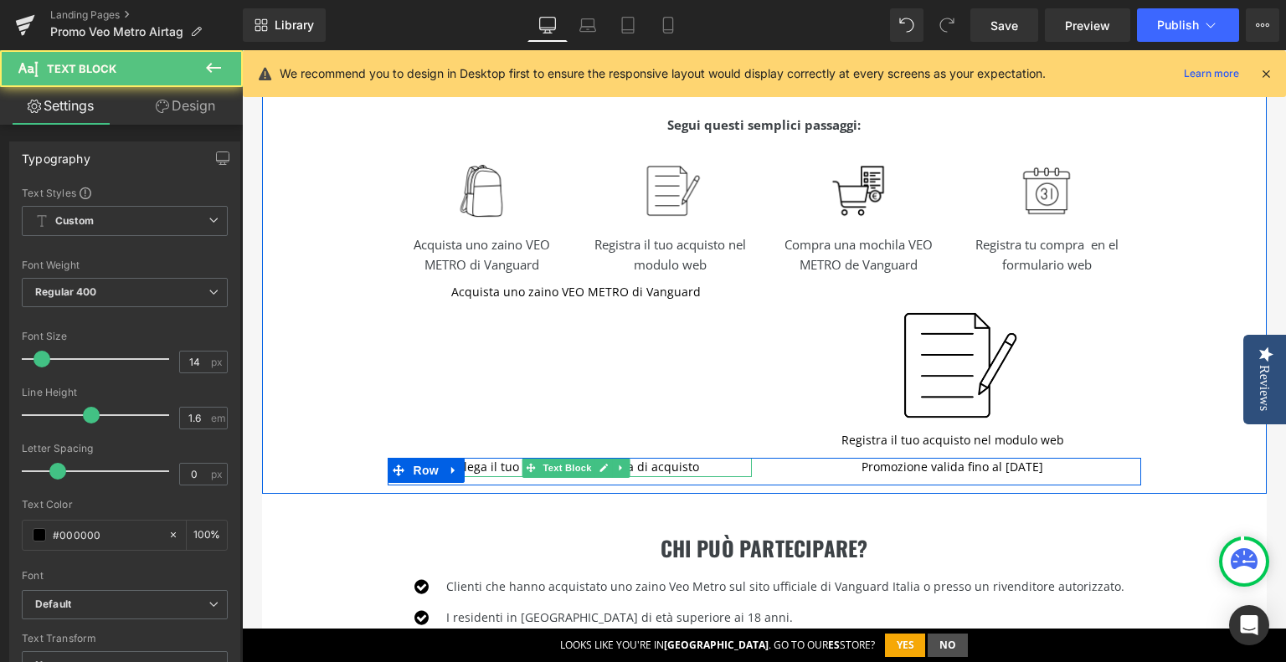
click at [655, 468] on p "Allega il tuo biglietto o la fattura di acquisto" at bounding box center [576, 467] width 352 height 18
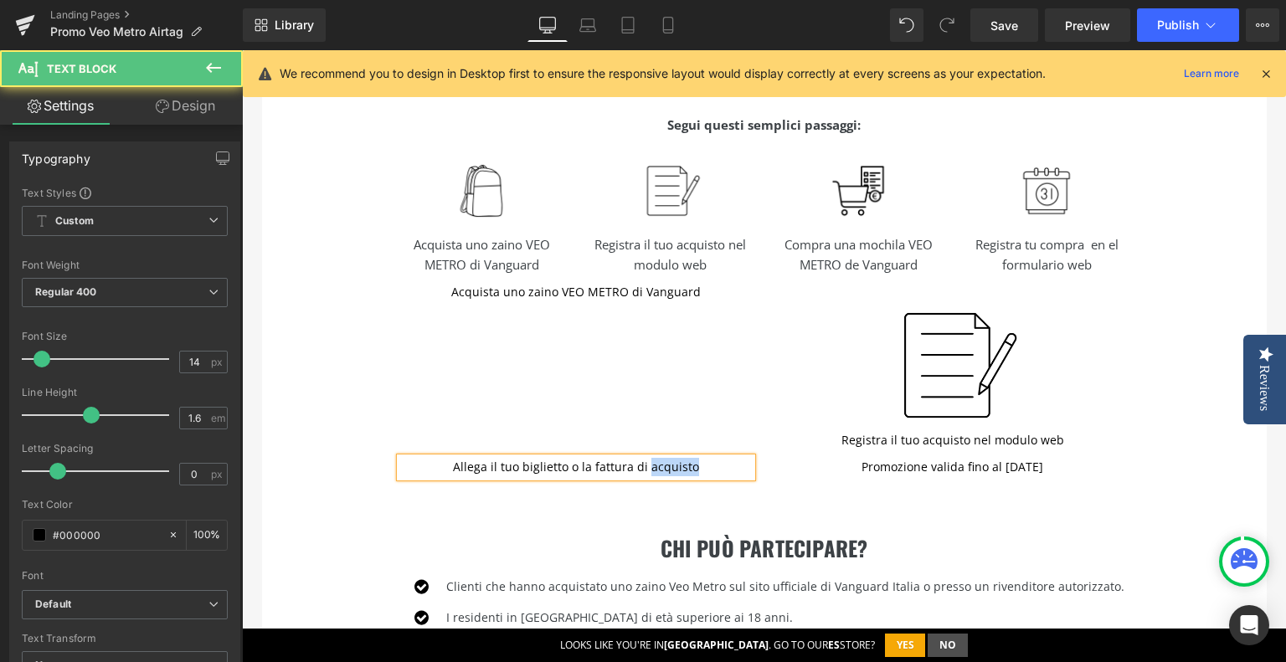
click at [655, 468] on p "Allega il tuo biglietto o la fattura di acquisto" at bounding box center [576, 467] width 352 height 18
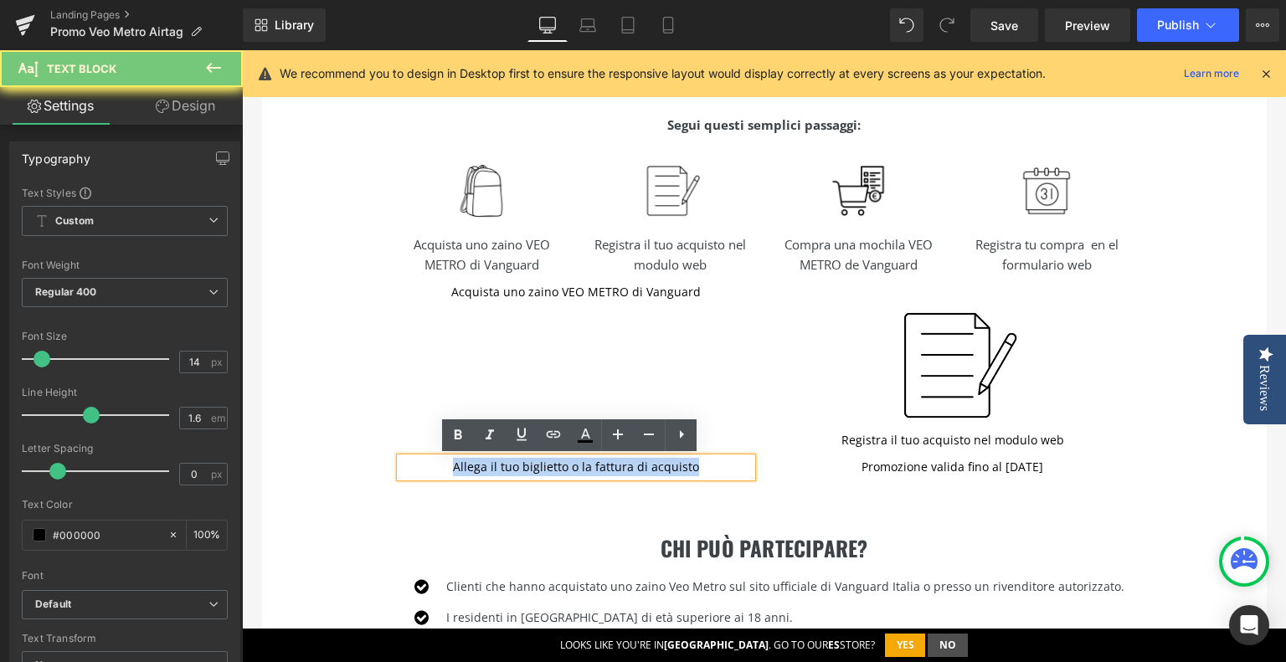
click at [655, 468] on p "Allega il tuo biglietto o la fattura di acquisto" at bounding box center [576, 467] width 352 height 18
copy p "Allega il tuo biglietto o la fattura di acquisto"
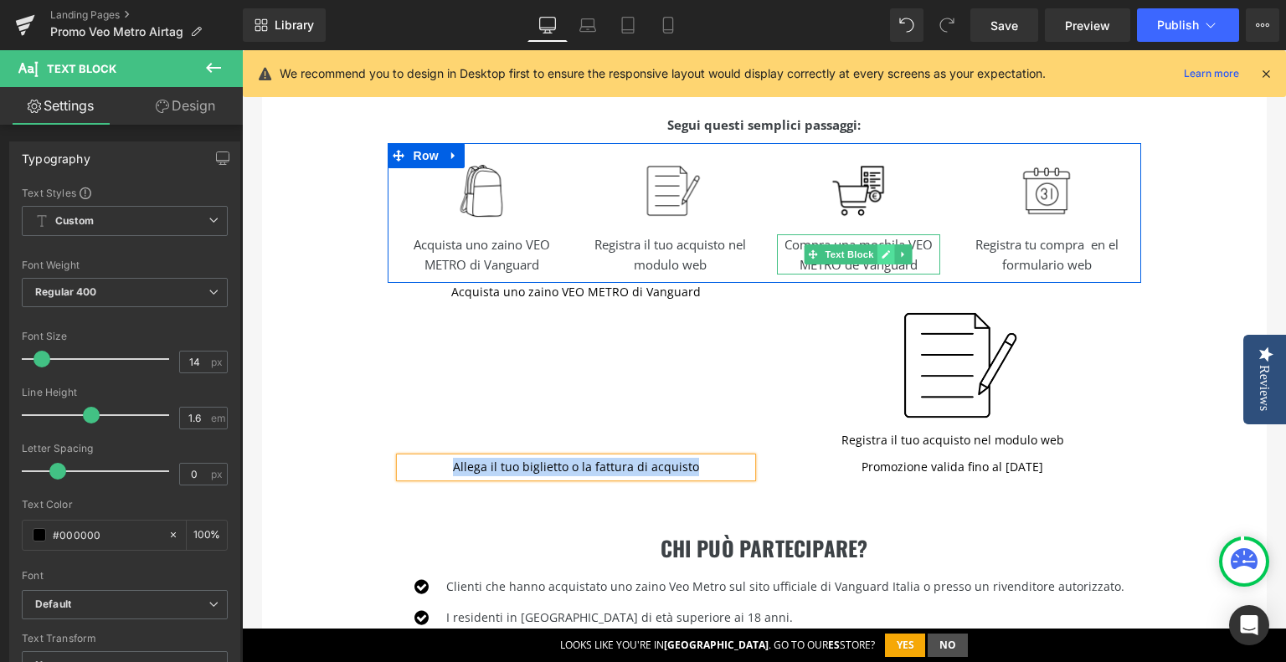
click at [878, 254] on link at bounding box center [887, 255] width 18 height 20
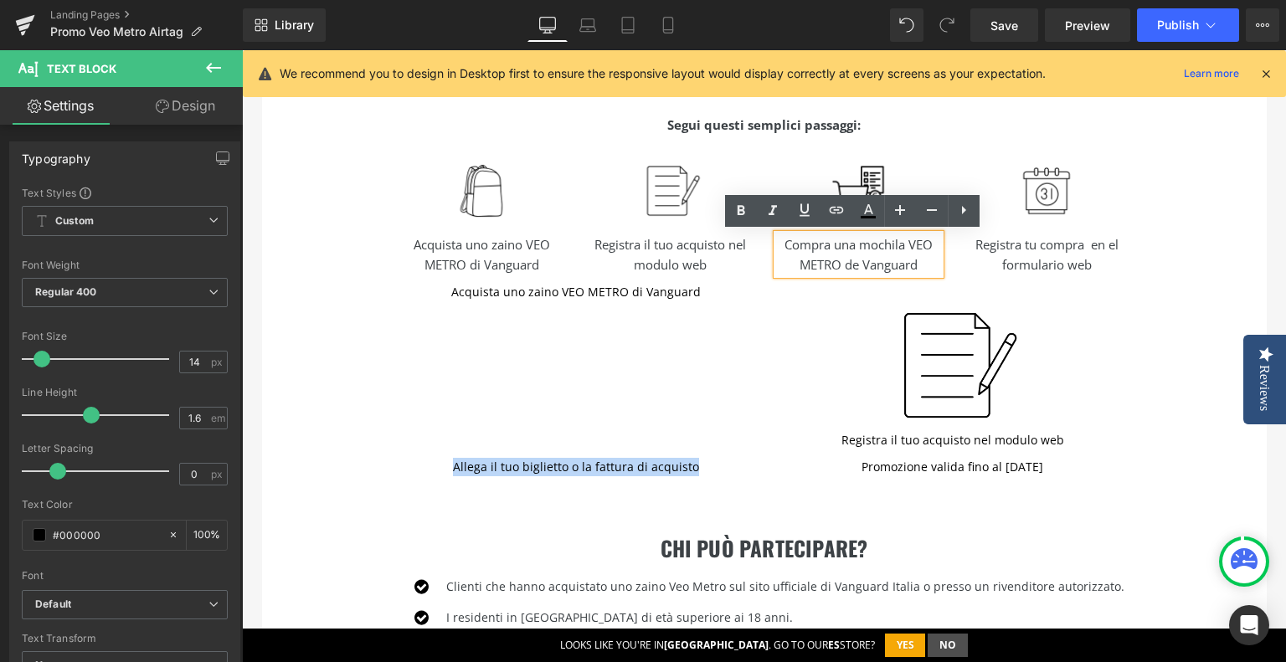
click at [869, 257] on p "Compra una mochila VEO METRO de Vanguard" at bounding box center [858, 254] width 163 height 40
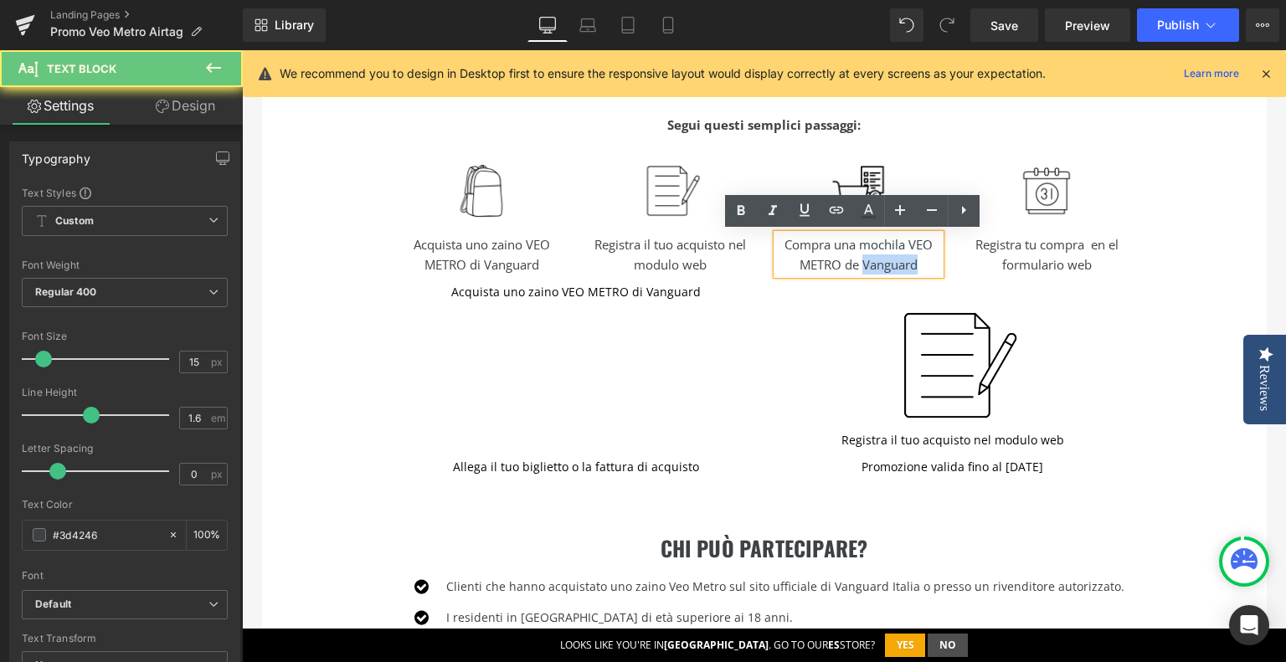
click at [869, 257] on p "Compra una mochila VEO METRO de Vanguard" at bounding box center [858, 254] width 163 height 40
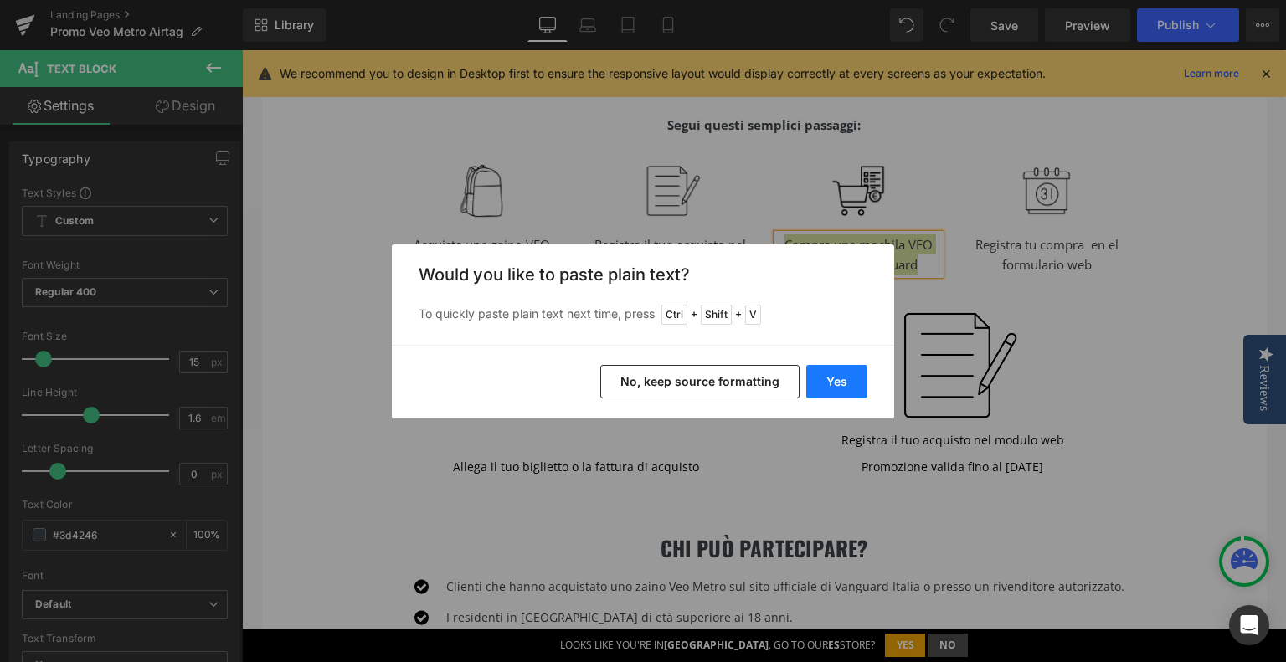
click at [831, 379] on button "Yes" at bounding box center [836, 381] width 61 height 33
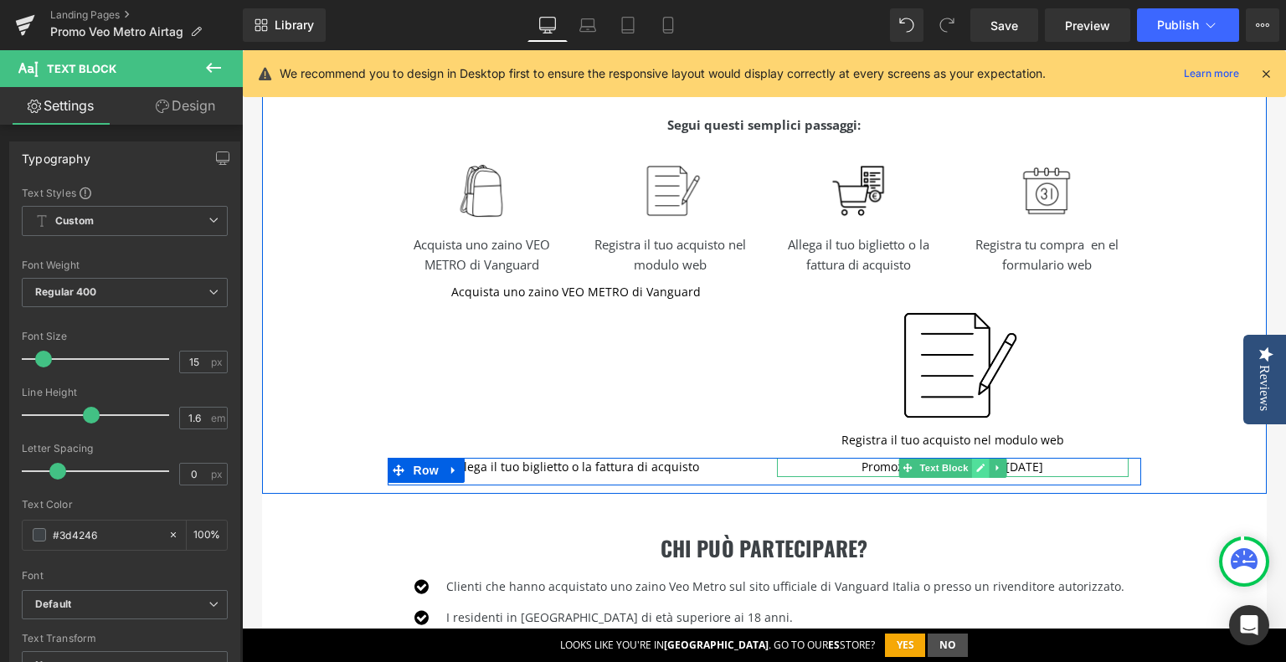
click at [974, 473] on link at bounding box center [980, 468] width 18 height 20
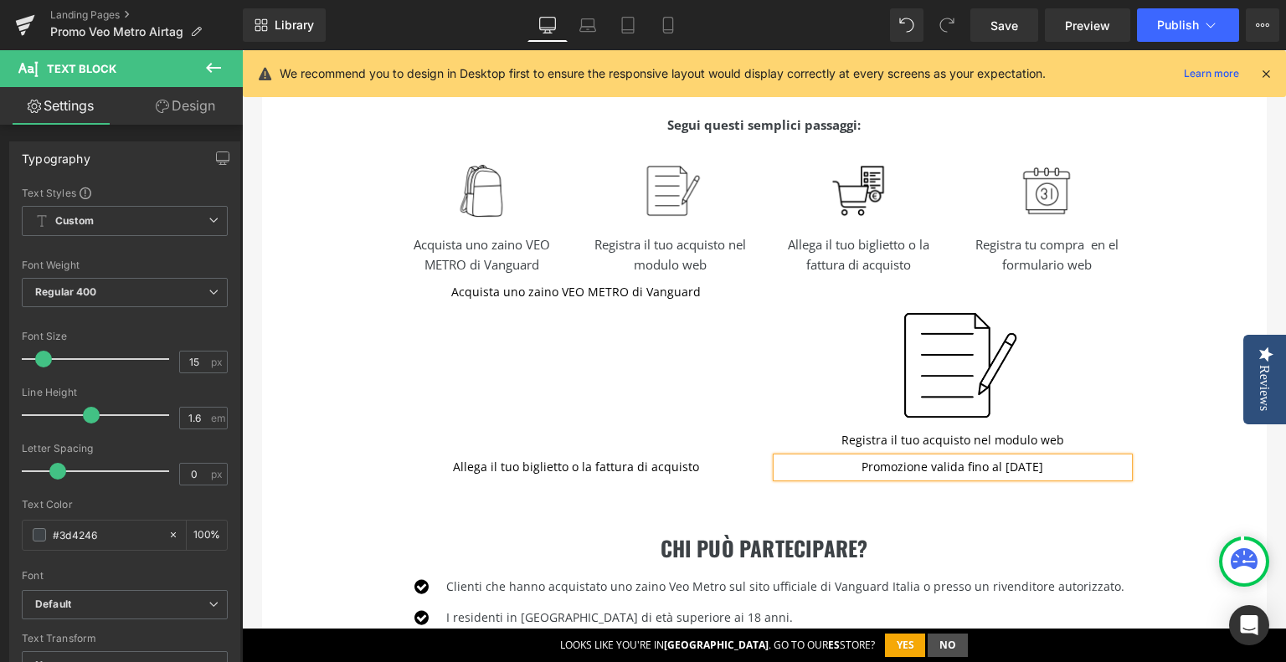
click at [960, 469] on p "Promozione valida fino al [DATE]" at bounding box center [953, 467] width 352 height 18
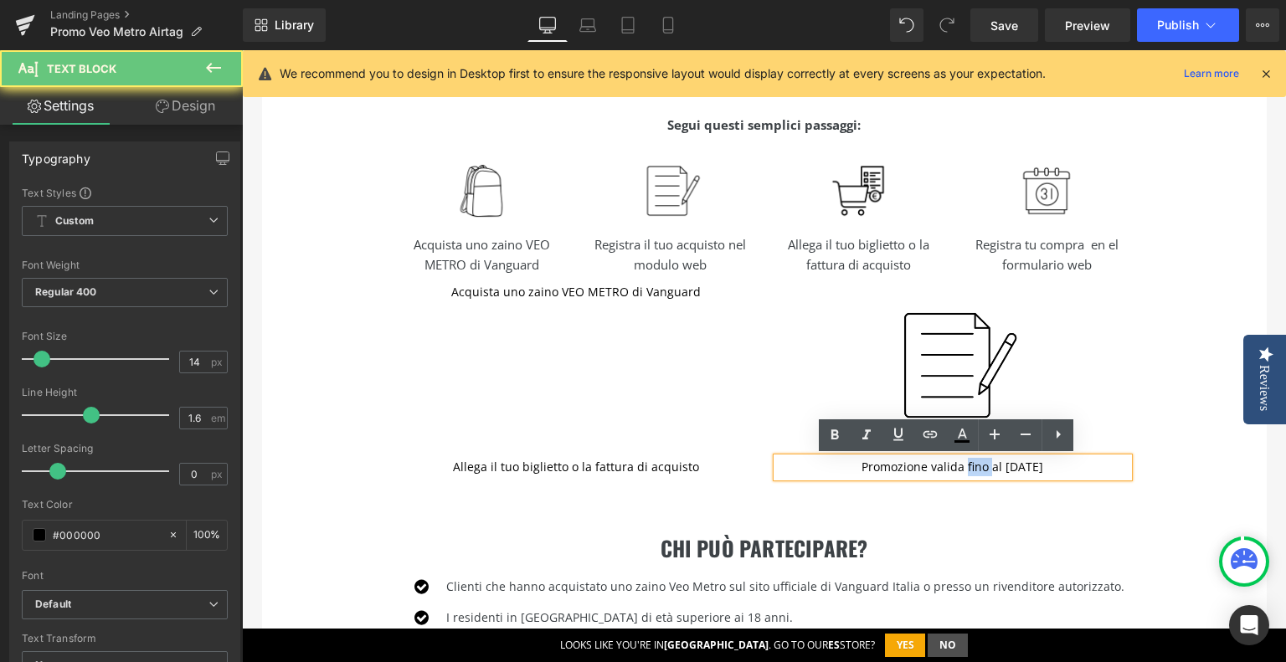
click at [960, 469] on p "Promozione valida fino al [DATE]" at bounding box center [953, 467] width 352 height 18
click at [960, 468] on p "Promozione valida fino al [DATE]" at bounding box center [953, 467] width 352 height 18
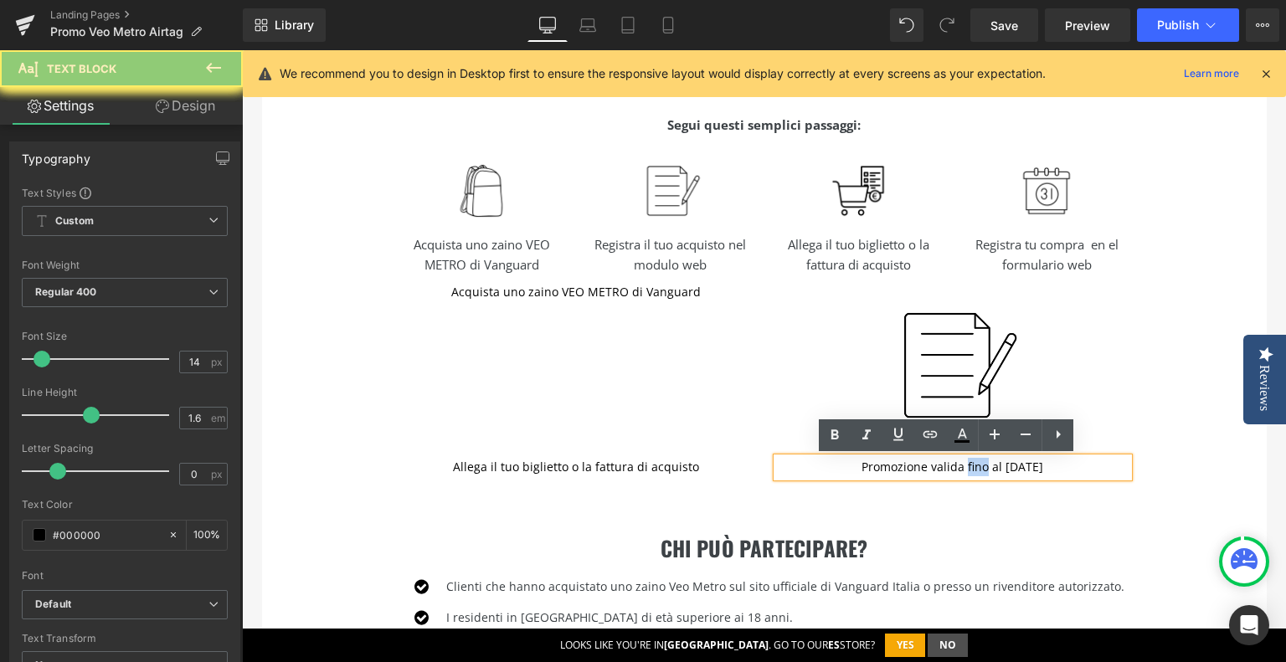
click at [960, 468] on p "Promozione valida fino al [DATE]" at bounding box center [953, 467] width 352 height 18
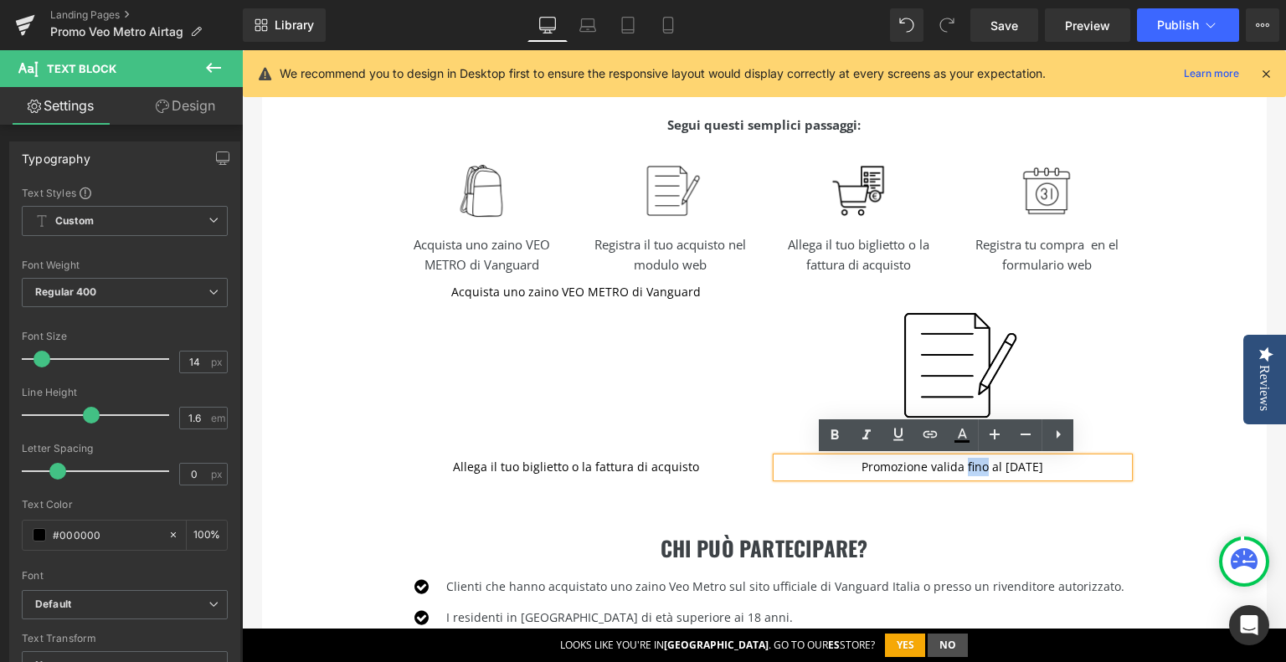
click at [960, 468] on p "Promozione valida fino al [DATE]" at bounding box center [953, 467] width 352 height 18
copy p "Promozione valida fino al [DATE]"
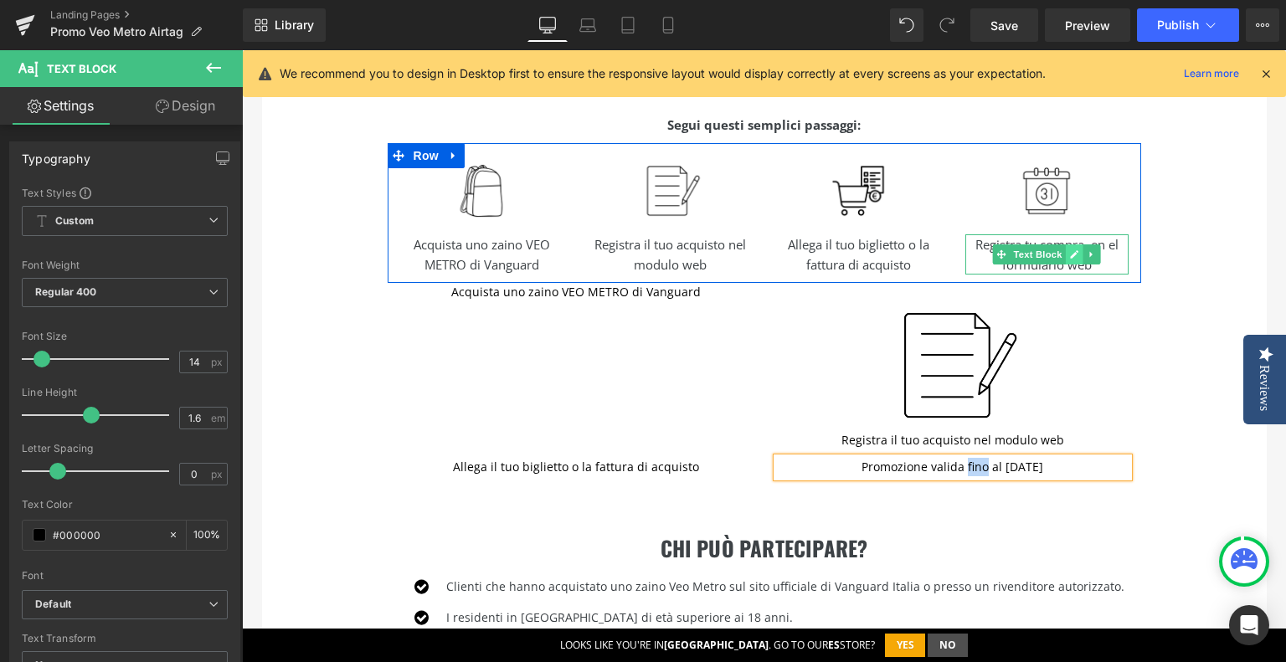
click at [1070, 253] on icon at bounding box center [1074, 254] width 8 height 8
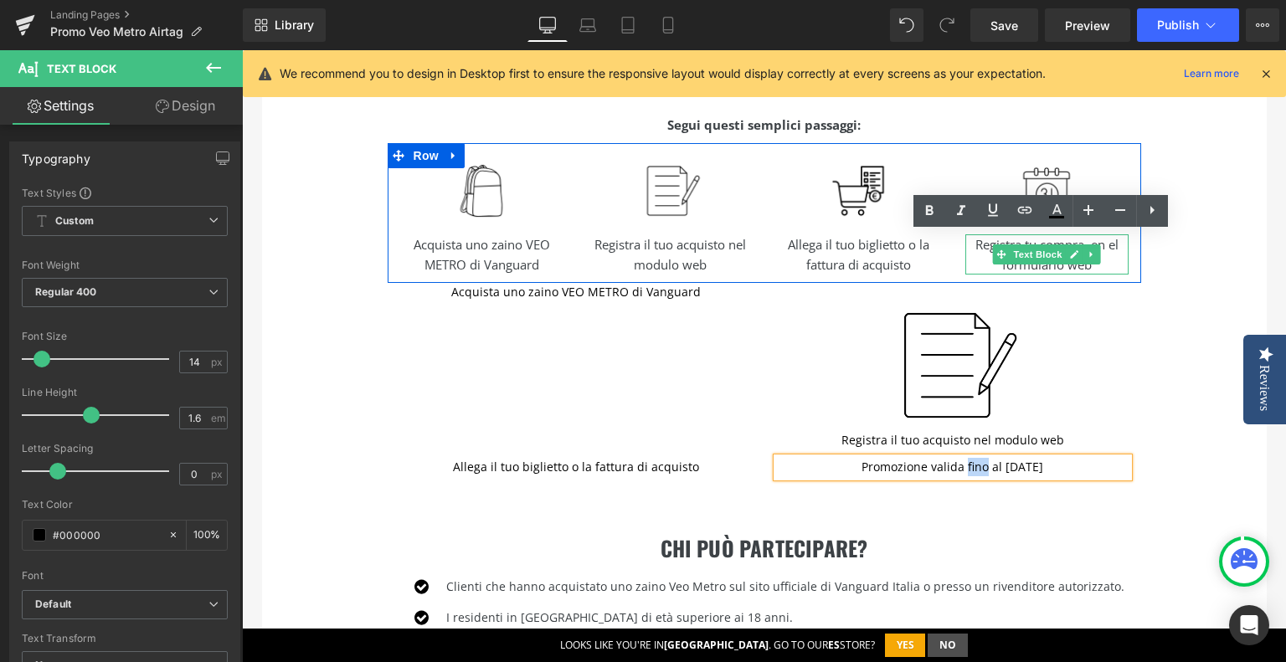
click at [1043, 257] on p "Registra tu compra en el formulario web" at bounding box center [1046, 254] width 163 height 40
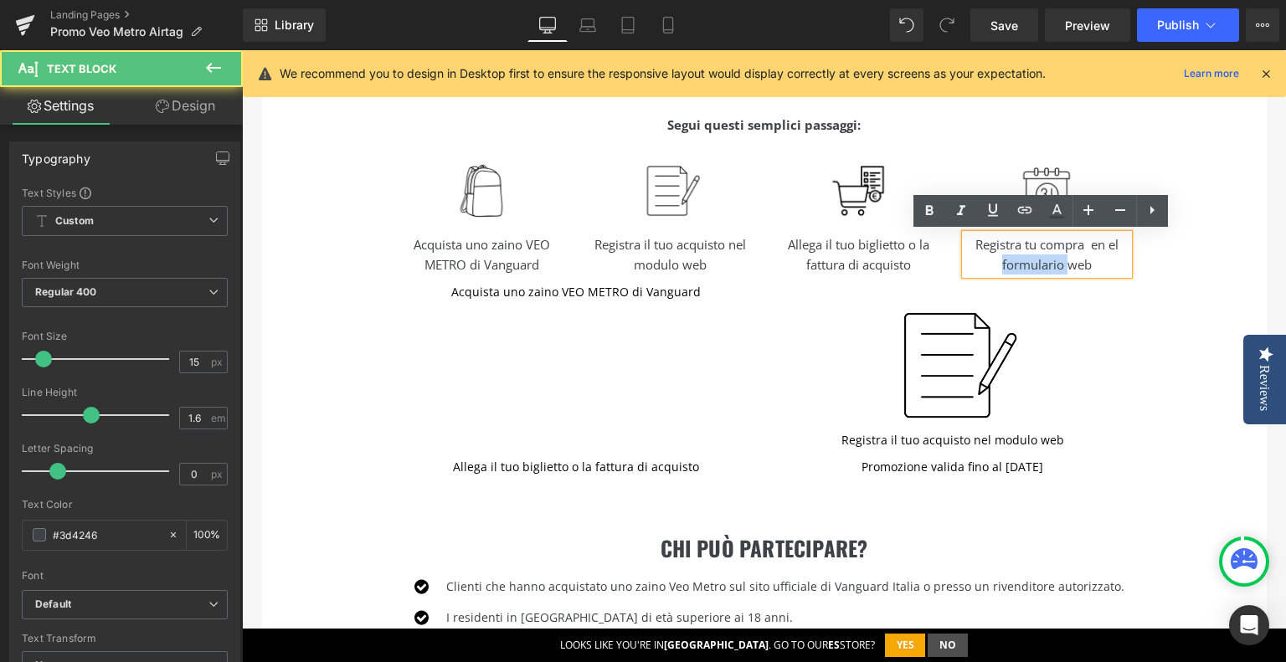
click at [1043, 257] on p "Registra tu compra en el formulario web" at bounding box center [1046, 254] width 163 height 40
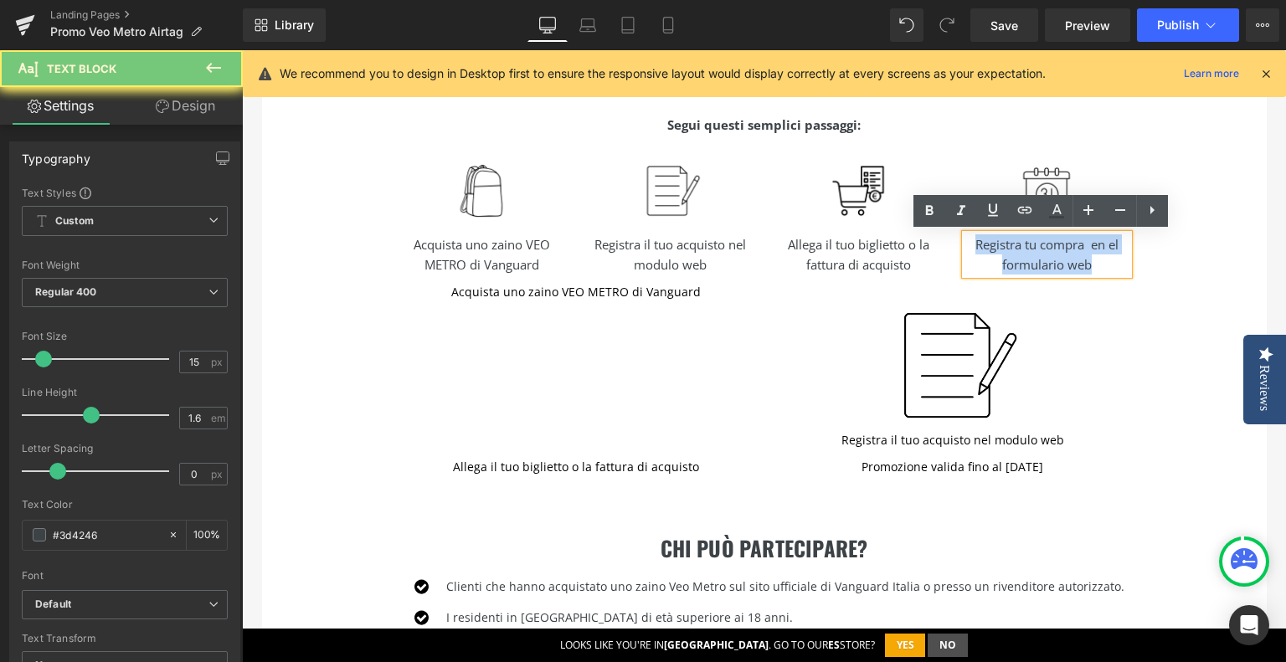
click at [1043, 257] on p "Registra tu compra en el formulario web" at bounding box center [1046, 254] width 163 height 40
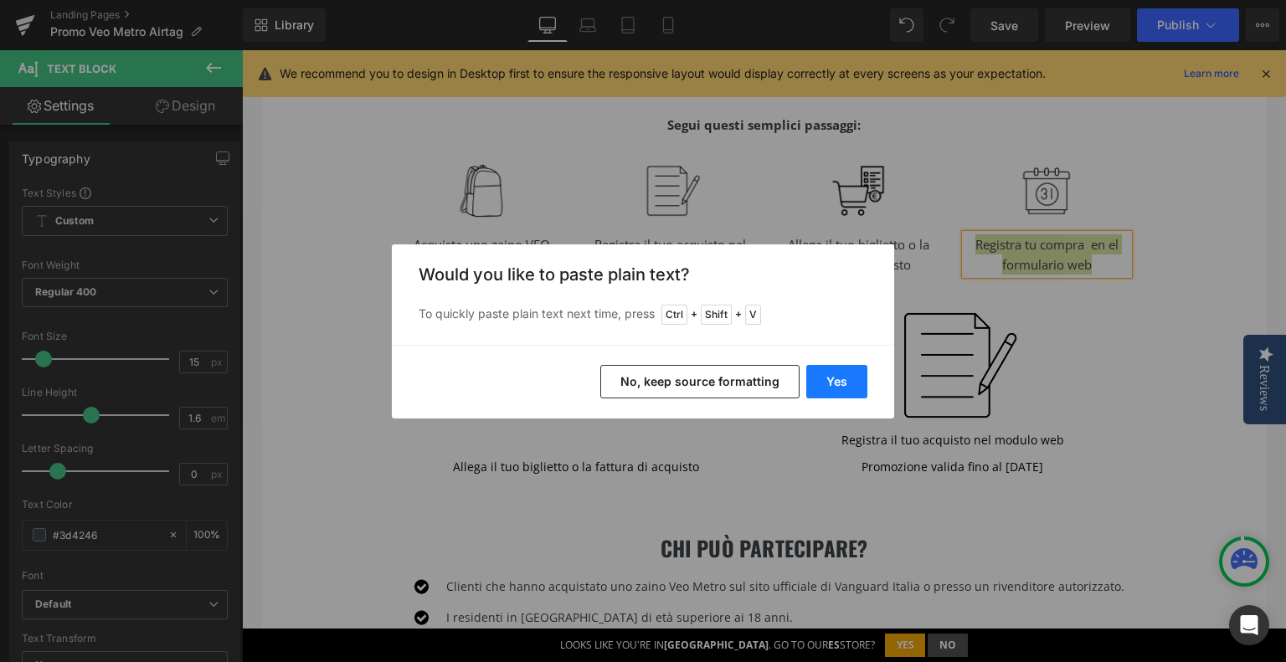
click at [852, 389] on button "Yes" at bounding box center [836, 381] width 61 height 33
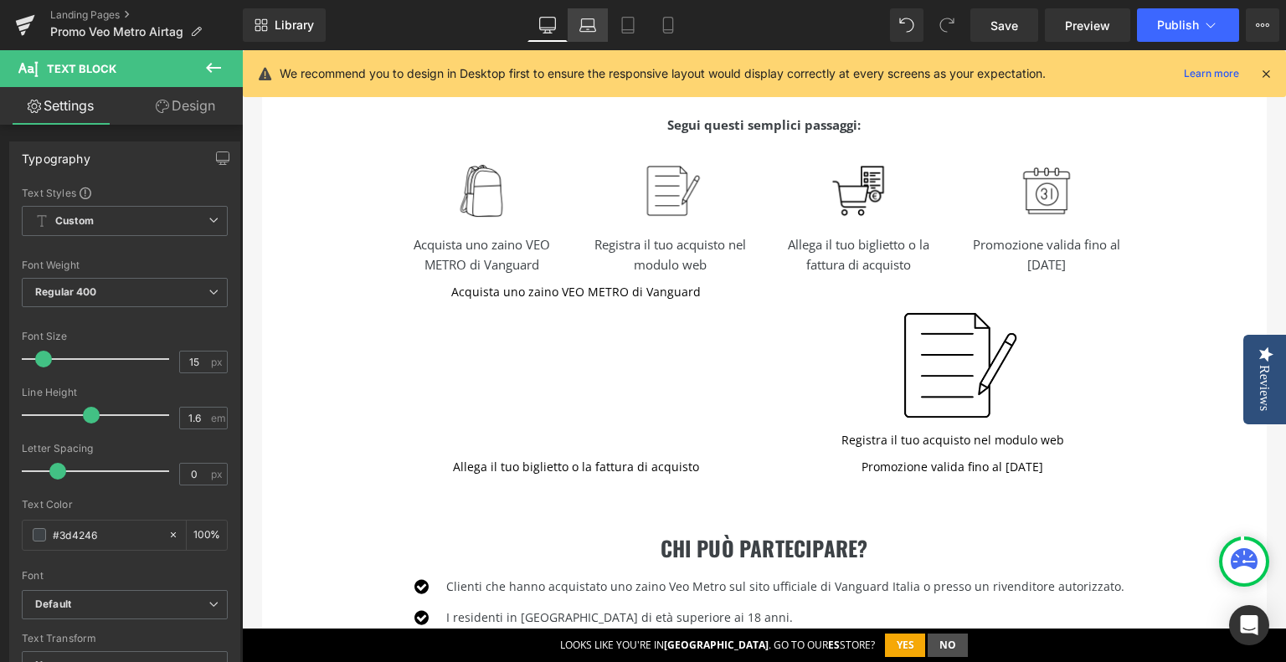
click at [594, 30] on icon at bounding box center [587, 25] width 17 height 17
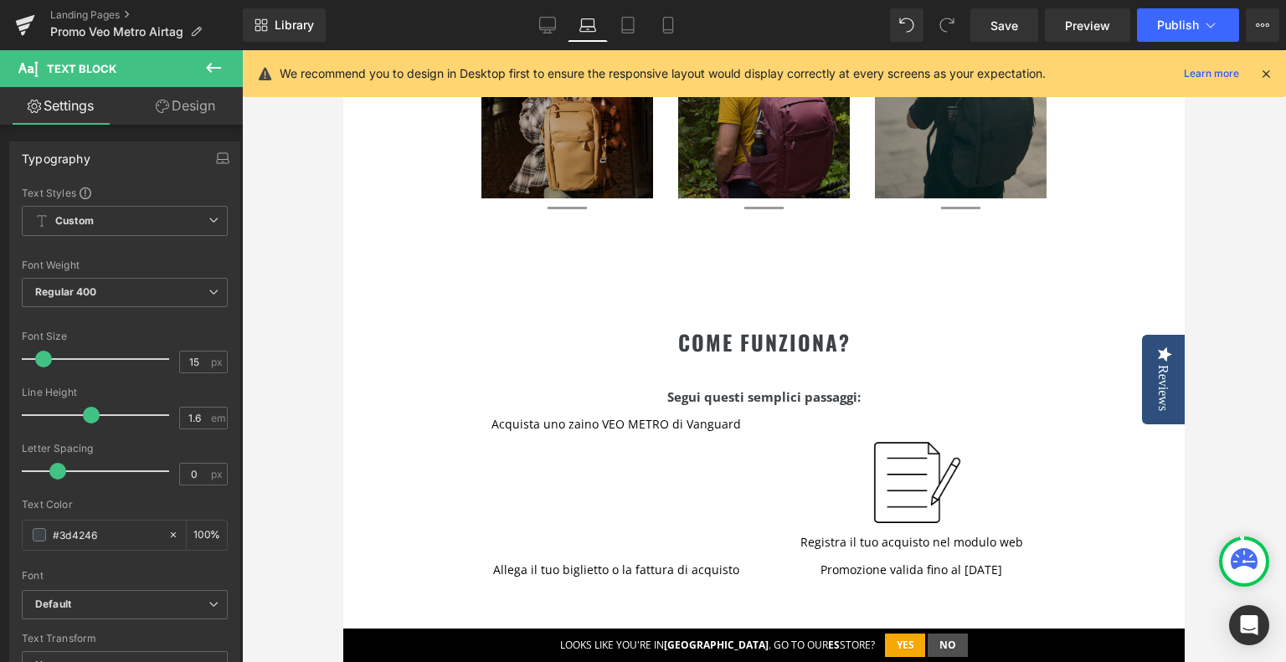
scroll to position [670, 0]
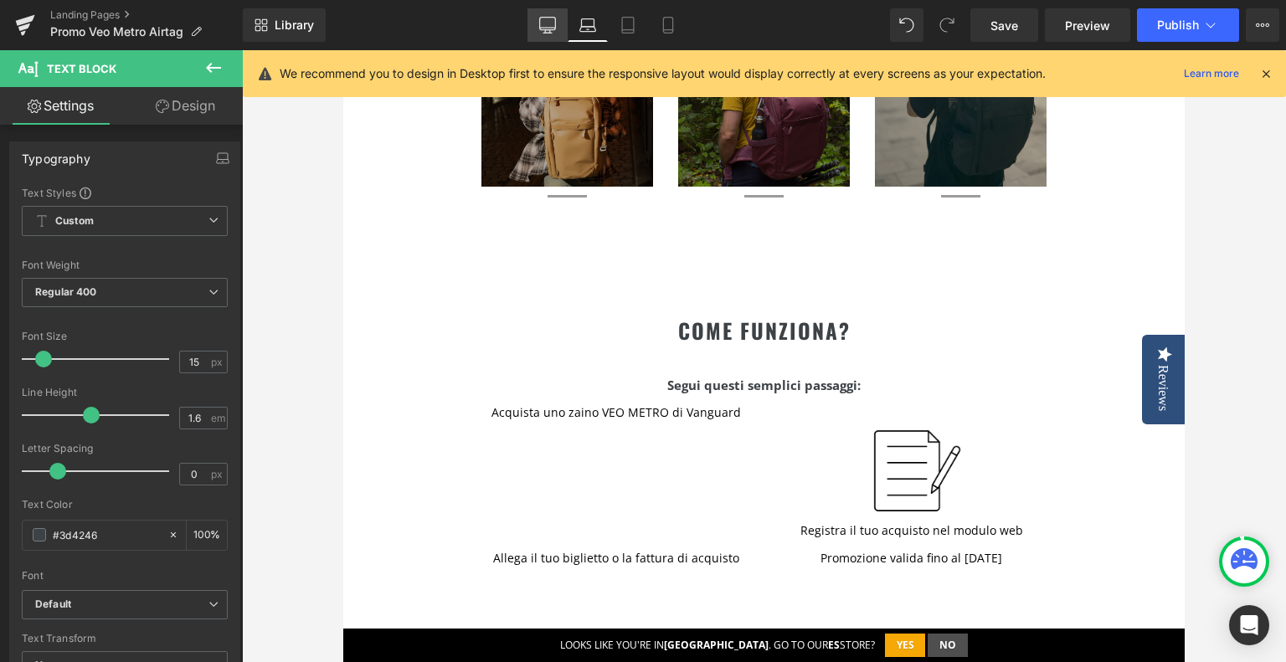
click at [545, 34] on link "Desktop" at bounding box center [548, 24] width 40 height 33
type input "100"
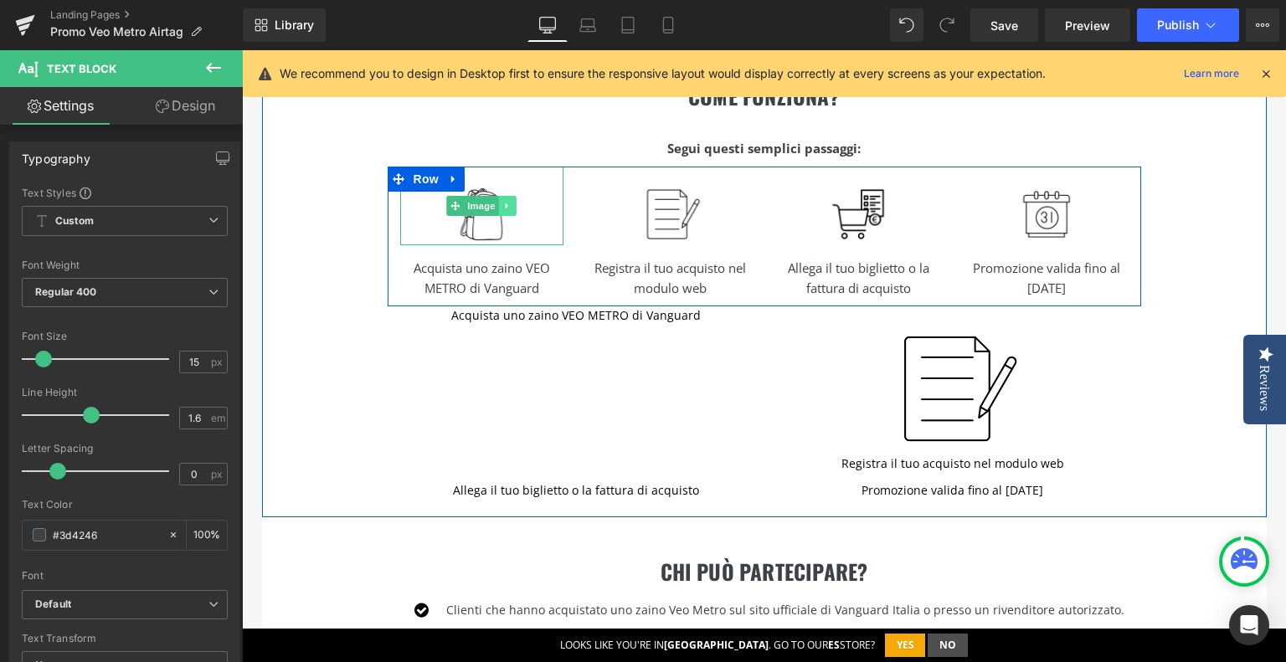
click at [503, 203] on icon at bounding box center [507, 206] width 9 height 10
click at [482, 203] on link at bounding box center [482, 206] width 18 height 20
click at [494, 204] on icon at bounding box center [498, 205] width 9 height 9
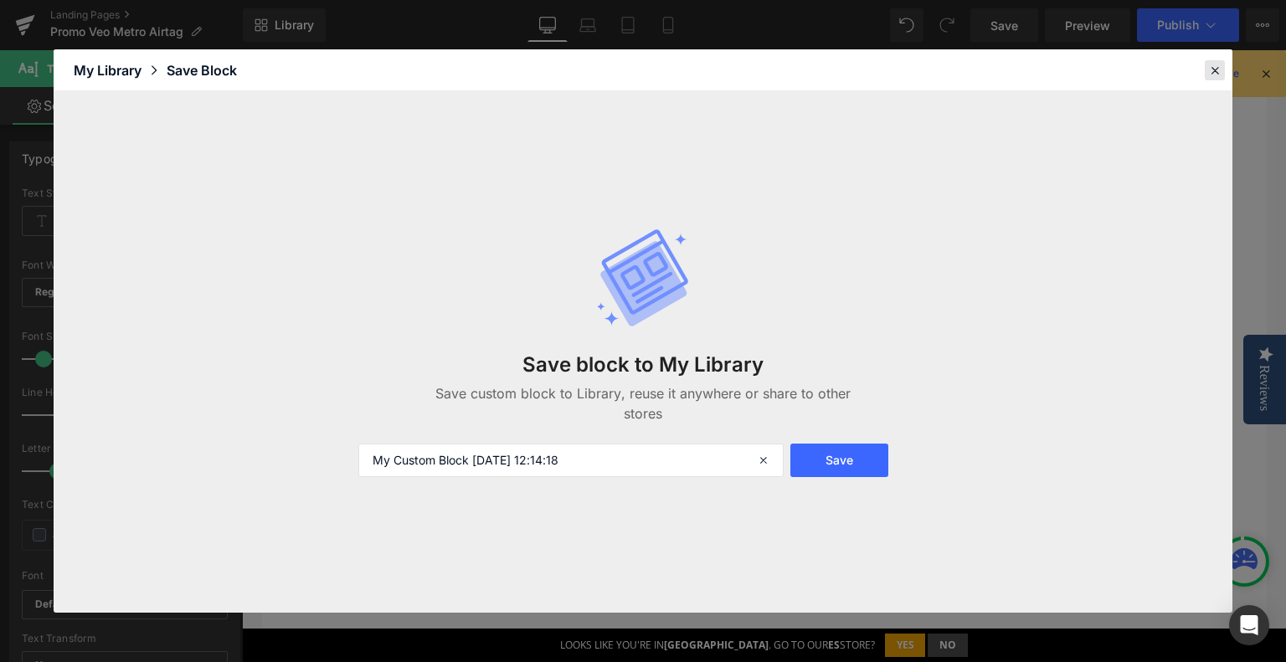
click at [1216, 70] on icon at bounding box center [1215, 70] width 15 height 15
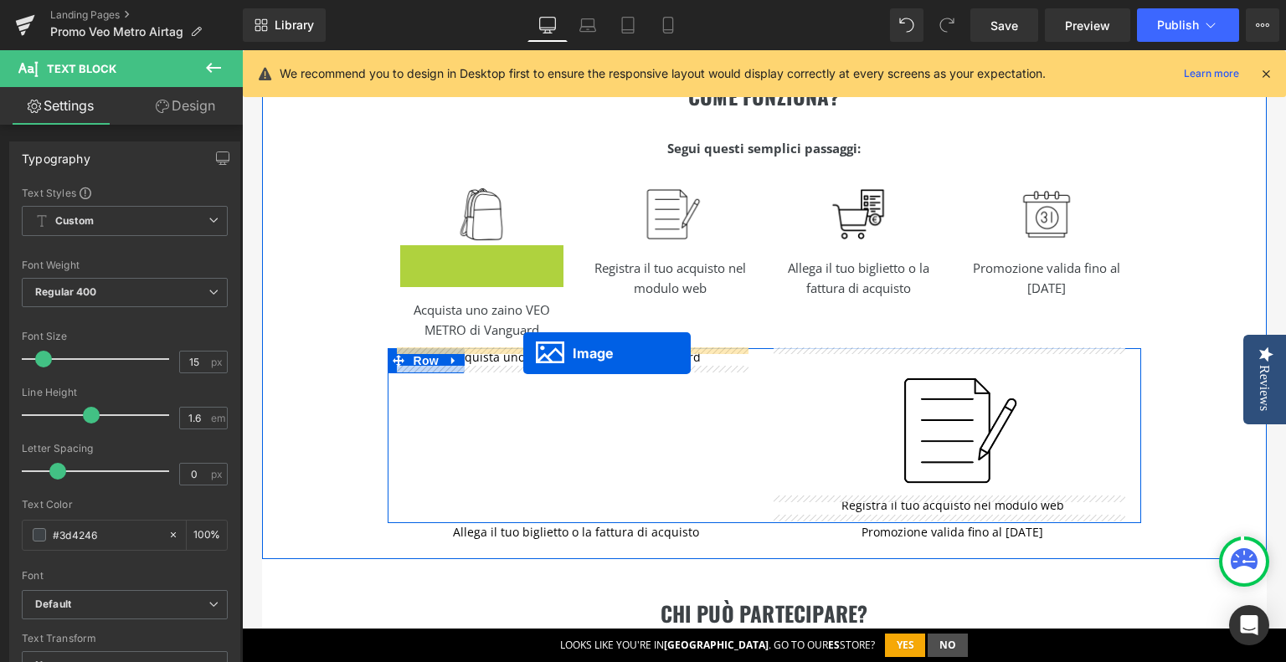
drag, startPoint x: 455, startPoint y: 282, endPoint x: 523, endPoint y: 353, distance: 98.9
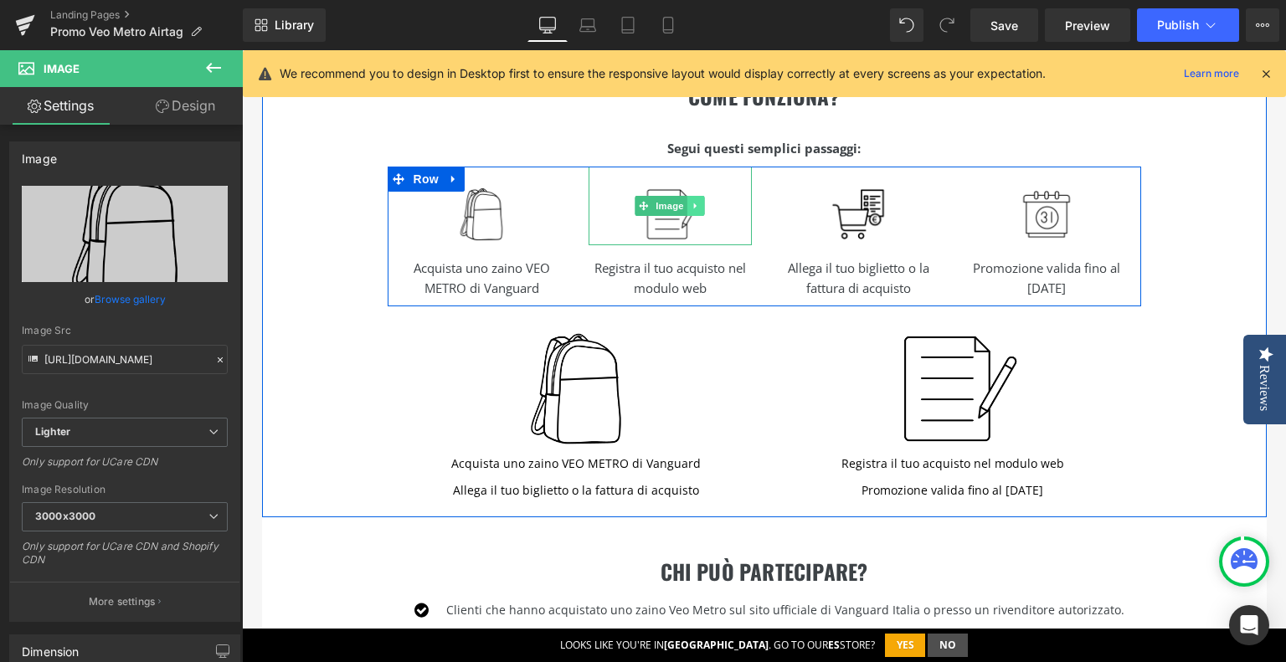
click at [693, 205] on icon at bounding box center [696, 206] width 9 height 10
click at [682, 205] on icon at bounding box center [686, 205] width 9 height 9
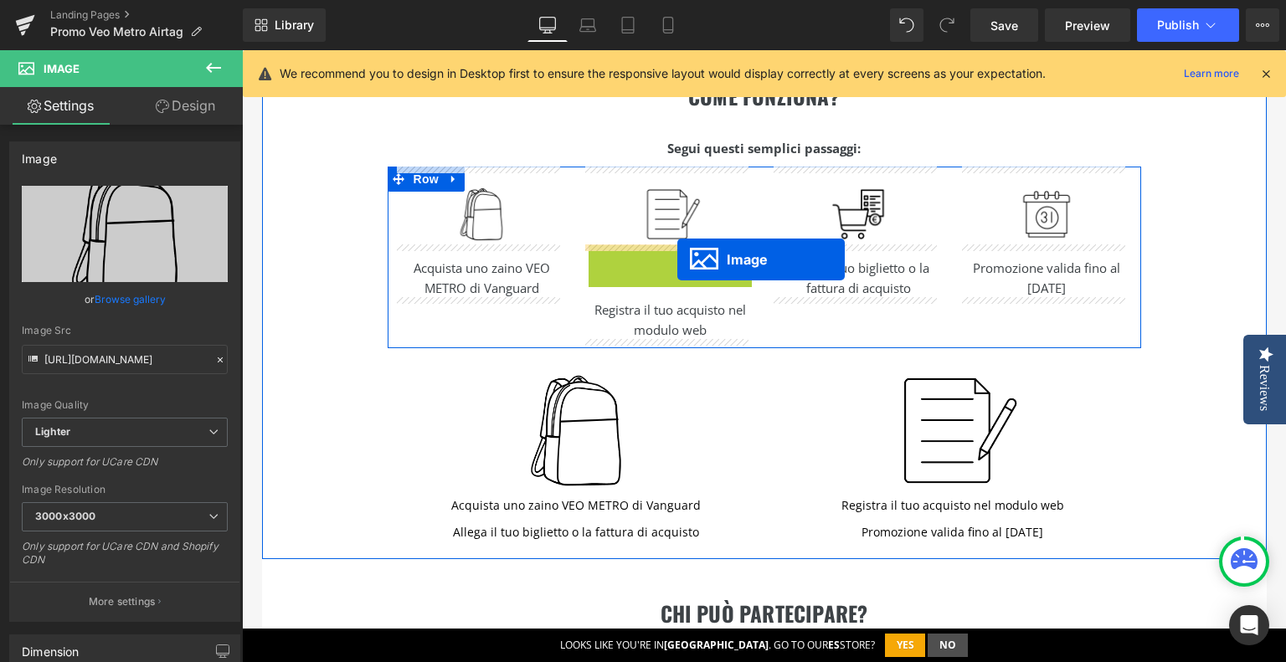
drag, startPoint x: 634, startPoint y: 285, endPoint x: 677, endPoint y: 260, distance: 50.3
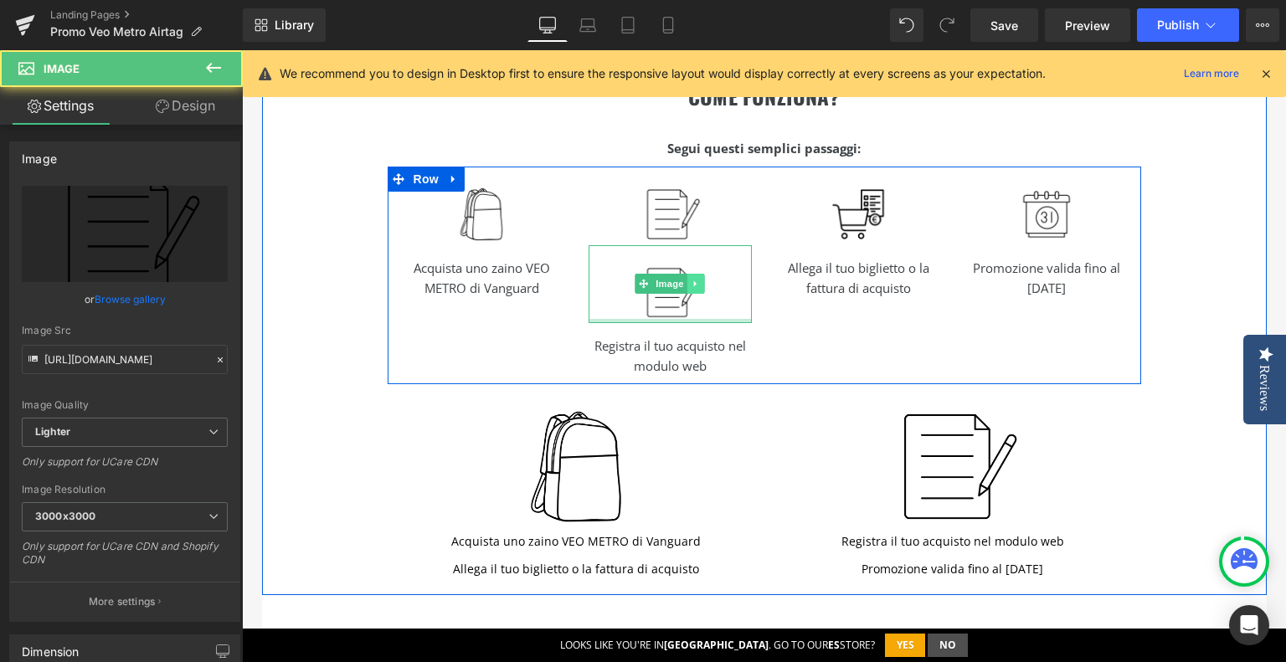
click at [695, 282] on link at bounding box center [696, 284] width 18 height 20
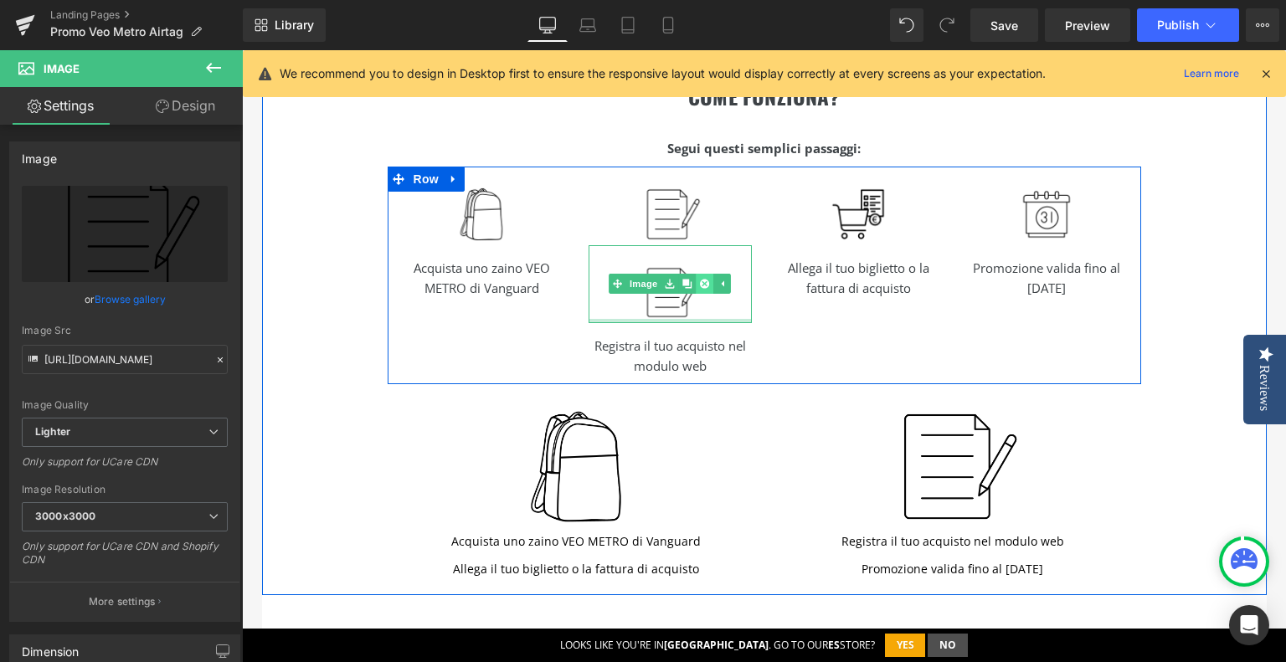
click at [700, 284] on icon at bounding box center [704, 283] width 9 height 9
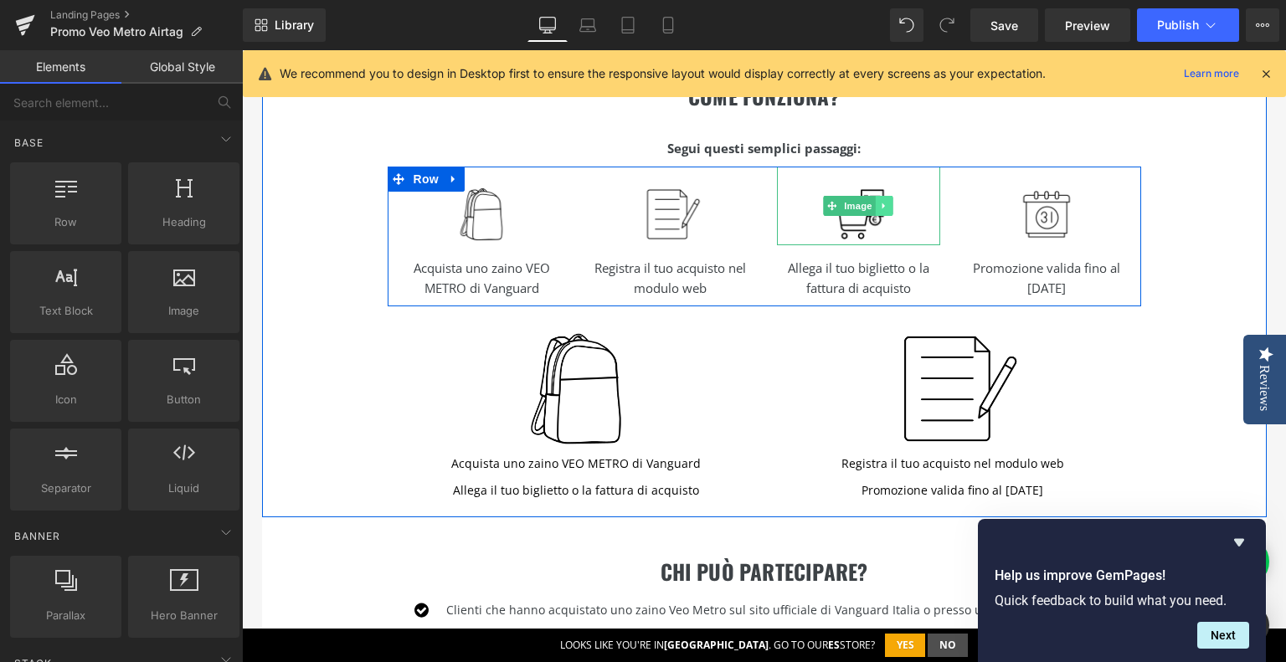
click at [880, 202] on icon at bounding box center [884, 206] width 9 height 10
click at [871, 205] on icon at bounding box center [875, 205] width 9 height 9
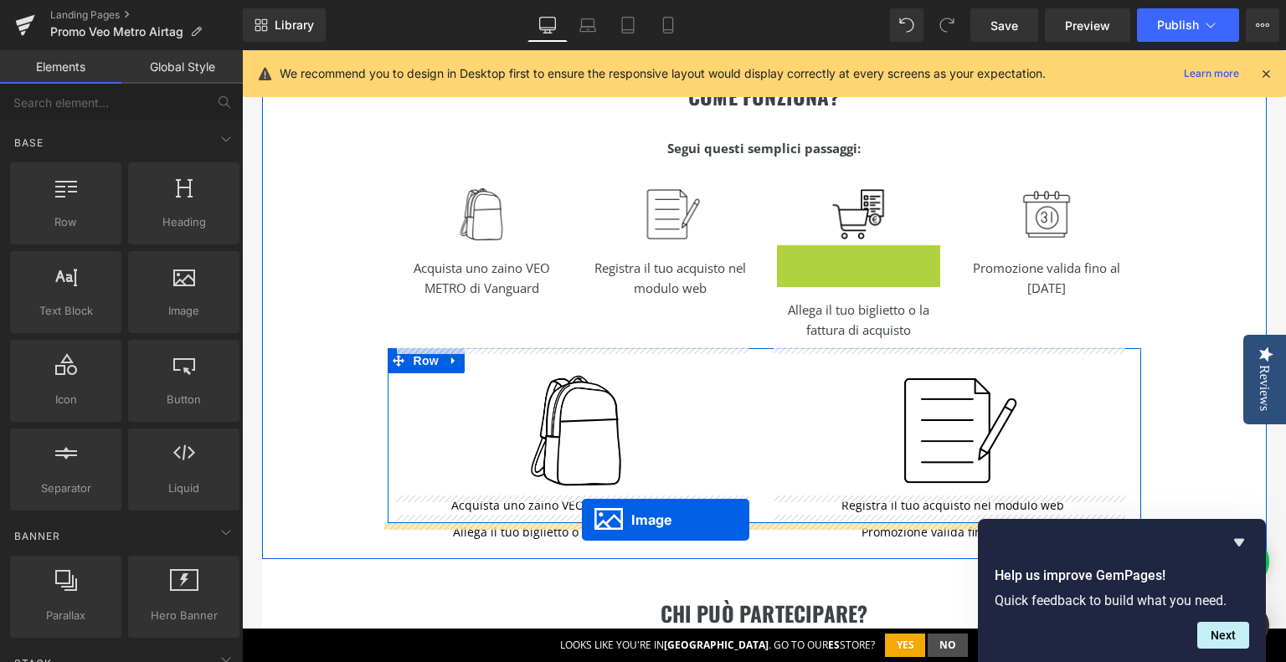
drag, startPoint x: 825, startPoint y: 282, endPoint x: 582, endPoint y: 520, distance: 339.9
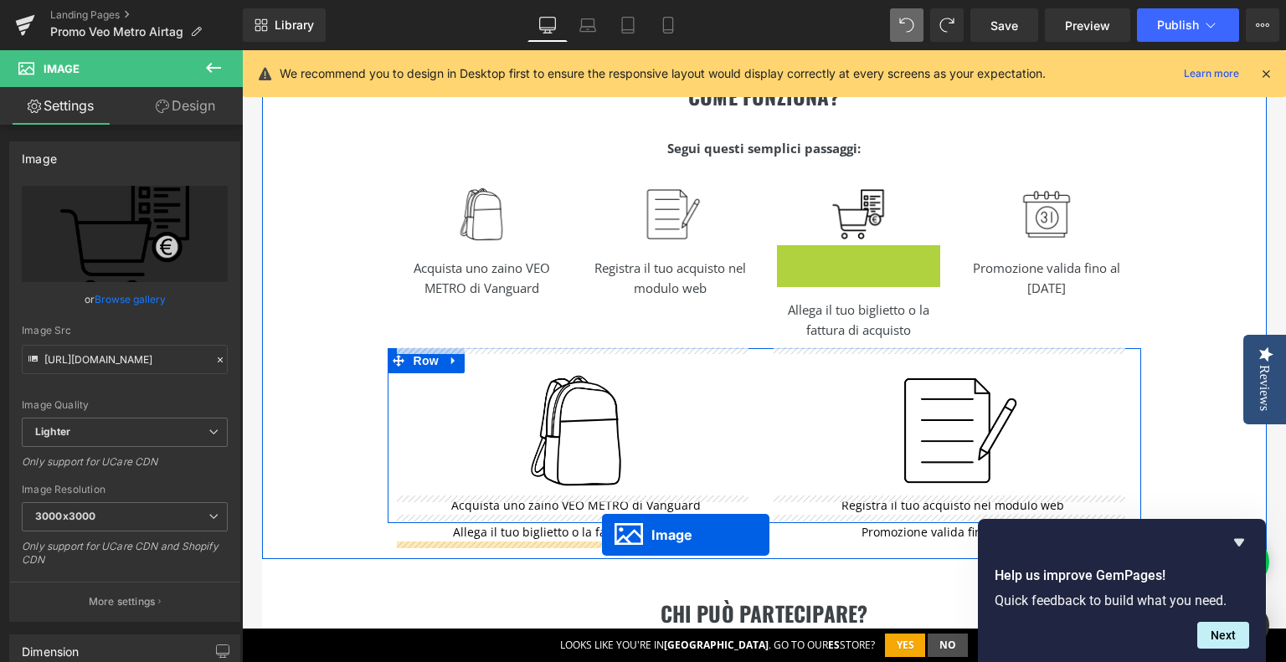
drag, startPoint x: 823, startPoint y: 281, endPoint x: 602, endPoint y: 535, distance: 337.2
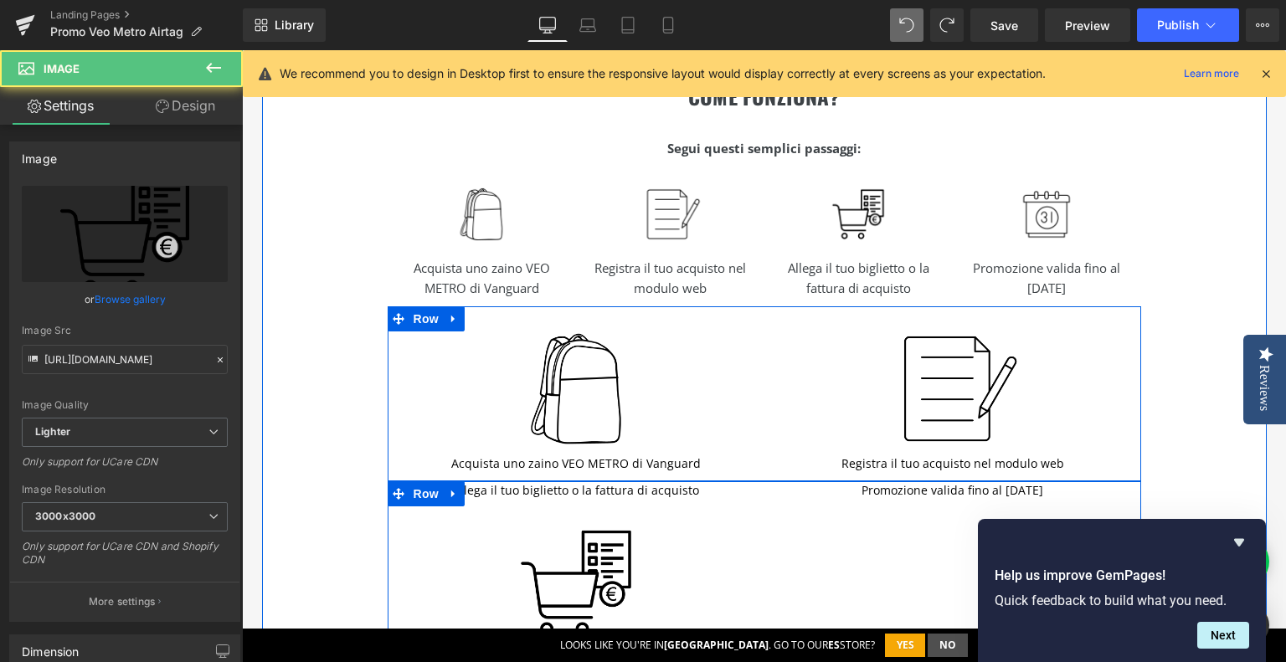
scroll to position [1094, 0]
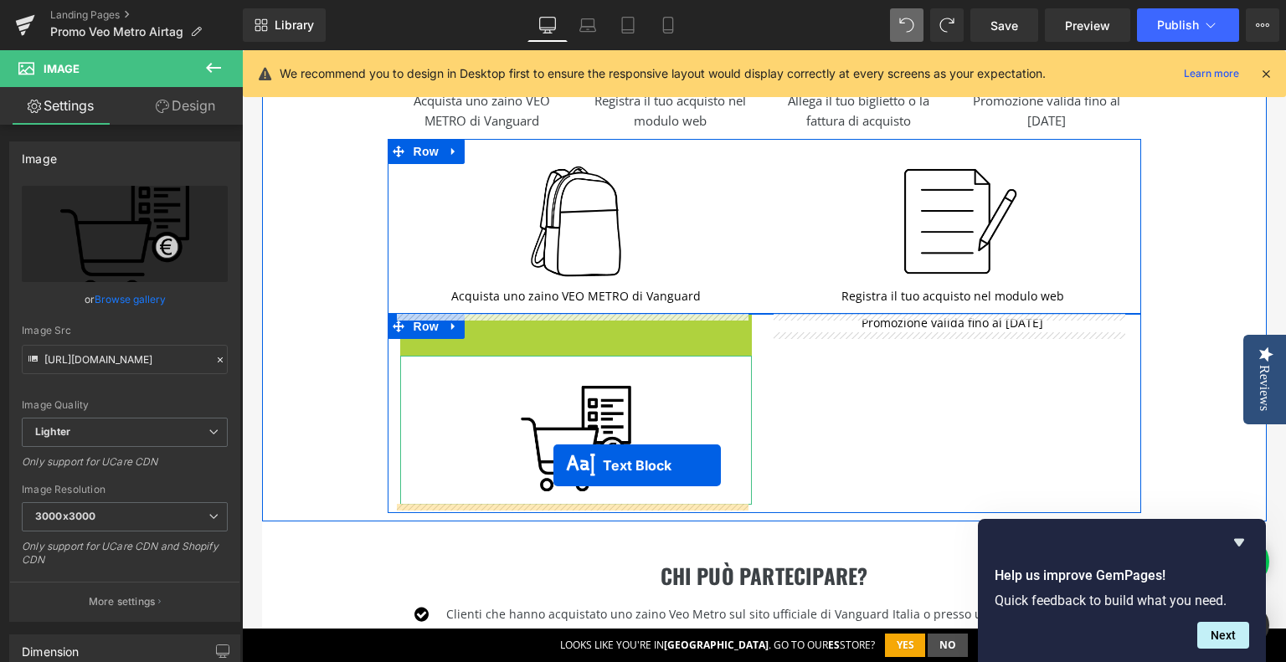
drag, startPoint x: 523, startPoint y: 324, endPoint x: 554, endPoint y: 466, distance: 145.5
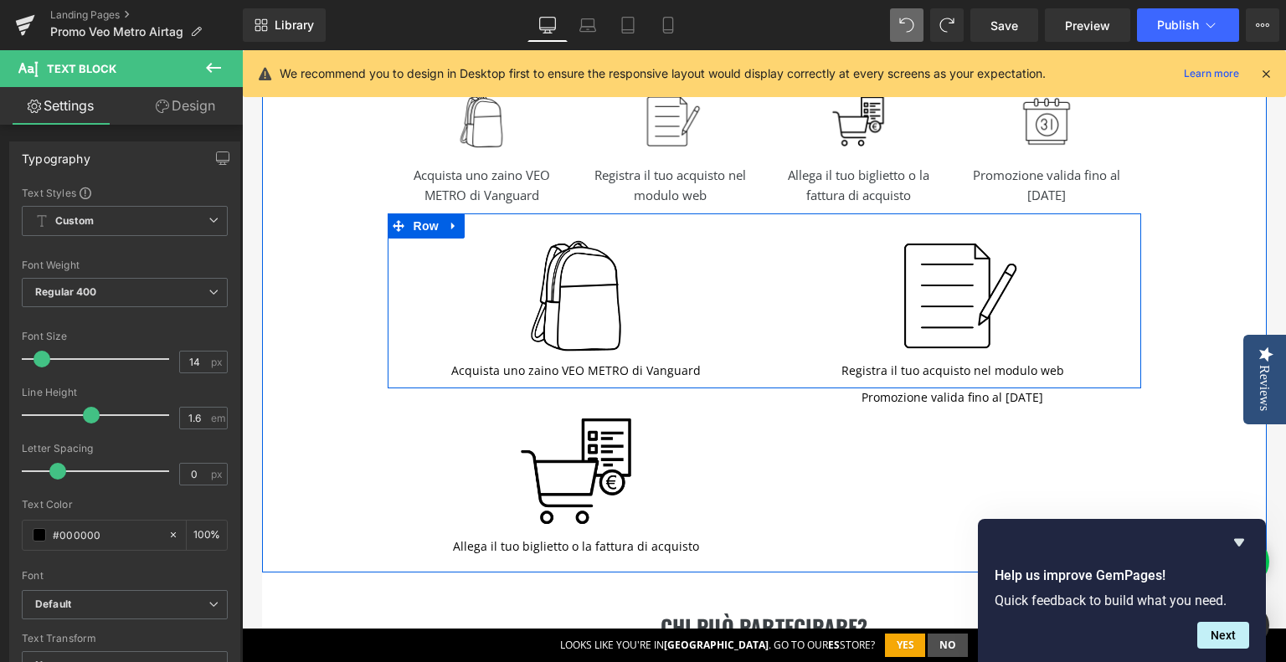
scroll to position [1011, 0]
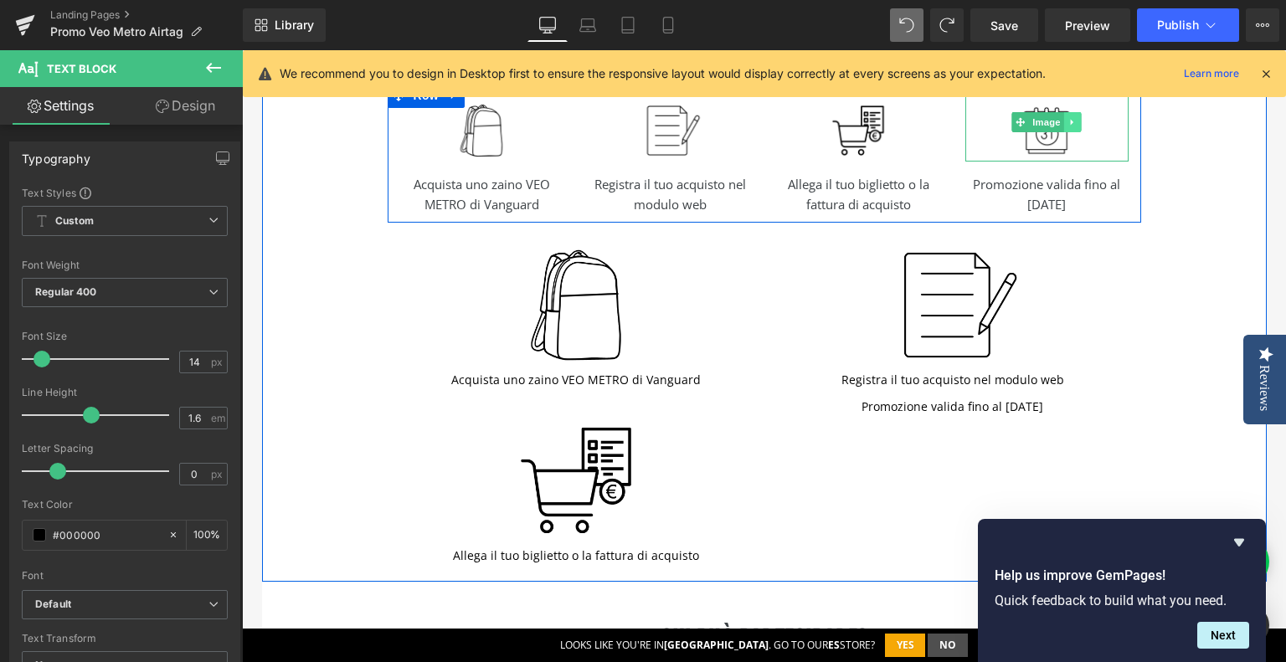
click at [1068, 125] on icon at bounding box center [1072, 122] width 9 height 10
click at [1059, 123] on icon at bounding box center [1063, 121] width 9 height 9
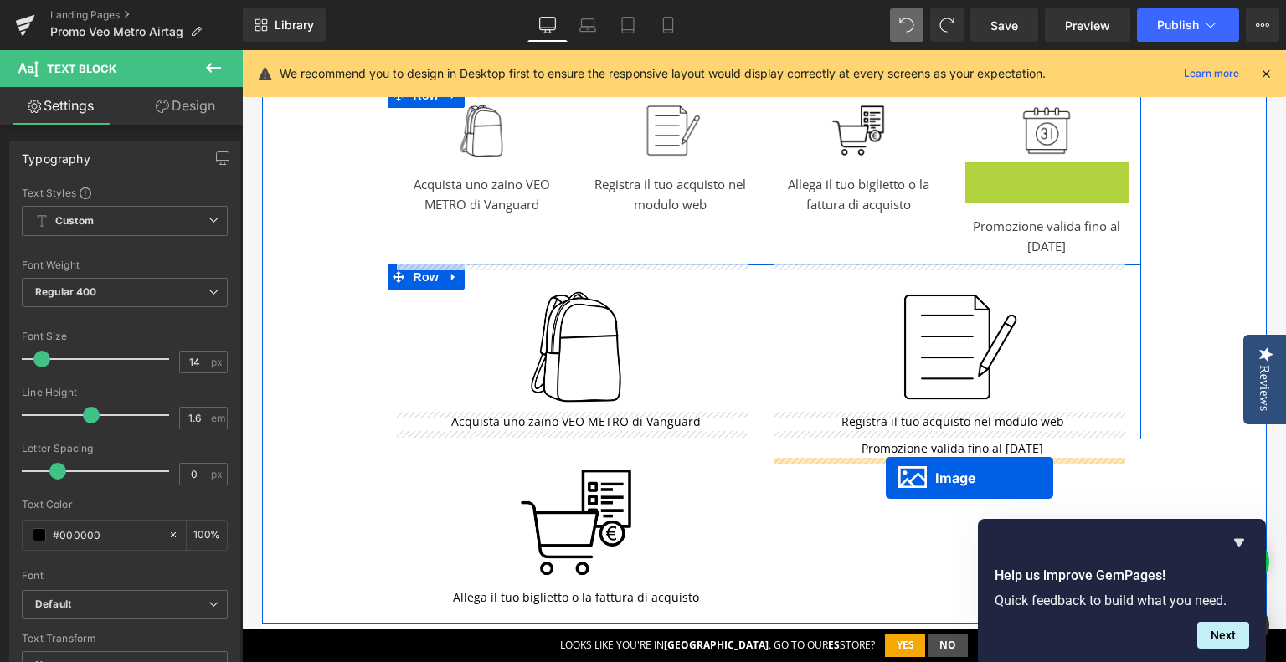
drag, startPoint x: 1012, startPoint y: 202, endPoint x: 886, endPoint y: 478, distance: 303.9
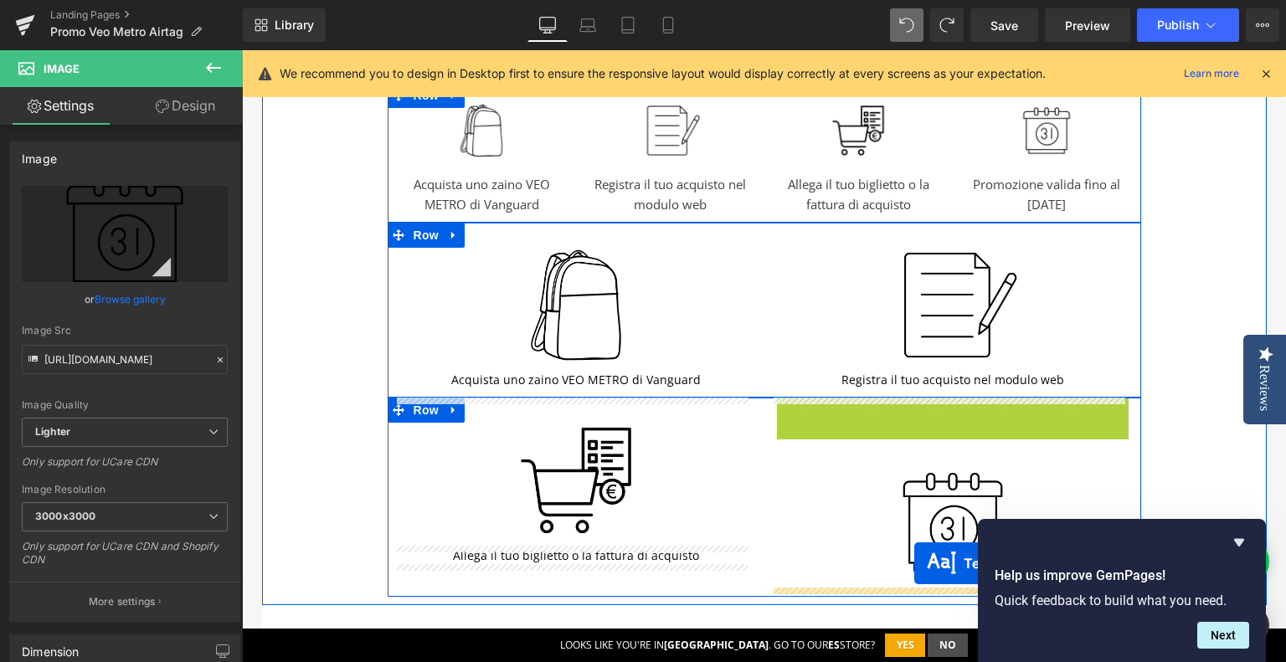
drag, startPoint x: 904, startPoint y: 407, endPoint x: 914, endPoint y: 564, distance: 157.0
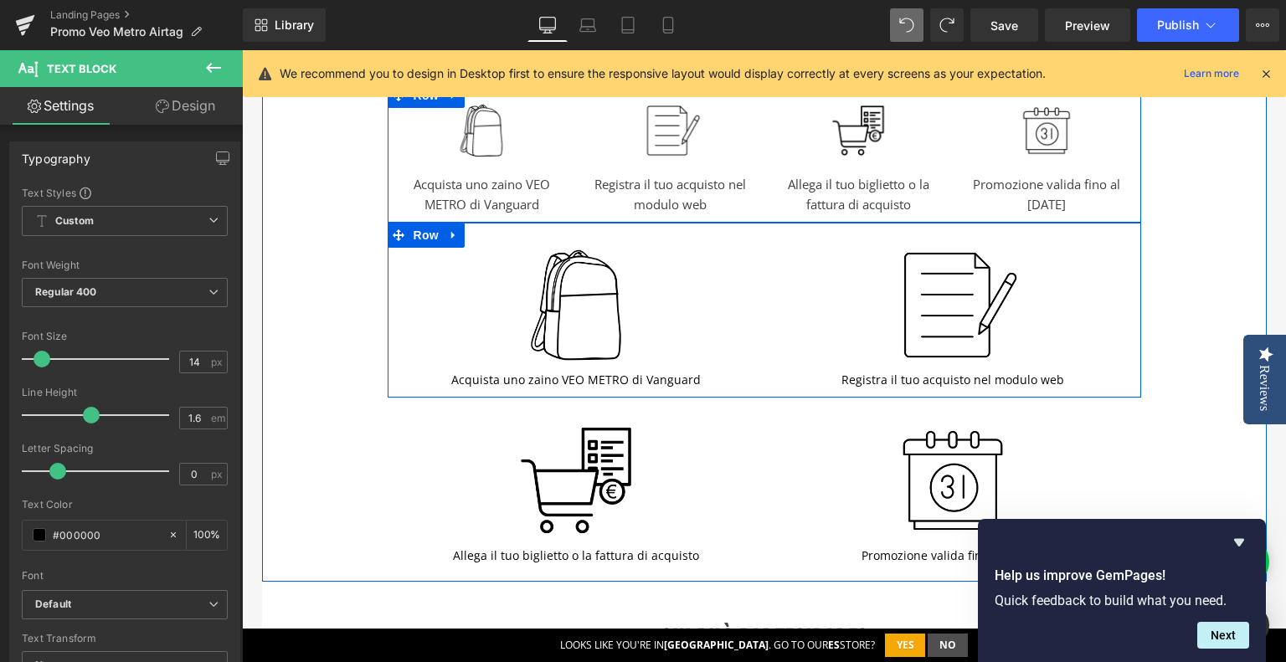
click at [1201, 258] on div "Come funziona? Heading Segui questi semplici passaggi: Text Block Image Acquist…" at bounding box center [764, 270] width 1005 height 624
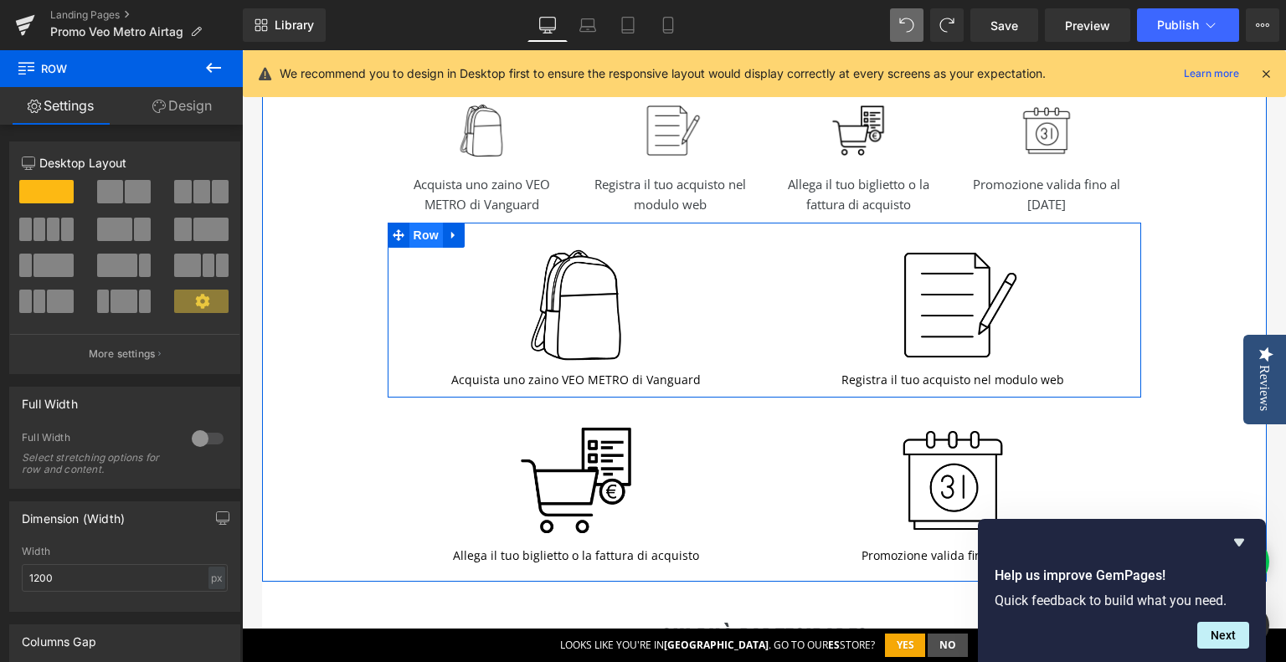
click at [415, 237] on span "Row" at bounding box center [425, 235] width 33 height 25
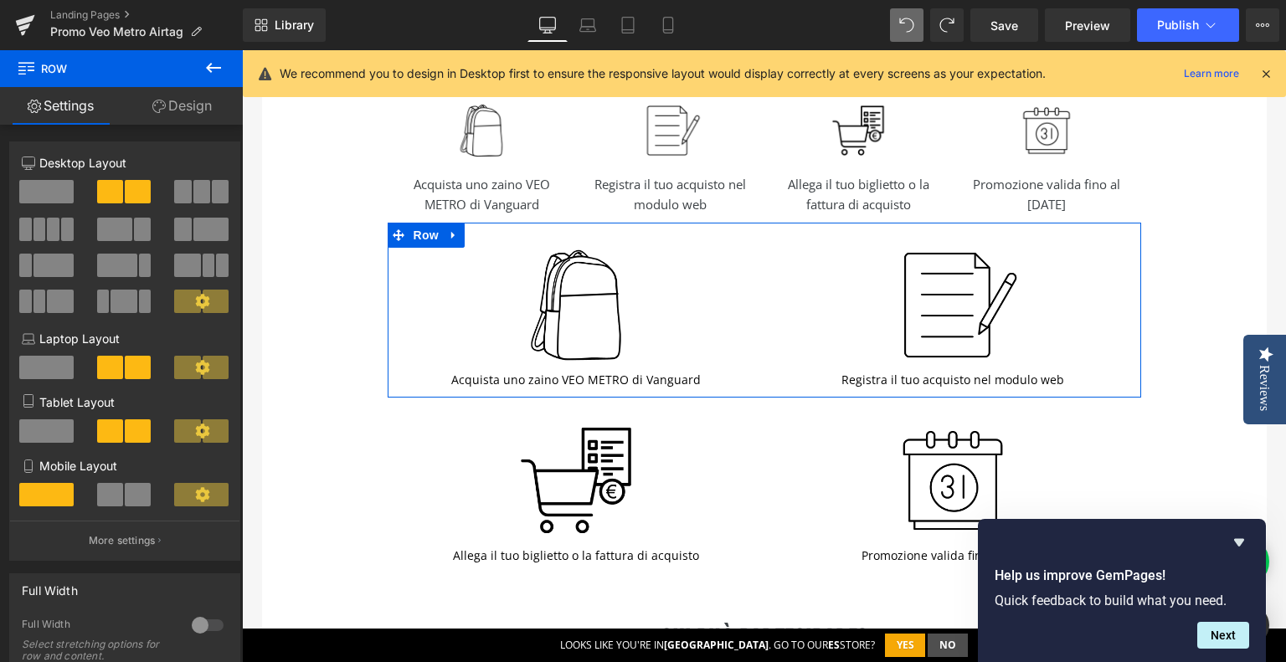
click at [197, 116] on link "Design" at bounding box center [181, 106] width 121 height 38
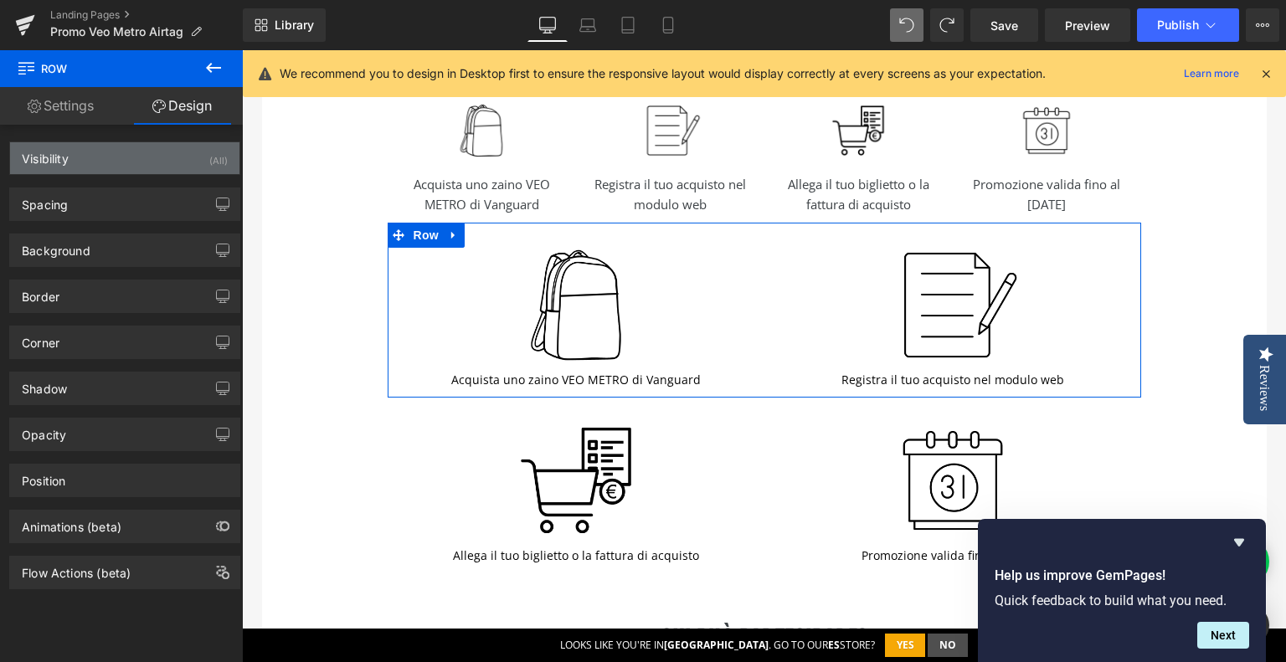
click at [183, 157] on div "Visibility (All)" at bounding box center [124, 158] width 229 height 32
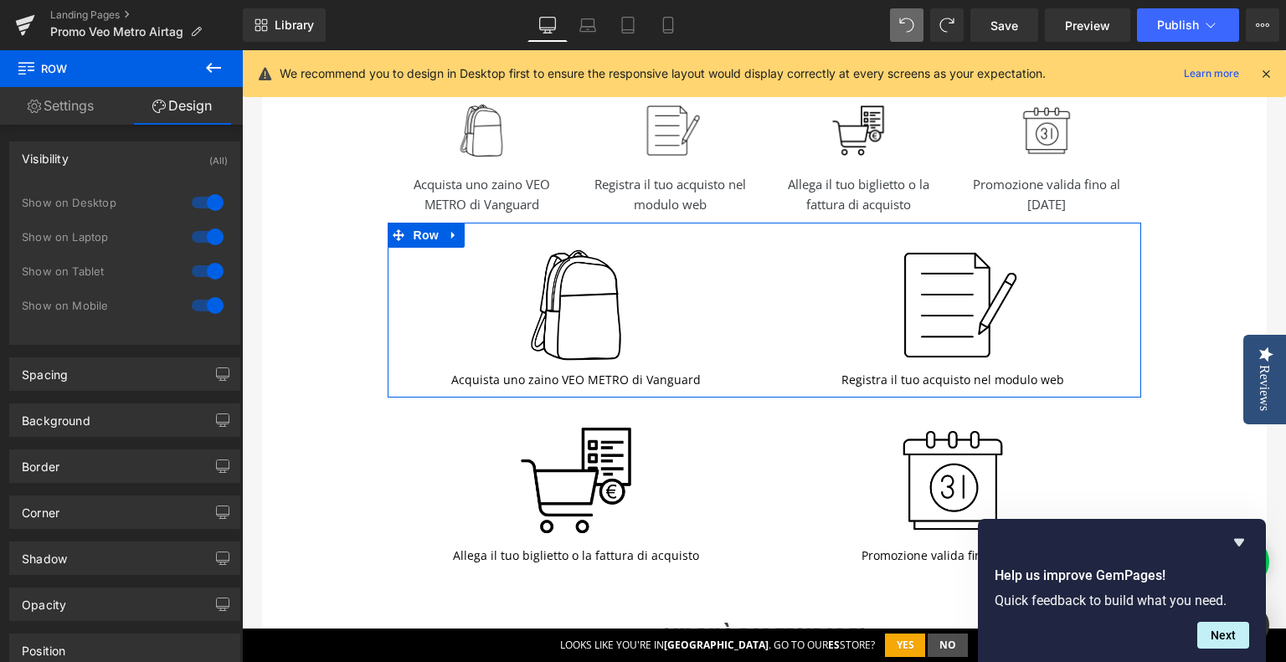
click at [208, 200] on div at bounding box center [208, 202] width 40 height 27
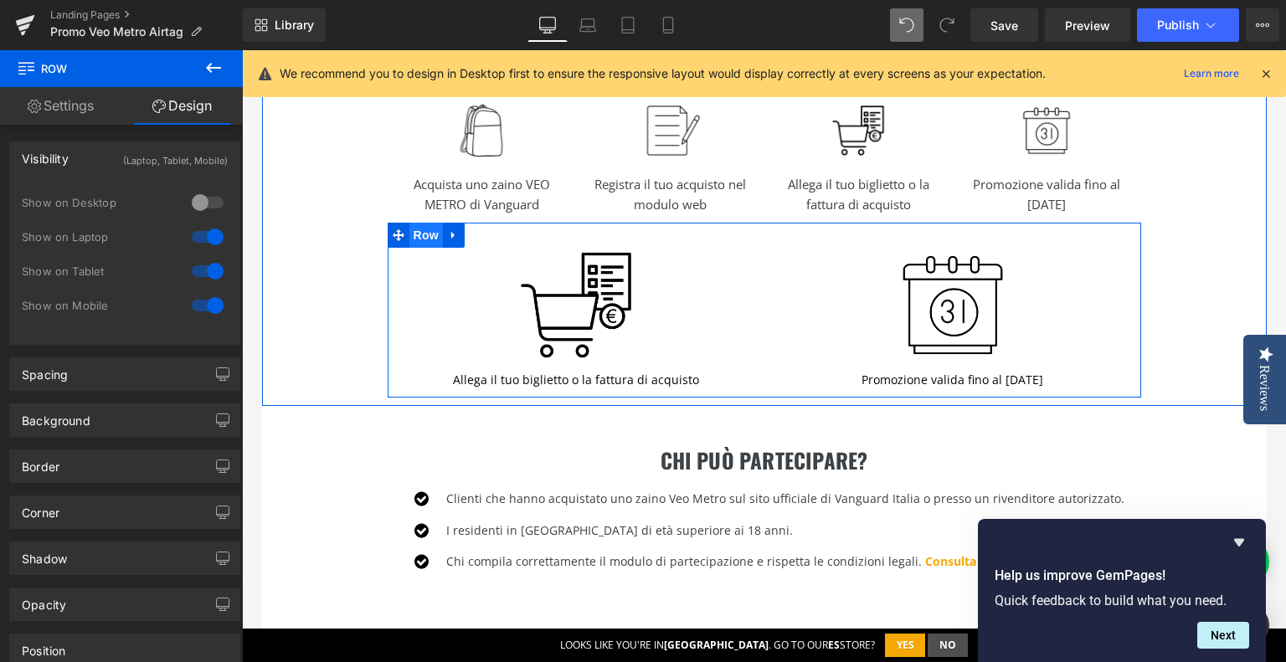
click at [417, 235] on span "Row" at bounding box center [425, 235] width 33 height 25
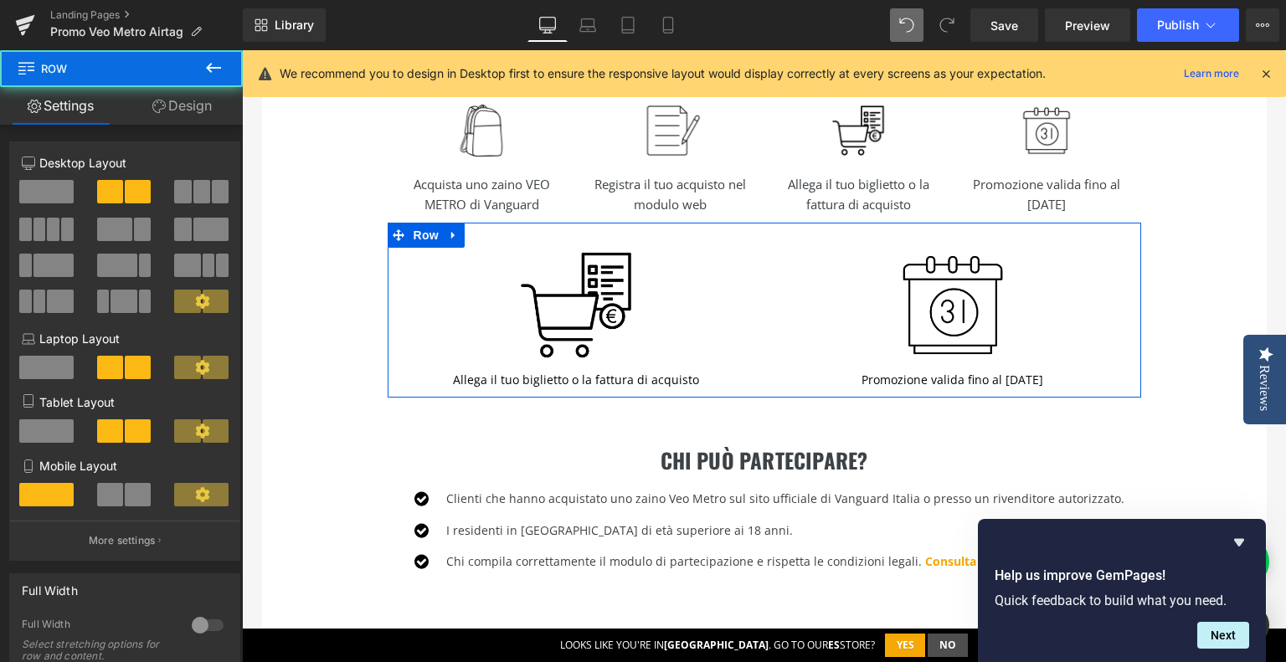
click at [191, 116] on link "Design" at bounding box center [181, 106] width 121 height 38
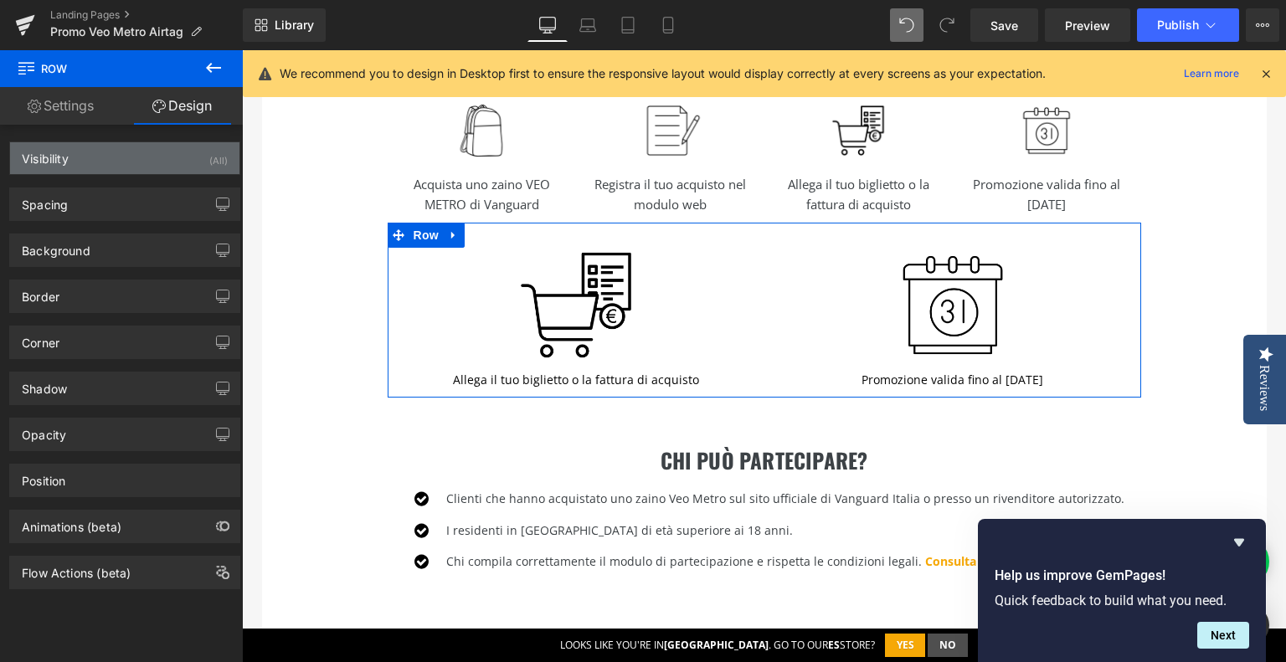
click at [163, 168] on div "Visibility (All)" at bounding box center [124, 158] width 229 height 32
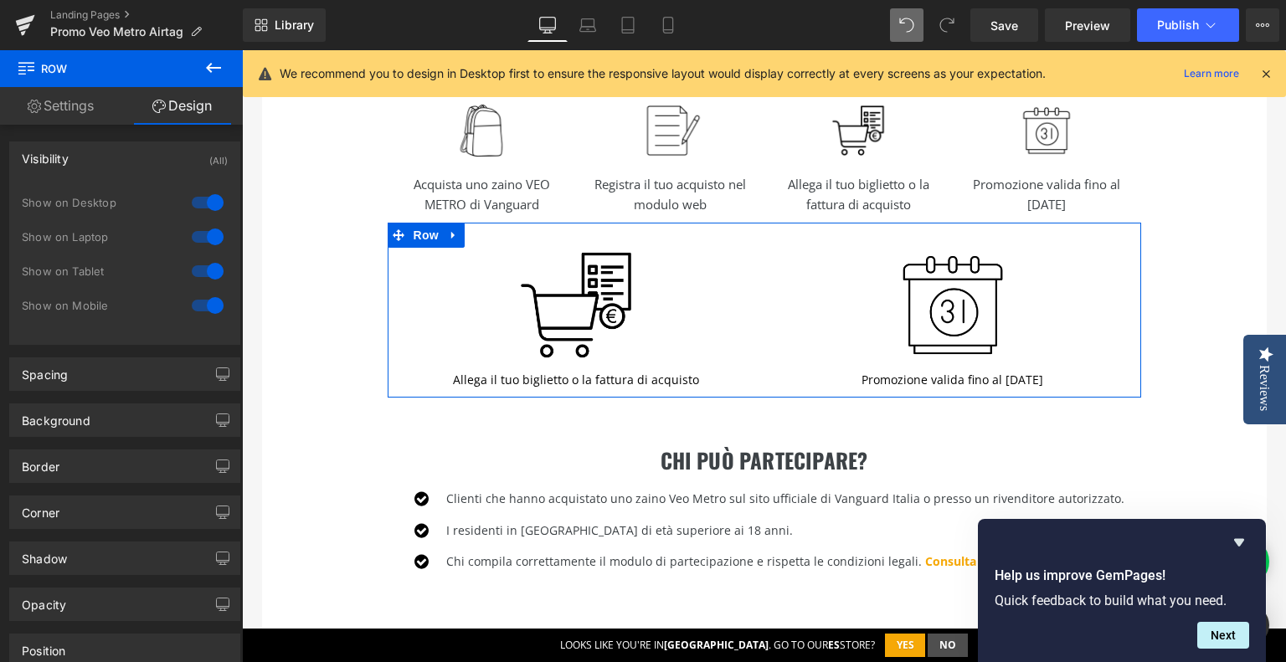
click at [194, 205] on div at bounding box center [208, 202] width 40 height 27
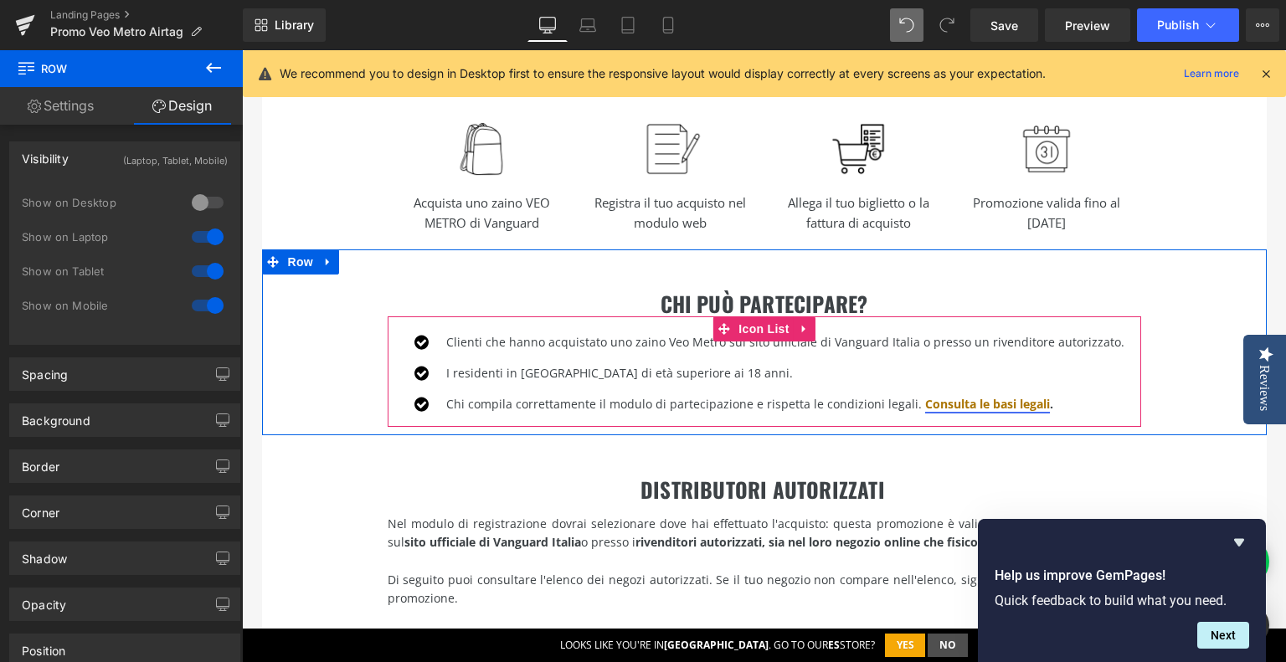
scroll to position [843, 0]
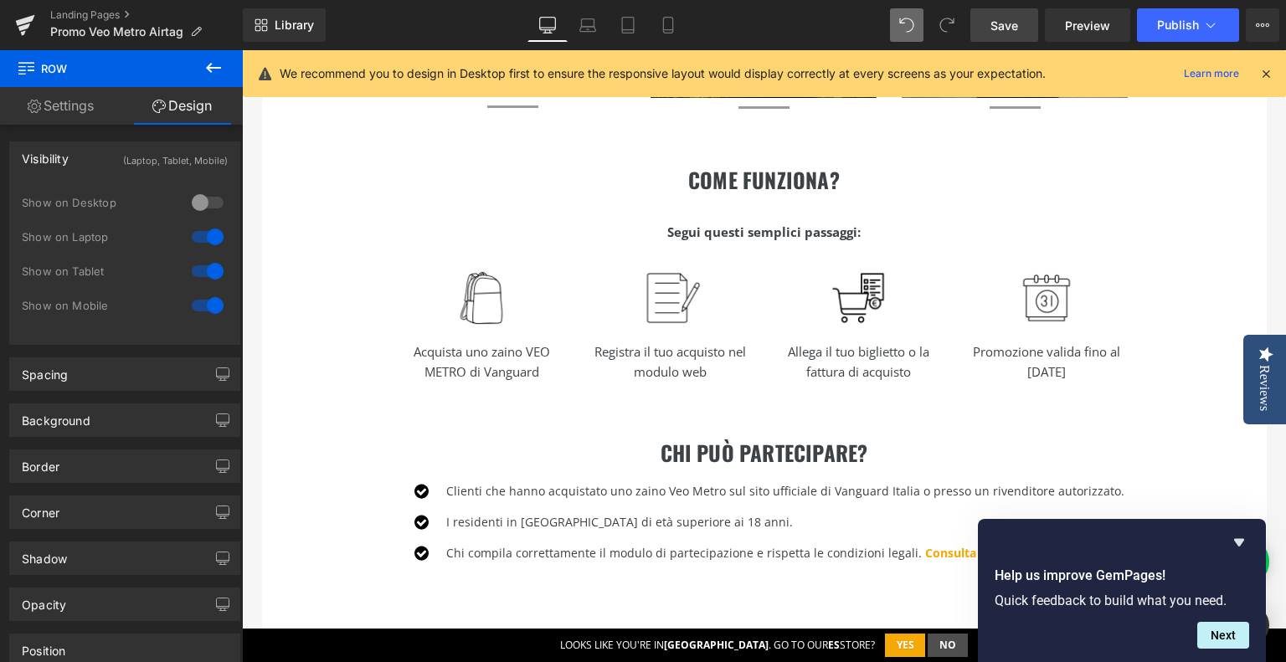
click at [1025, 24] on link "Save" at bounding box center [1005, 24] width 68 height 33
click at [593, 33] on link "Laptop" at bounding box center [588, 24] width 40 height 33
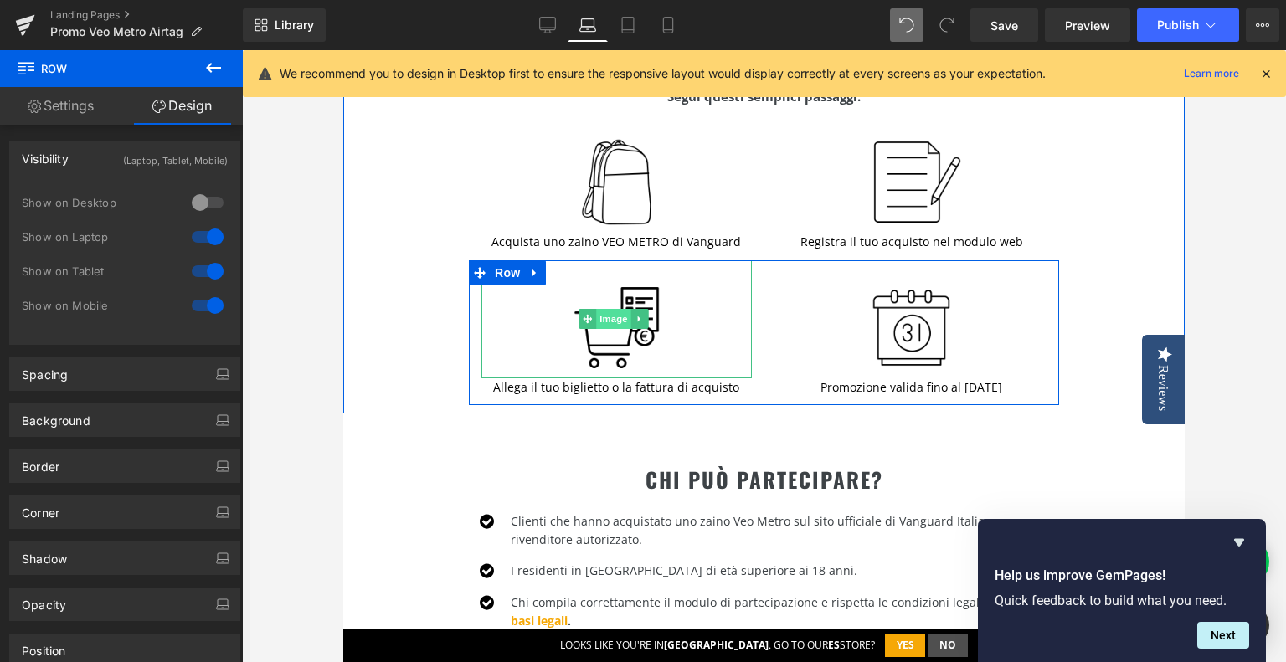
click at [617, 313] on span "Image" at bounding box center [613, 319] width 35 height 20
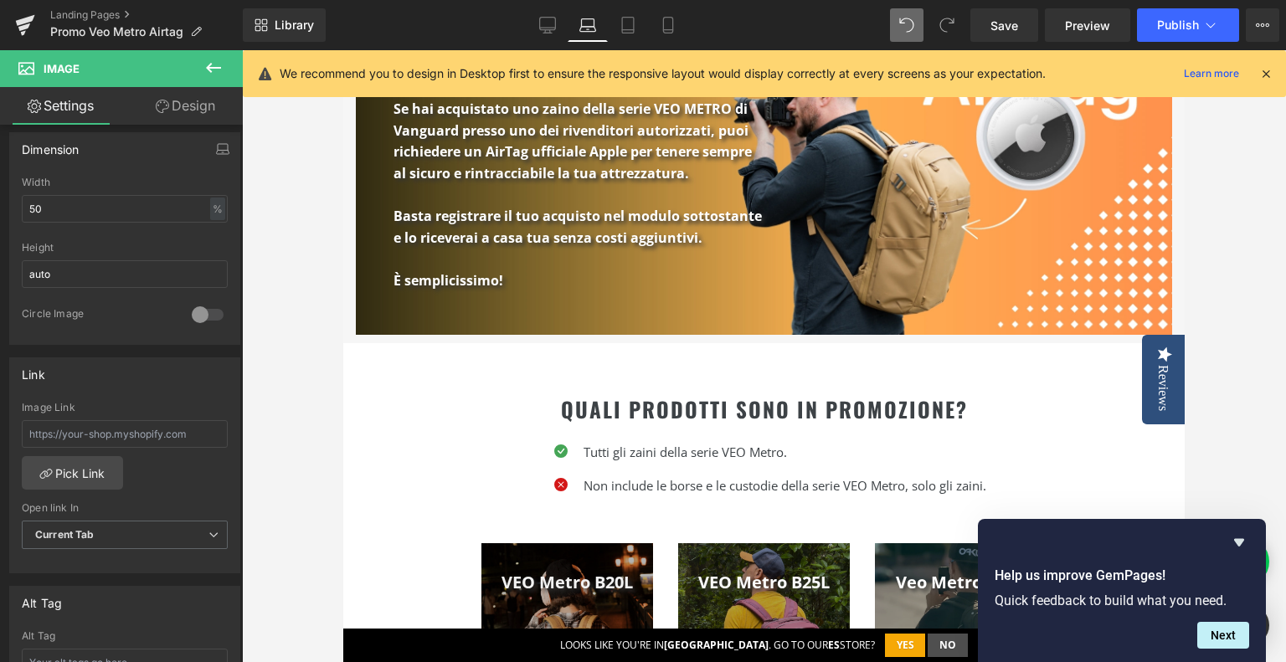
scroll to position [0, 0]
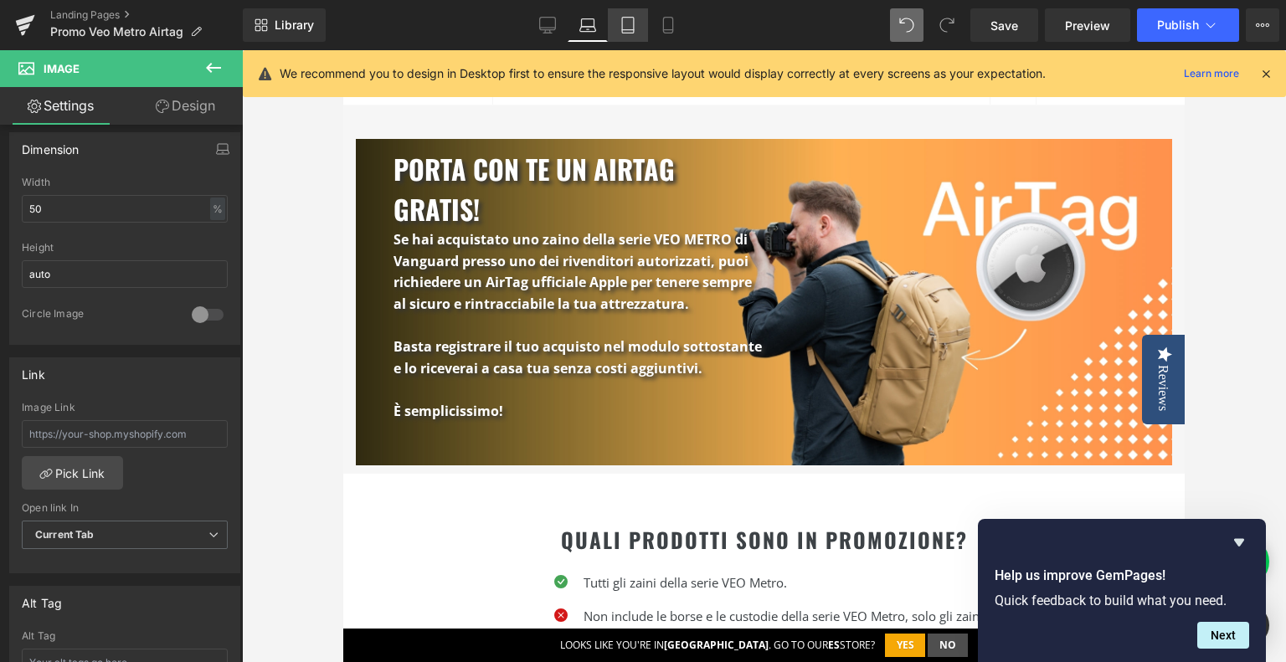
click at [636, 25] on icon at bounding box center [628, 25] width 17 height 17
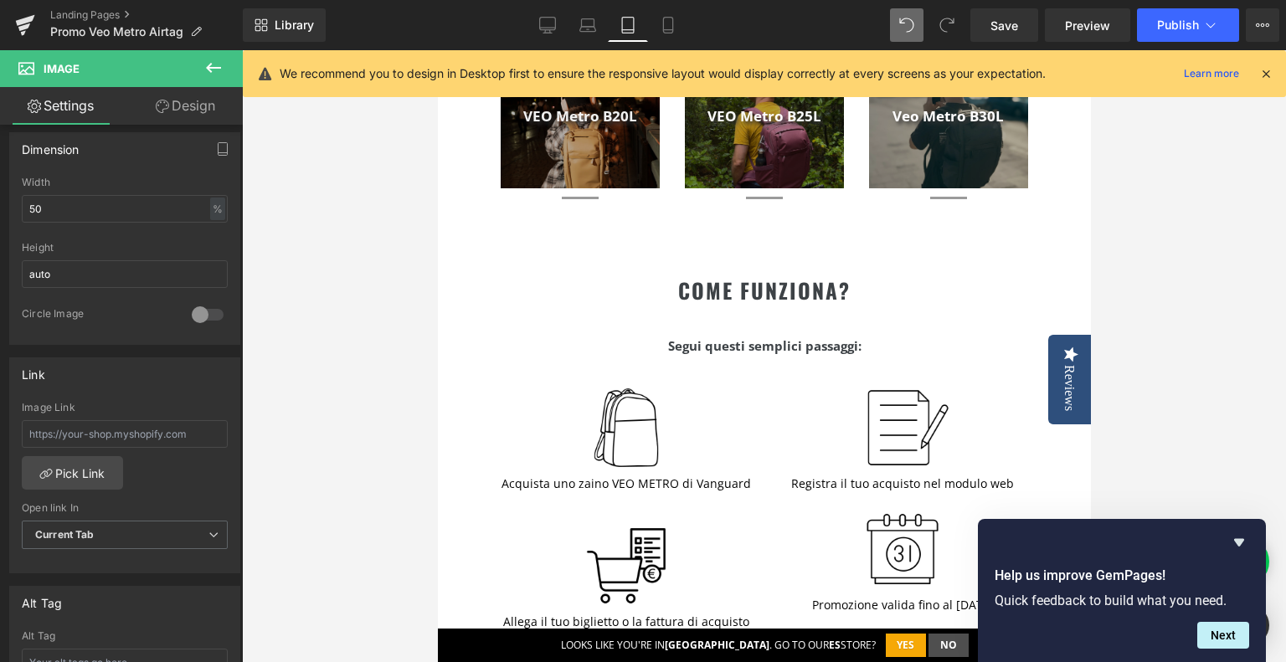
scroll to position [586, 0]
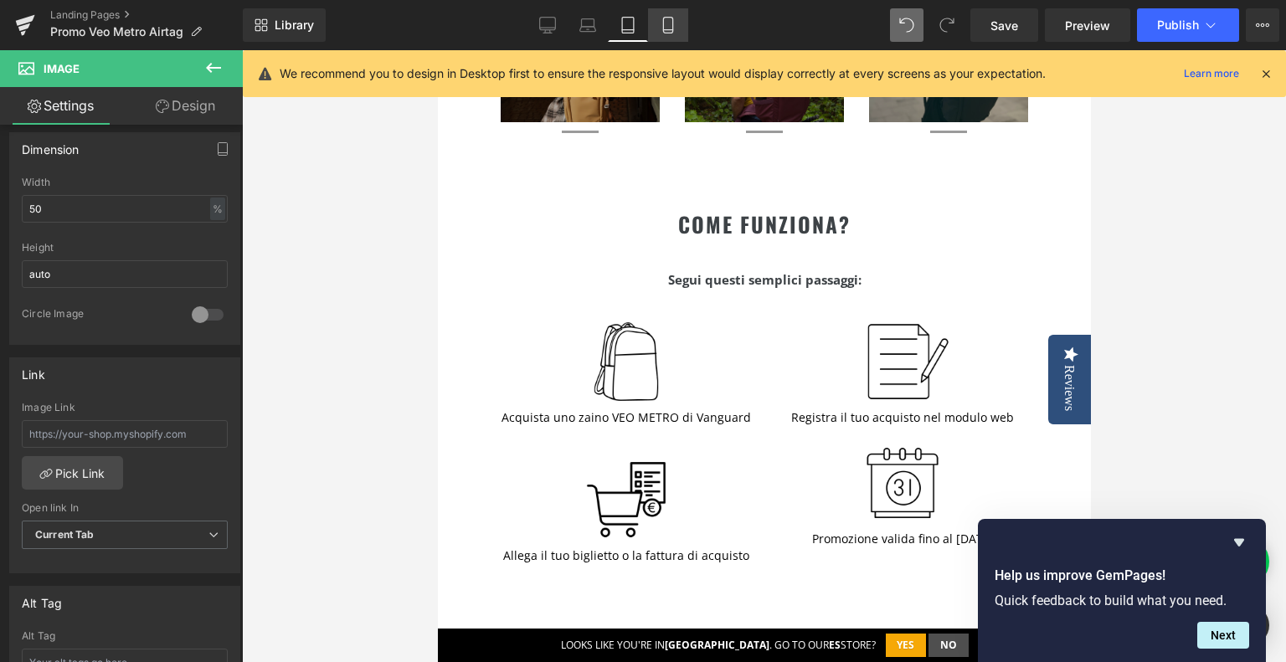
click at [668, 13] on link "Mobile" at bounding box center [668, 24] width 40 height 33
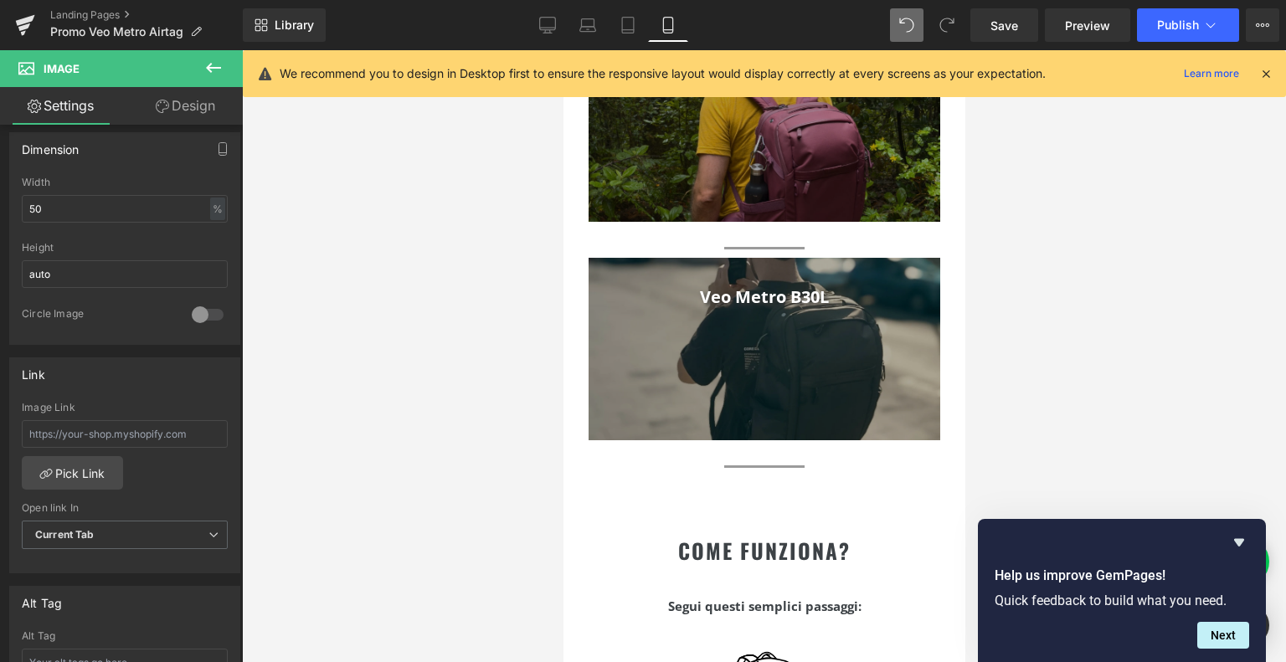
scroll to position [641, 0]
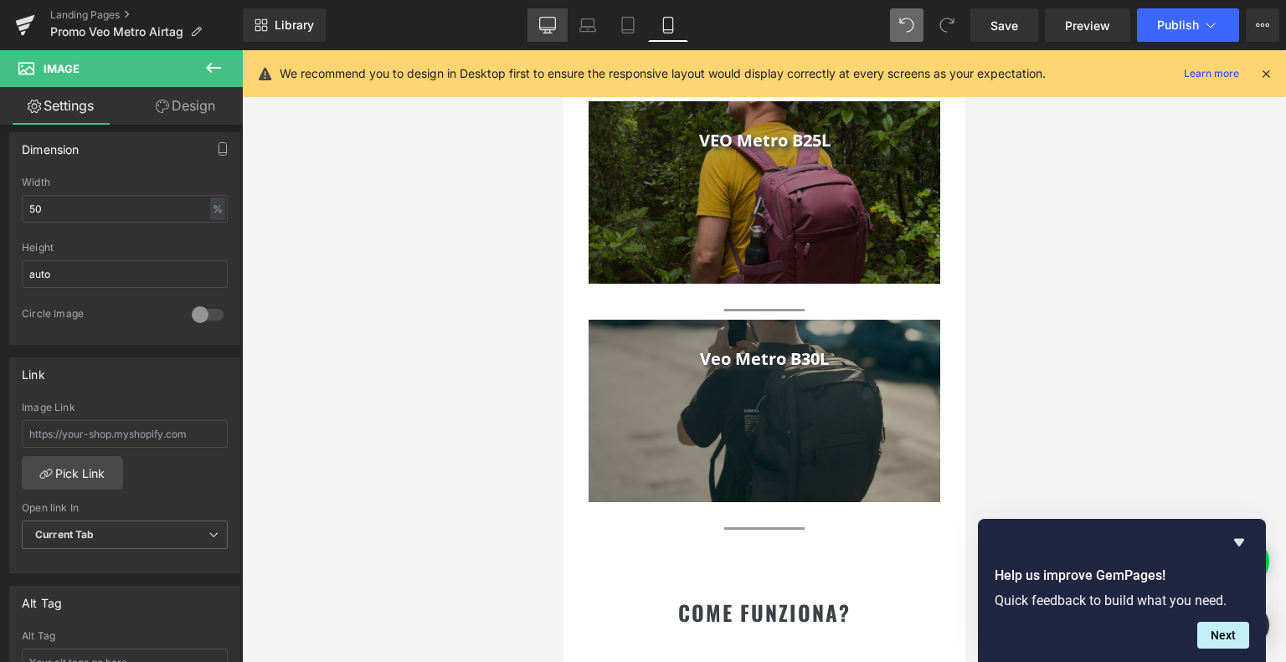
click at [555, 27] on icon at bounding box center [547, 25] width 17 height 17
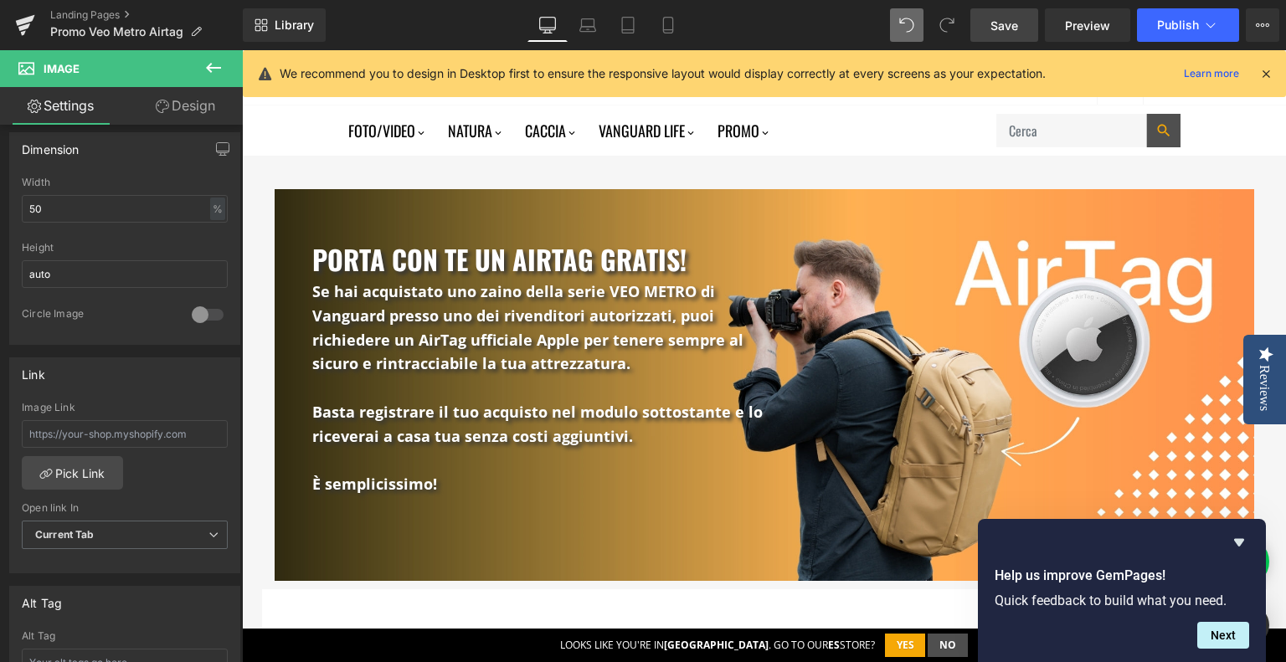
click at [1002, 36] on link "Save" at bounding box center [1005, 24] width 68 height 33
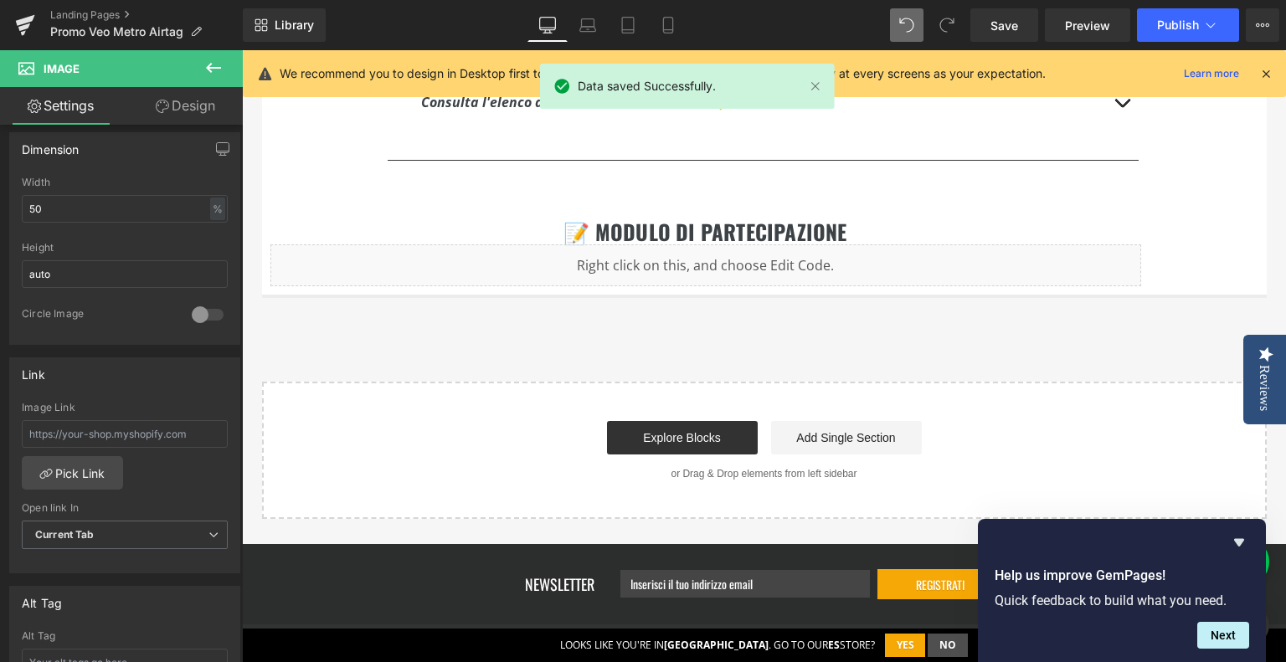
scroll to position [1507, 0]
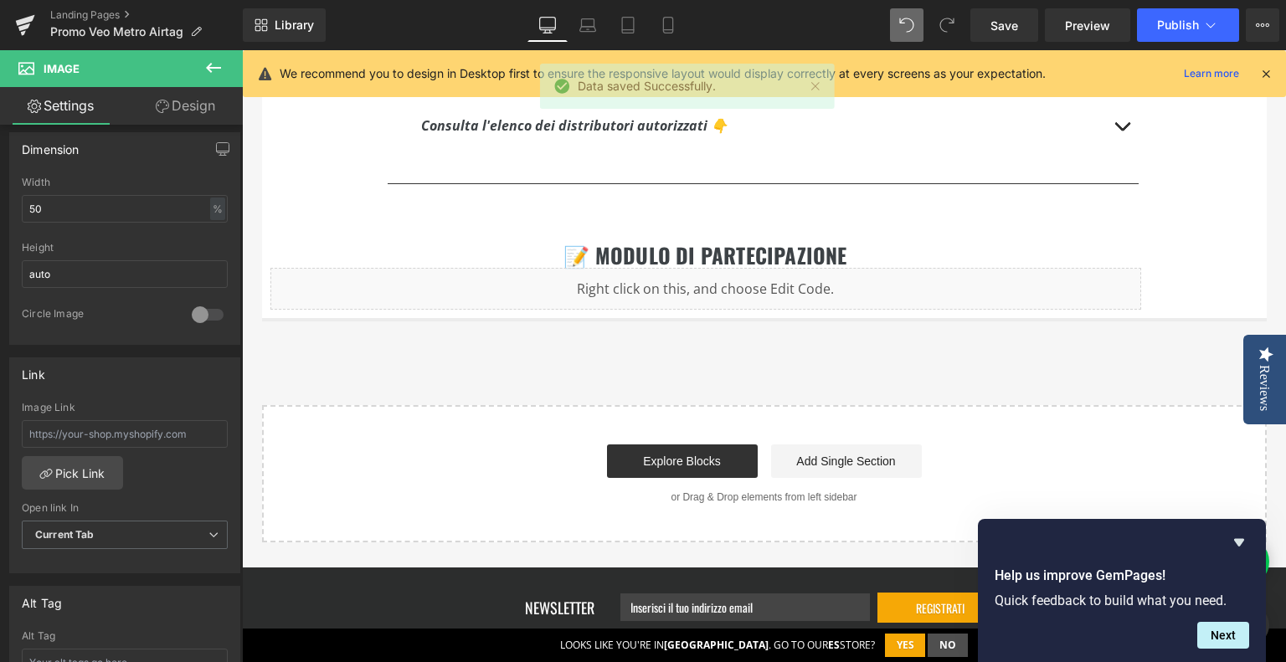
click at [689, 288] on span "Liquid" at bounding box center [697, 281] width 36 height 20
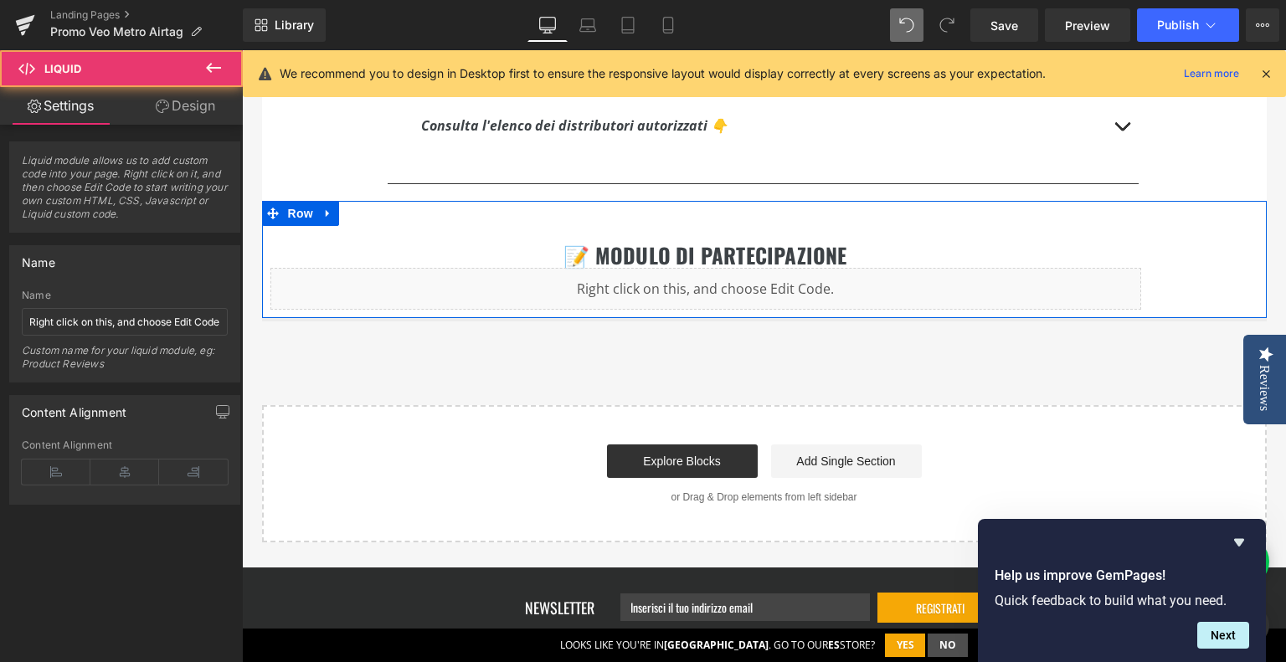
click at [723, 285] on div "Liquid" at bounding box center [705, 289] width 871 height 42
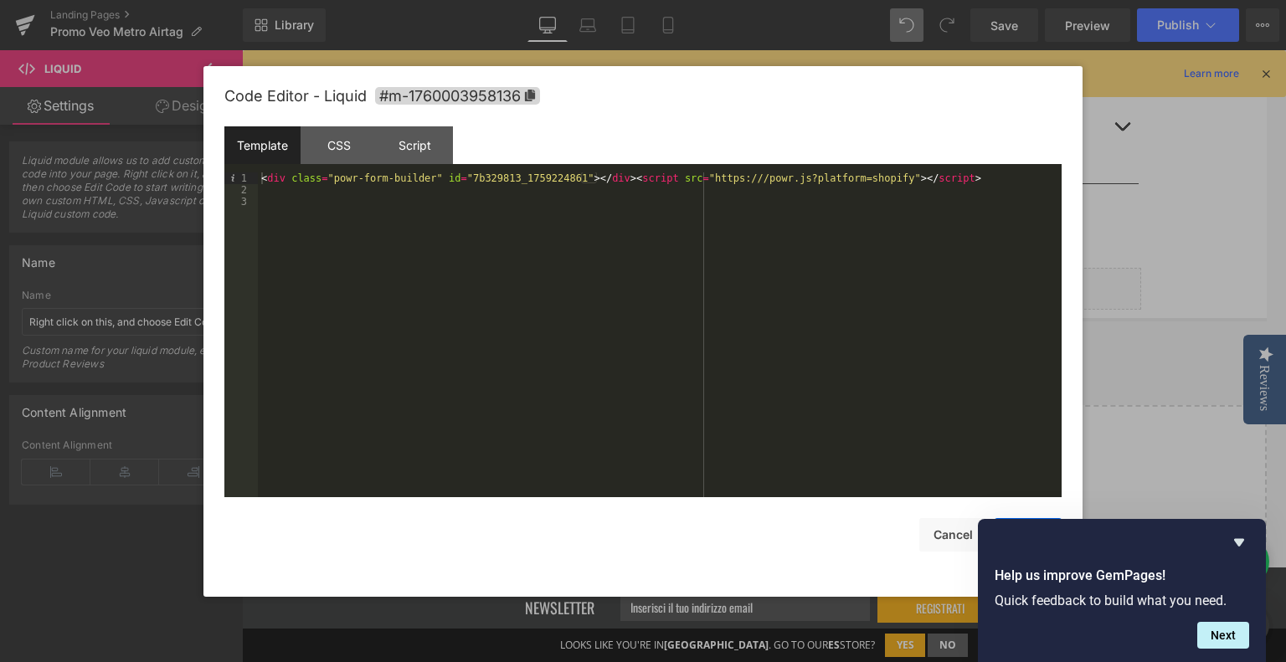
drag, startPoint x: 1038, startPoint y: 255, endPoint x: 1023, endPoint y: 245, distance: 18.6
click at [1038, 255] on div "< div class = "powr-form-builder" id = "7b329813_1759224861" > </ div > < scrip…" at bounding box center [660, 348] width 804 height 350
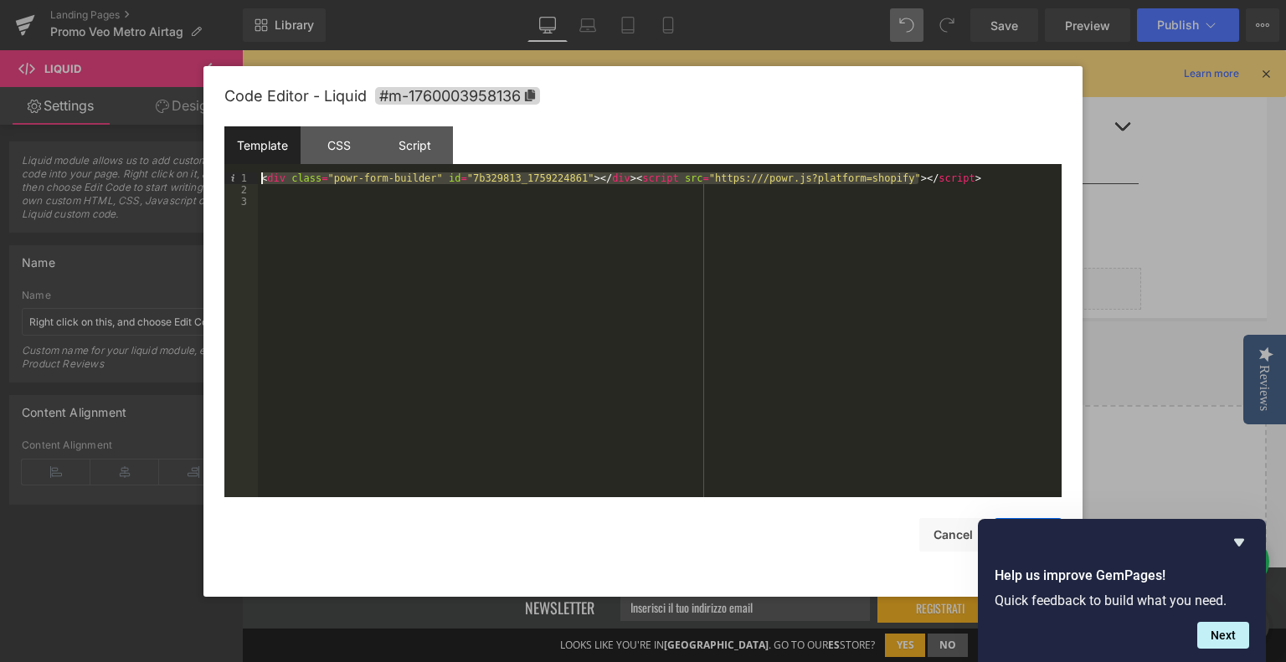
drag, startPoint x: 934, startPoint y: 180, endPoint x: 84, endPoint y: 107, distance: 853.1
click at [84, 107] on body "Liquid You are previewing how the will restyle your page. You can not edit Elem…" at bounding box center [643, 331] width 1286 height 662
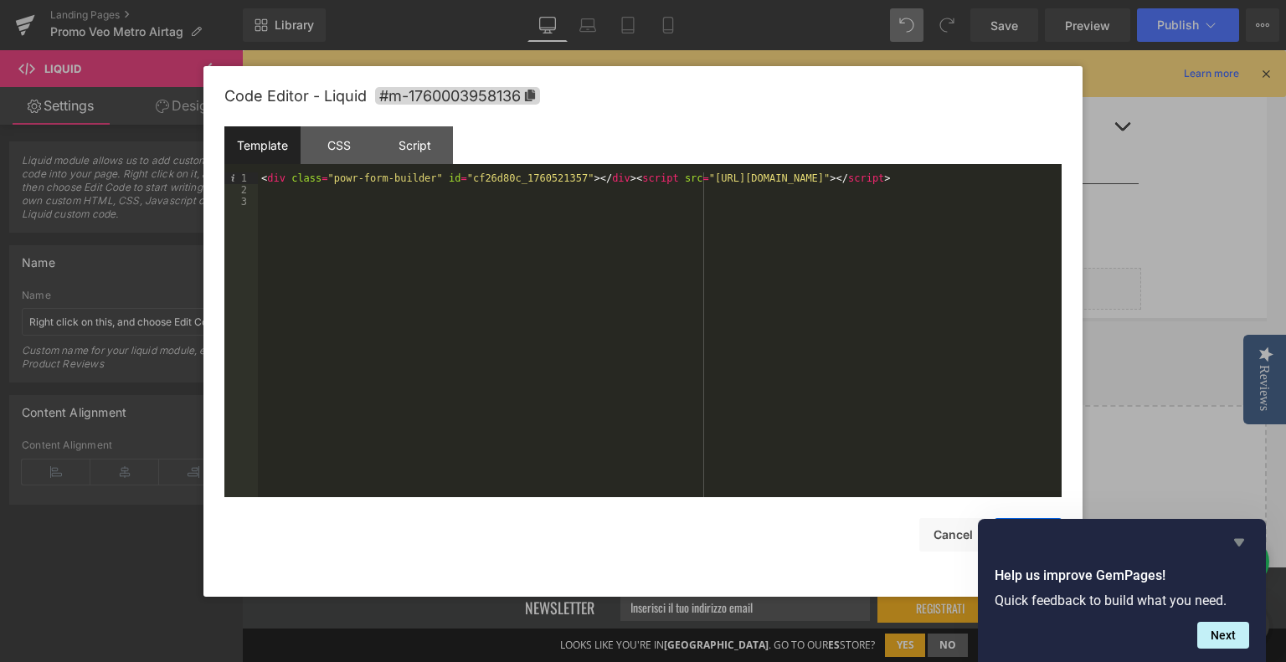
click at [1234, 539] on icon "Hide survey" at bounding box center [1239, 543] width 10 height 8
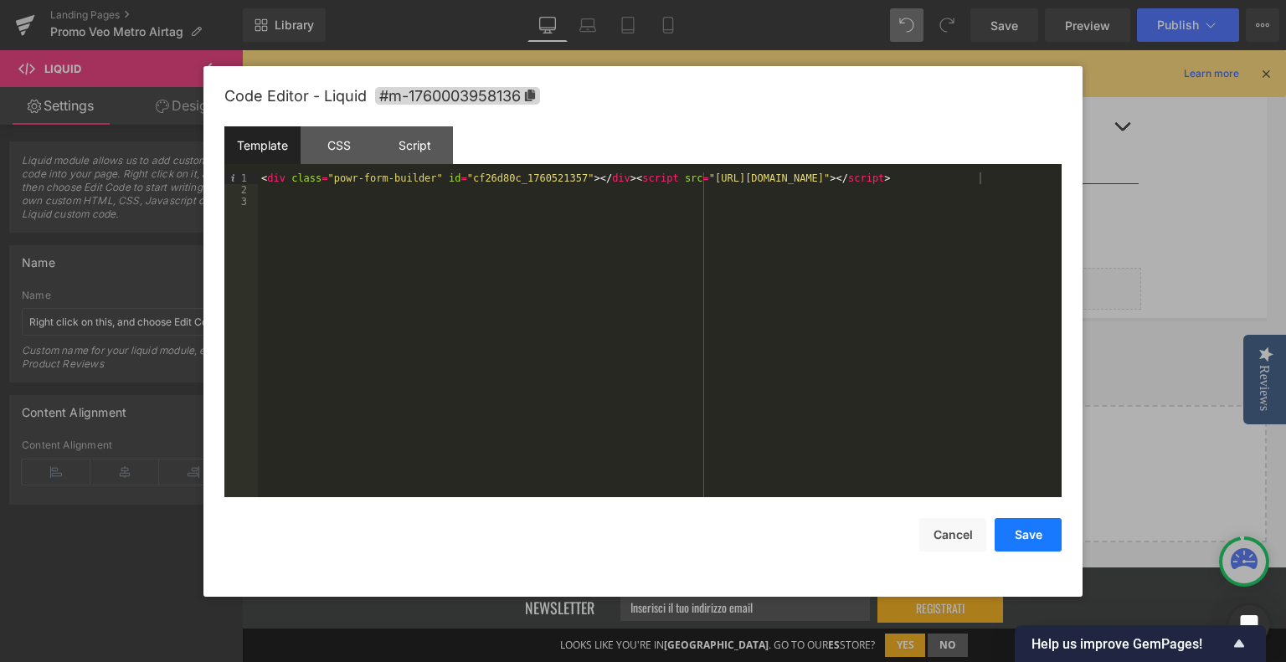
click at [1029, 534] on button "Save" at bounding box center [1028, 534] width 67 height 33
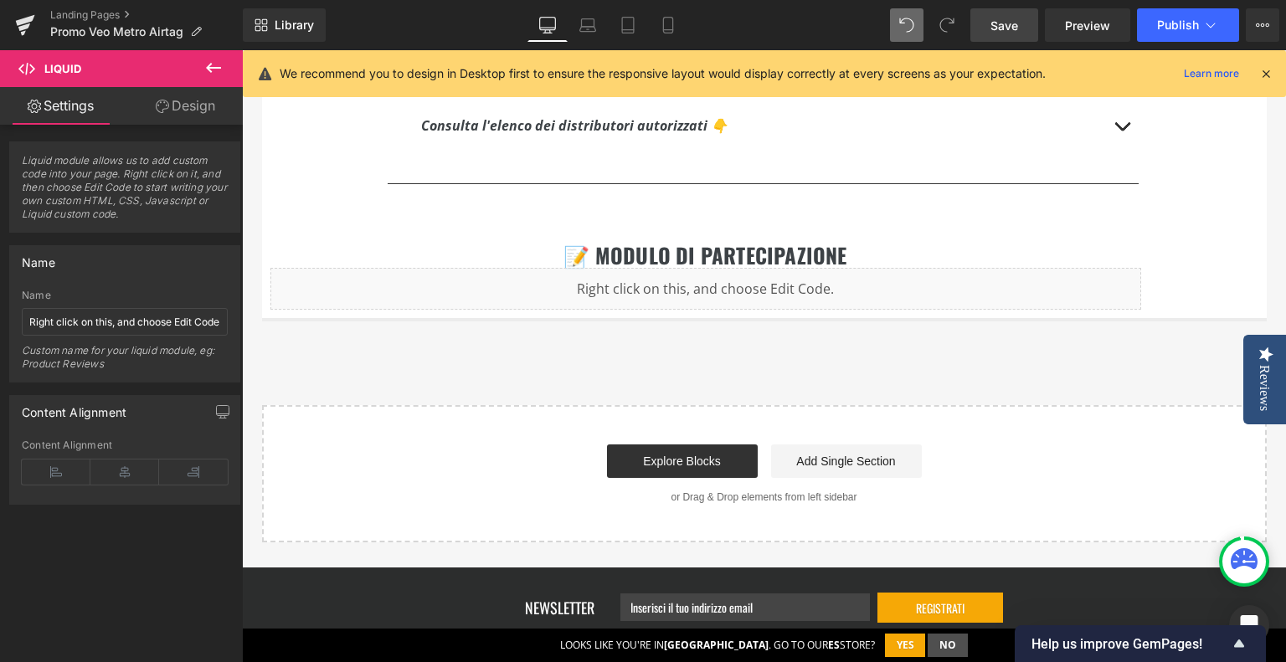
click at [1005, 31] on span "Save" at bounding box center [1005, 26] width 28 height 18
click at [1177, 28] on span "Publish" at bounding box center [1178, 24] width 42 height 13
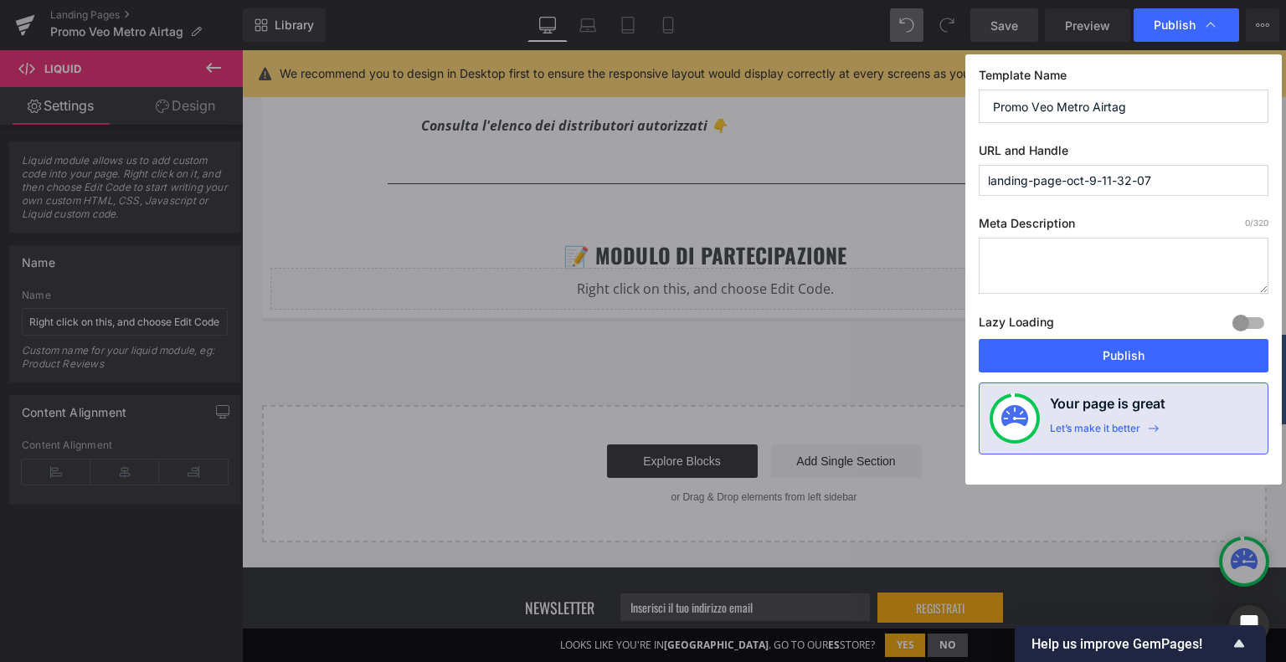
click at [1022, 189] on input "landing-page-oct-9-11-32-07" at bounding box center [1124, 180] width 290 height 31
type input "promo-veometro-airtag"
click at [1070, 250] on textarea at bounding box center [1124, 266] width 290 height 56
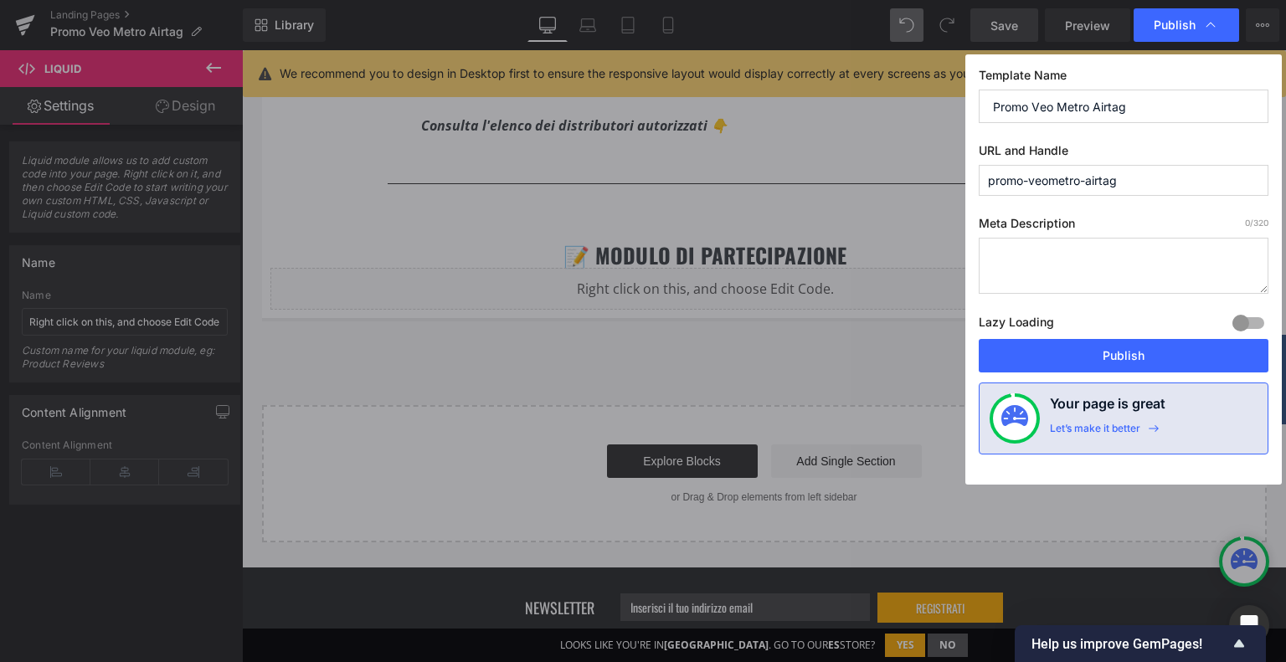
click at [1070, 250] on textarea at bounding box center [1124, 266] width 290 height 56
click at [1071, 250] on textarea at bounding box center [1124, 266] width 290 height 56
paste textarea "Ottieni un Airtag gratuito con l’acquisto del tuo zaino VEO Metro di Vanguard. …"
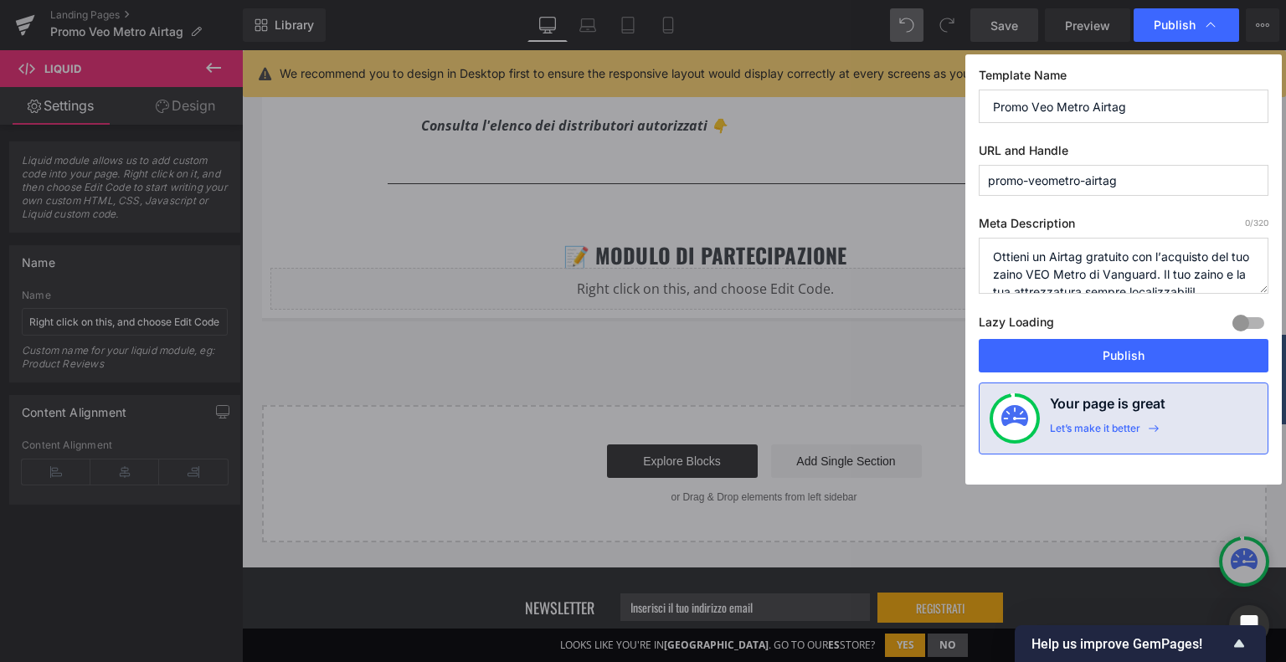
scroll to position [6, 0]
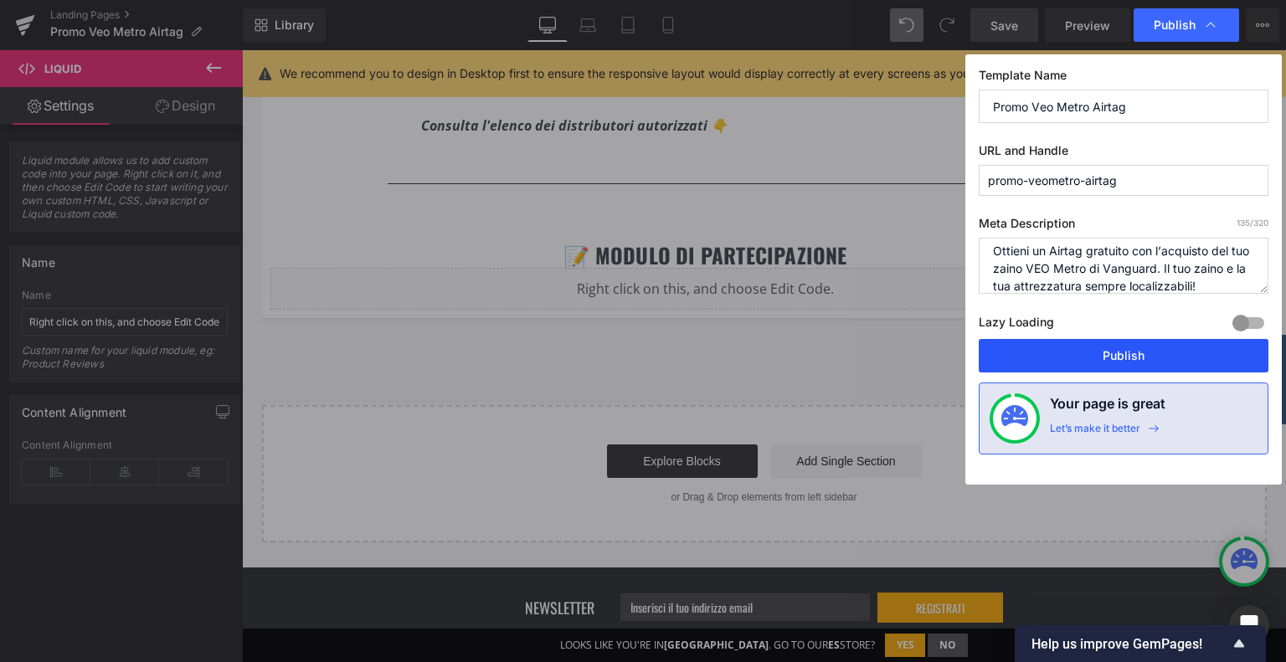
type textarea "Ottieni un Airtag gratuito con l’acquisto del tuo zaino VEO Metro di Vanguard. …"
drag, startPoint x: 1139, startPoint y: 353, endPoint x: 1187, endPoint y: 317, distance: 60.5
click at [1187, 317] on div "Template Name Promo Veo Metro Airtag URL and Handle promo-veometro-airtag Meta …" at bounding box center [1123, 269] width 317 height 430
click at [1244, 322] on div at bounding box center [1248, 323] width 40 height 27
drag, startPoint x: 1194, startPoint y: 351, endPoint x: 924, endPoint y: 291, distance: 277.1
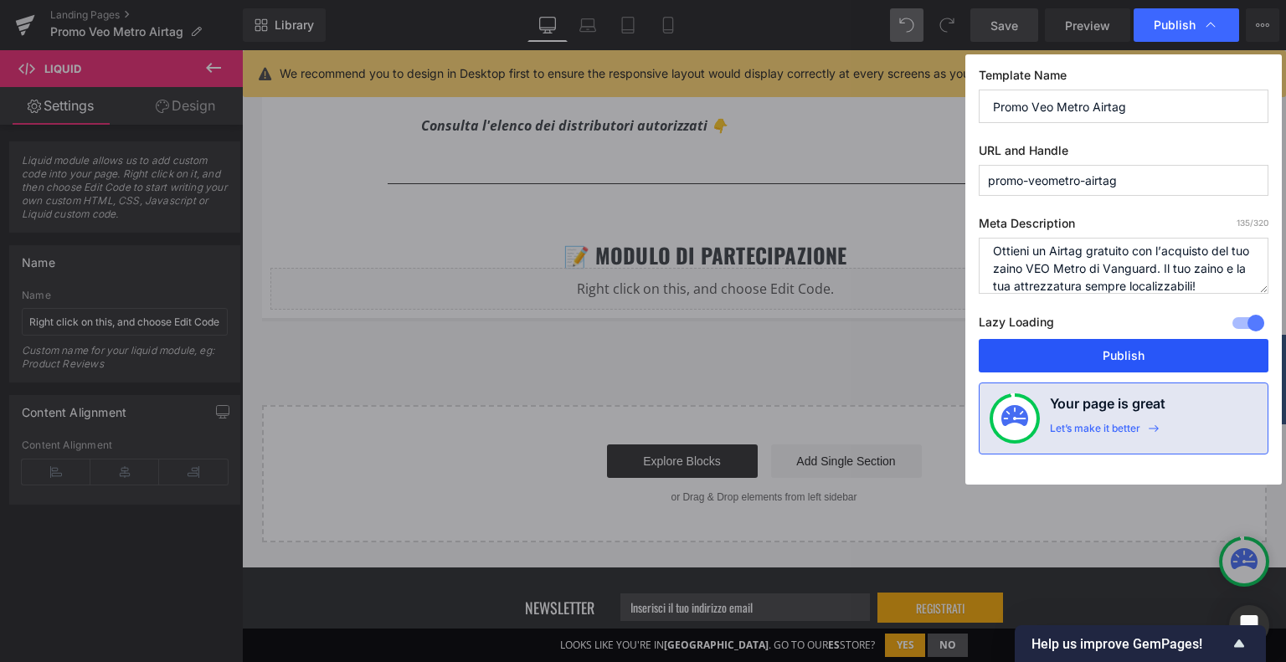
click at [1194, 351] on button "Publish" at bounding box center [1124, 355] width 290 height 33
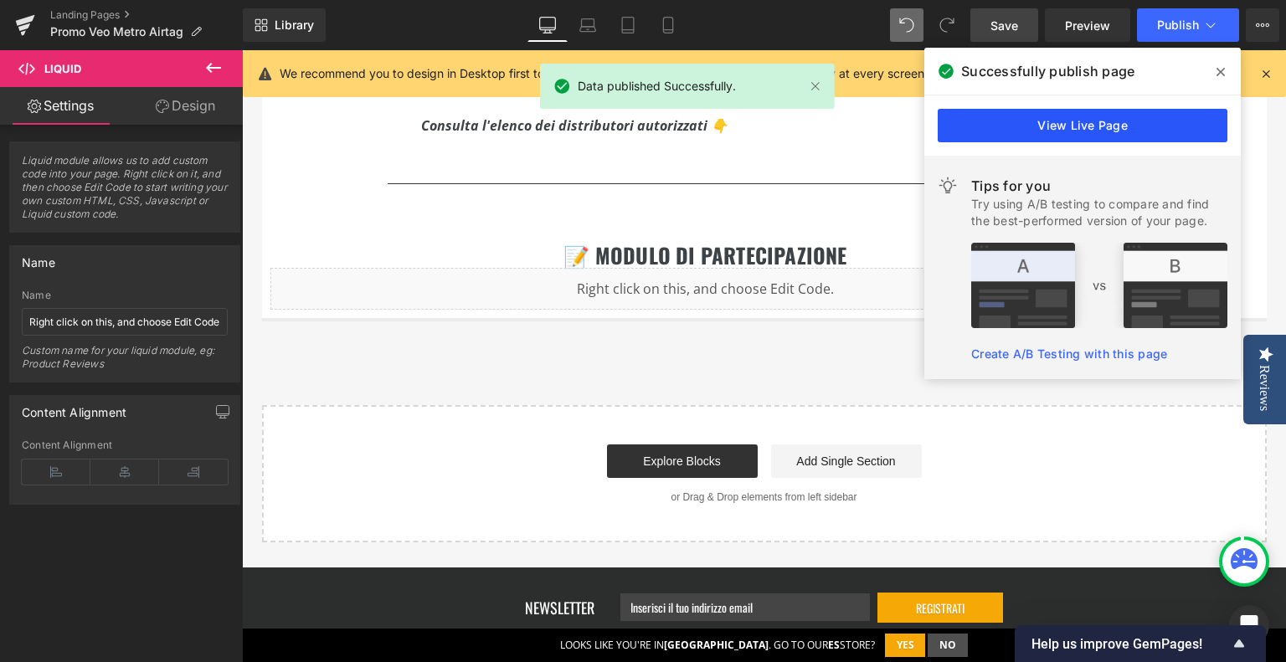
click at [1156, 132] on link "View Live Page" at bounding box center [1083, 125] width 290 height 33
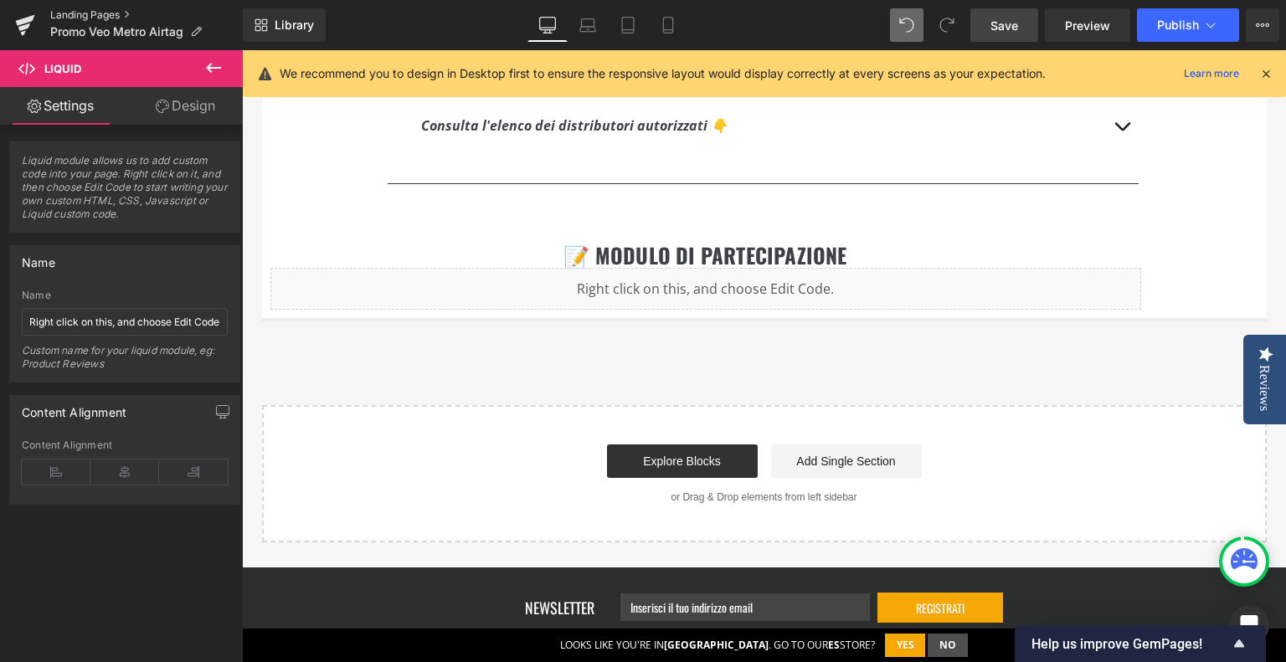
click at [72, 14] on link "Landing Pages" at bounding box center [146, 14] width 193 height 13
